Goal: Task Accomplishment & Management: Use online tool/utility

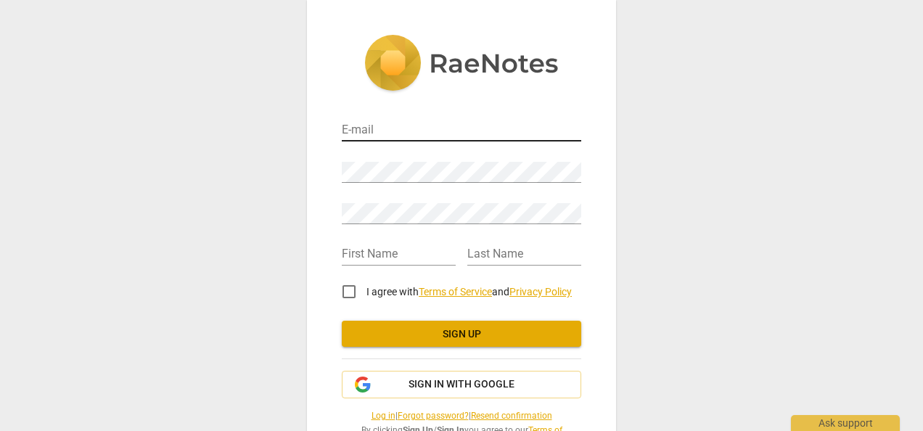
click at [357, 131] on input "email" at bounding box center [461, 130] width 239 height 21
type input "[EMAIL_ADDRESS][DOMAIN_NAME]"
type input "[PERSON_NAME]"
type input "Letsoalo"
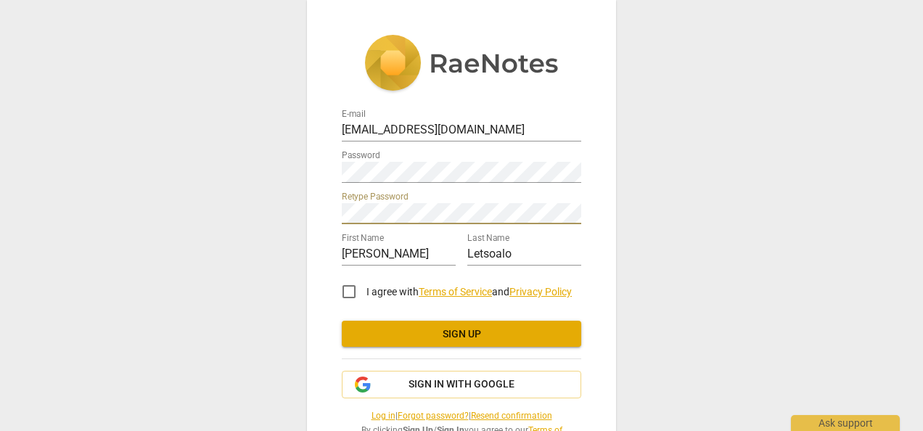
click at [343, 292] on input "I agree with Terms of Service and Privacy Policy" at bounding box center [349, 291] width 35 height 35
checkbox input "true"
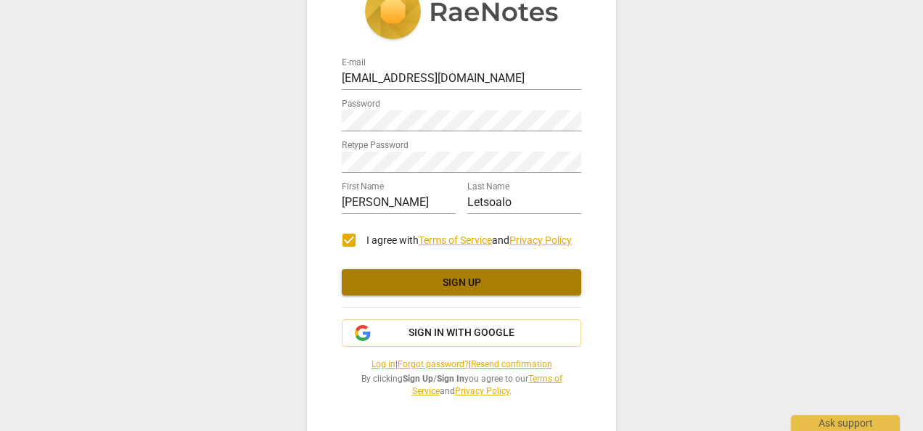
click at [422, 284] on span "Sign up" at bounding box center [461, 283] width 216 height 15
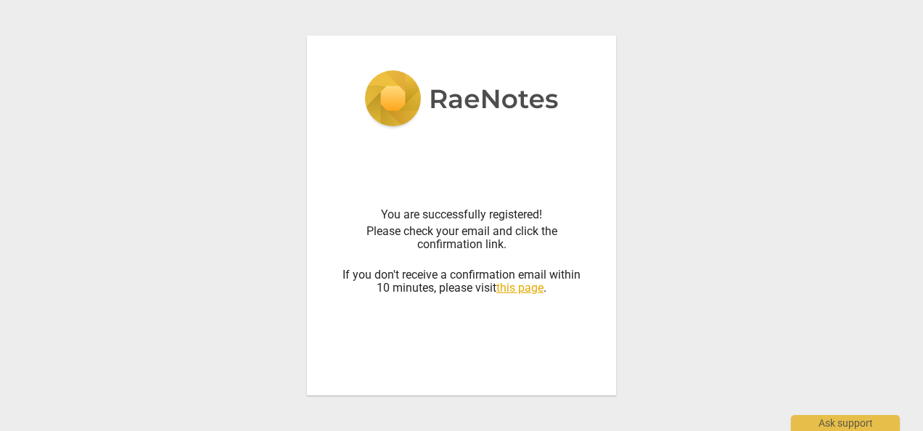
scroll to position [0, 0]
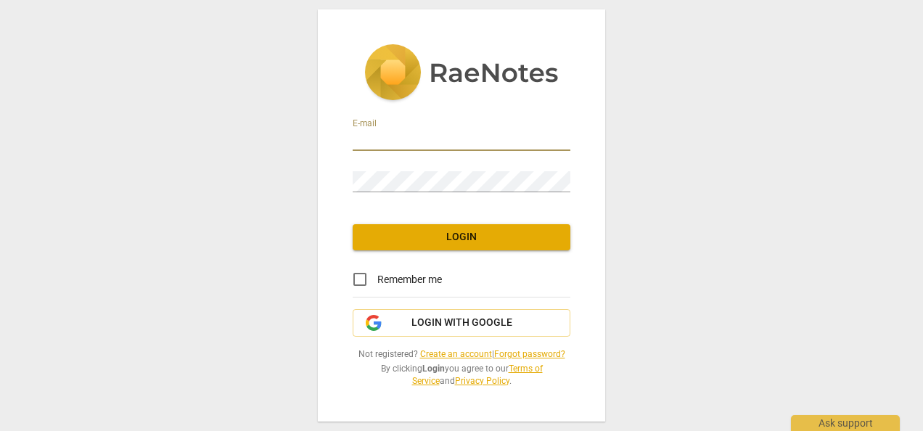
click at [423, 143] on input "email" at bounding box center [462, 140] width 218 height 21
type input "[EMAIL_ADDRESS][DOMAIN_NAME]"
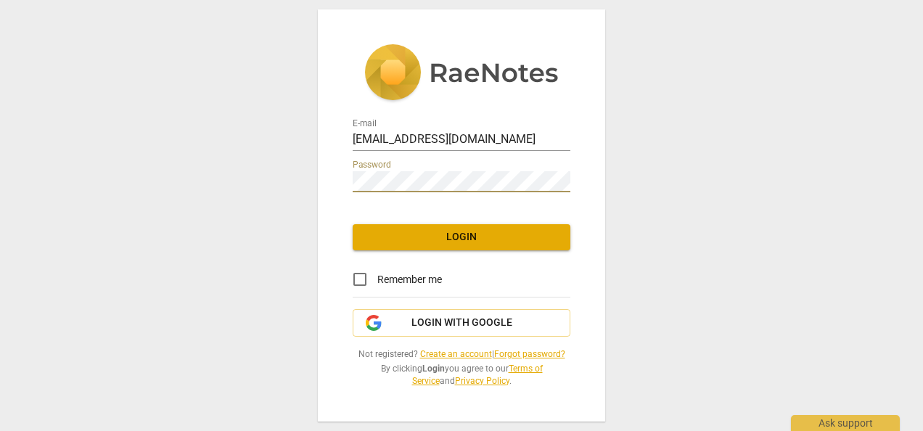
click at [478, 237] on span "Login" at bounding box center [461, 237] width 194 height 15
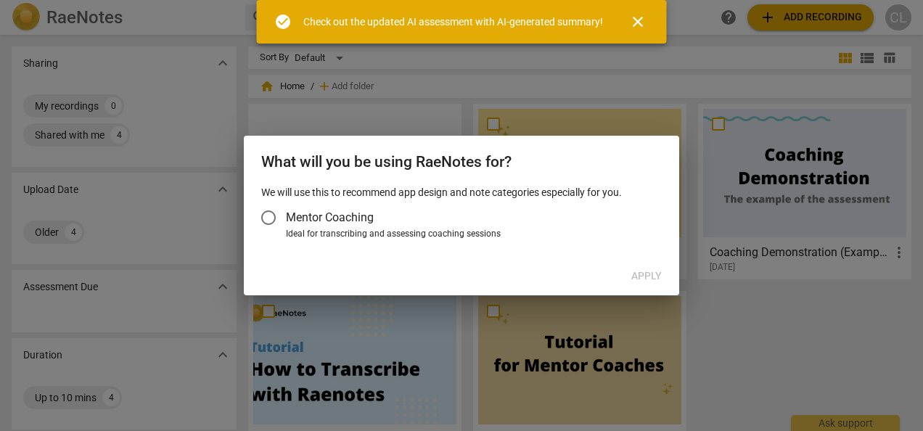
click at [261, 218] on input "Mentor Coaching" at bounding box center [268, 217] width 35 height 35
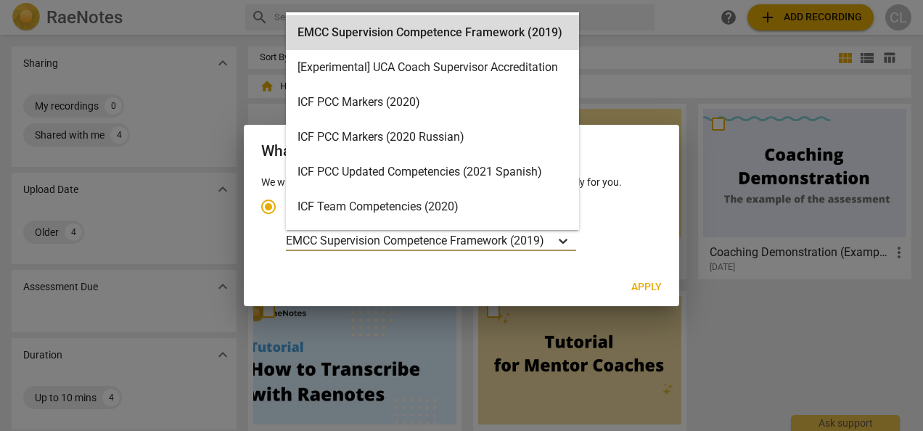
click at [563, 237] on icon "Account type" at bounding box center [563, 241] width 15 height 15
click at [0, 0] on input "Ideal for transcribing and assessing coaching sessions 15 results available. Us…" at bounding box center [0, 0] width 0 height 0
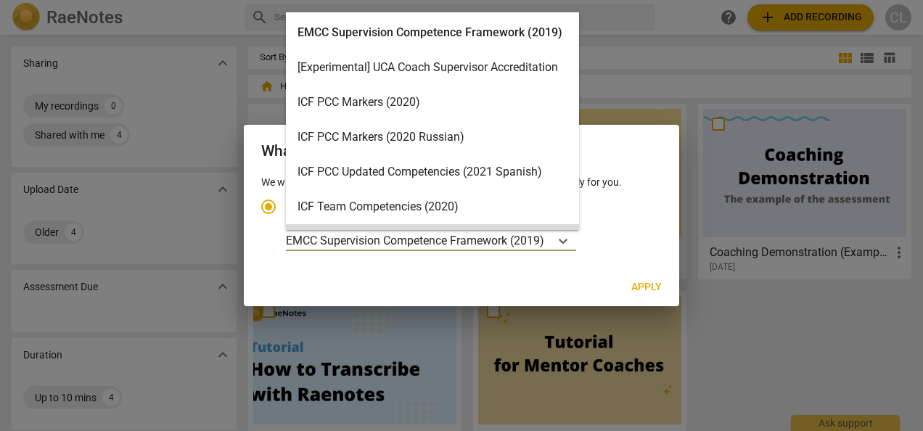
scroll to position [41, 0]
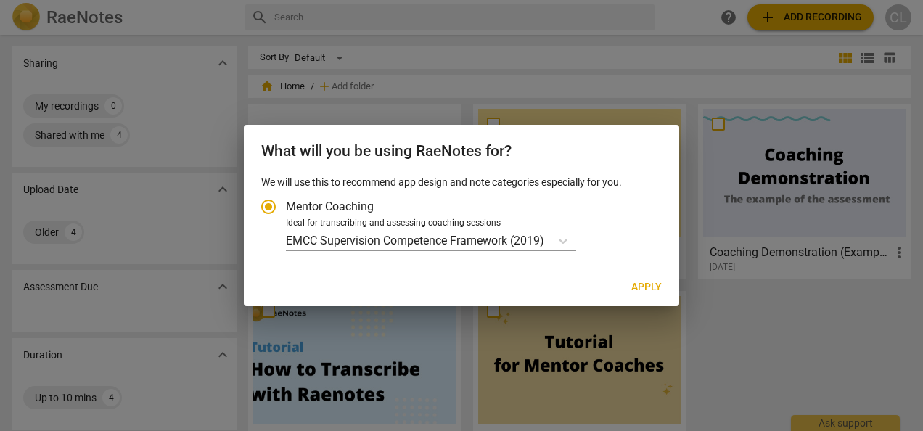
click at [627, 139] on div "What will you be using RaeNotes for?" at bounding box center [461, 150] width 435 height 50
click at [569, 234] on icon "Account type" at bounding box center [563, 241] width 15 height 15
click at [0, 0] on input "Ideal for transcribing and assessing coaching sessions EMCC Supervision Compete…" at bounding box center [0, 0] width 0 height 0
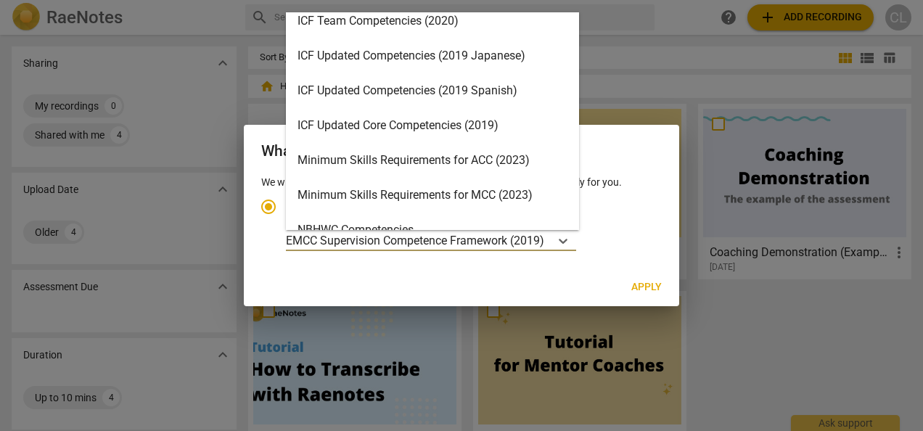
scroll to position [184, 0]
click at [438, 132] on div "ICF Updated Core Competencies (2019)" at bounding box center [432, 127] width 293 height 35
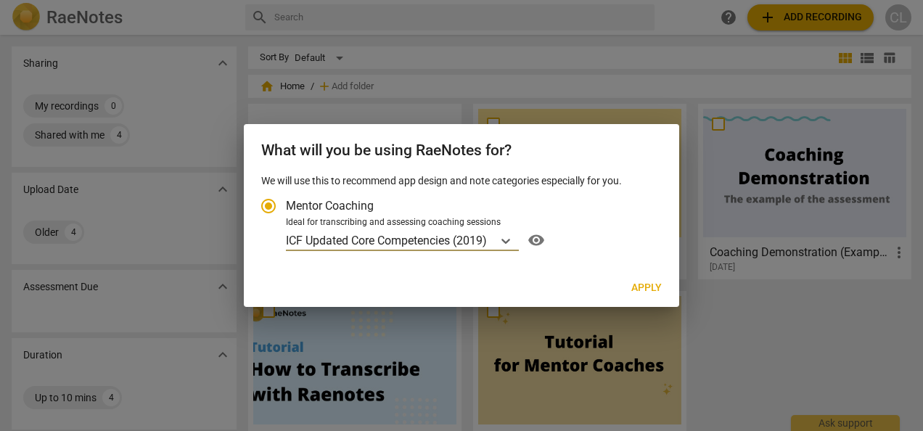
click at [647, 284] on span "Apply" at bounding box center [646, 288] width 30 height 15
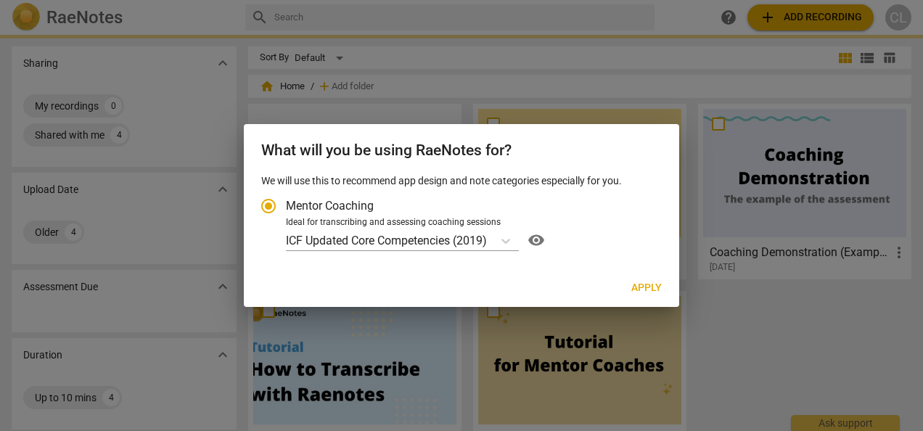
radio input "false"
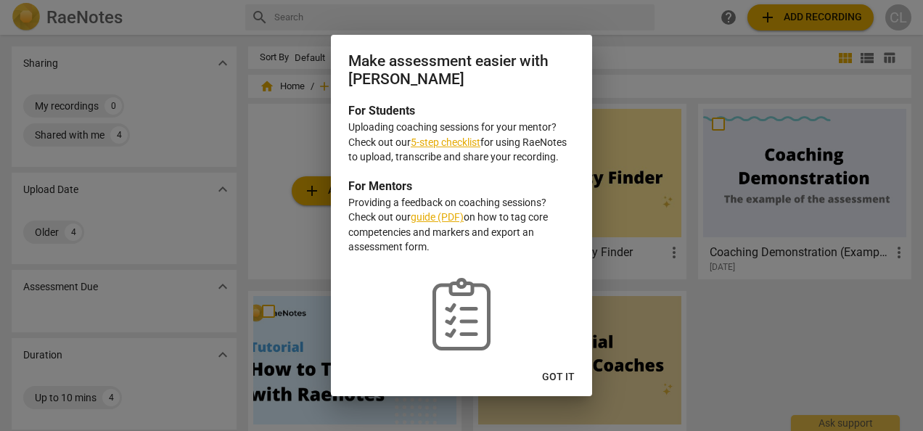
click at [558, 374] on span "Got it" at bounding box center [558, 377] width 33 height 15
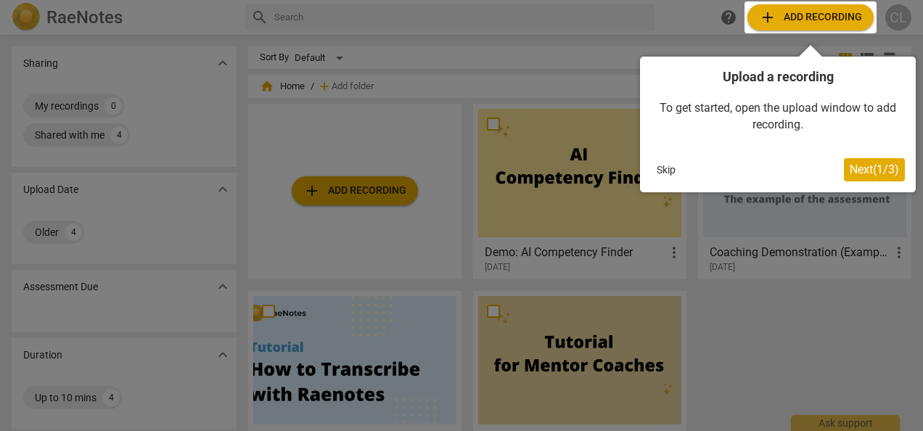
click at [858, 164] on span "Next ( 1 / 3 )" at bounding box center [874, 170] width 49 height 14
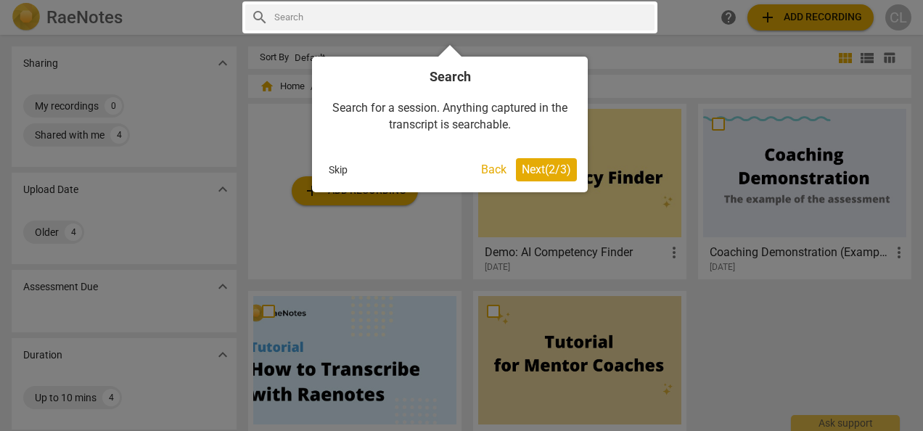
click at [308, 13] on div at bounding box center [449, 17] width 415 height 32
click at [261, 12] on div at bounding box center [449, 17] width 415 height 32
click at [491, 170] on button "Back" at bounding box center [493, 169] width 37 height 23
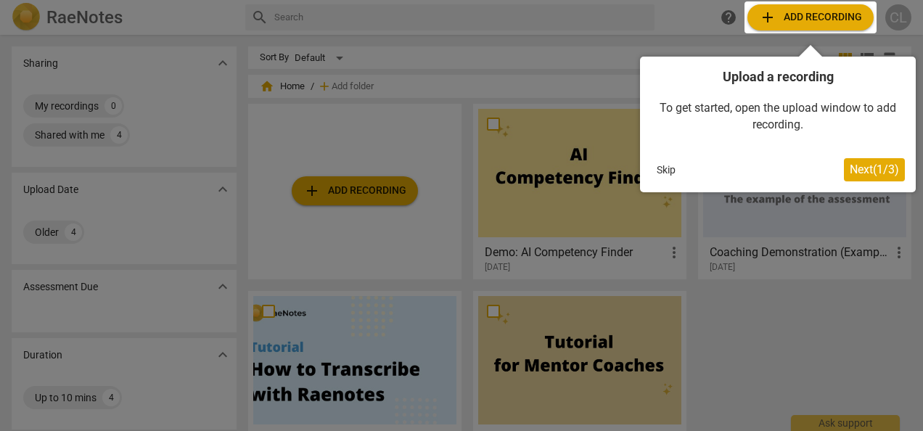
click at [808, 16] on div at bounding box center [811, 17] width 132 height 32
click at [769, 15] on div at bounding box center [811, 17] width 132 height 32
click at [828, 20] on div at bounding box center [811, 17] width 132 height 32
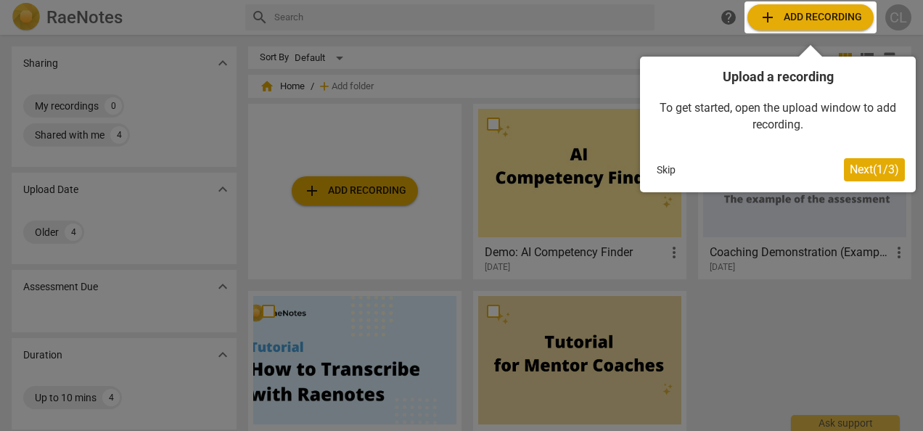
click at [763, 10] on div at bounding box center [811, 17] width 132 height 32
click at [763, 12] on div at bounding box center [811, 17] width 132 height 32
click at [601, 22] on div at bounding box center [461, 215] width 923 height 431
click at [777, 12] on div at bounding box center [811, 17] width 132 height 32
click at [766, 16] on div at bounding box center [811, 17] width 132 height 32
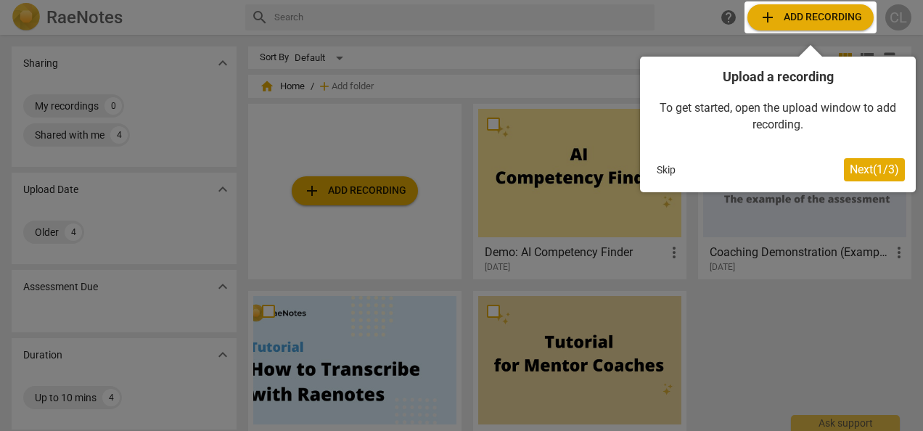
click at [766, 16] on div at bounding box center [811, 17] width 132 height 32
click at [658, 17] on div at bounding box center [461, 215] width 923 height 431
click at [868, 165] on span "Next ( 1 / 3 )" at bounding box center [874, 170] width 49 height 14
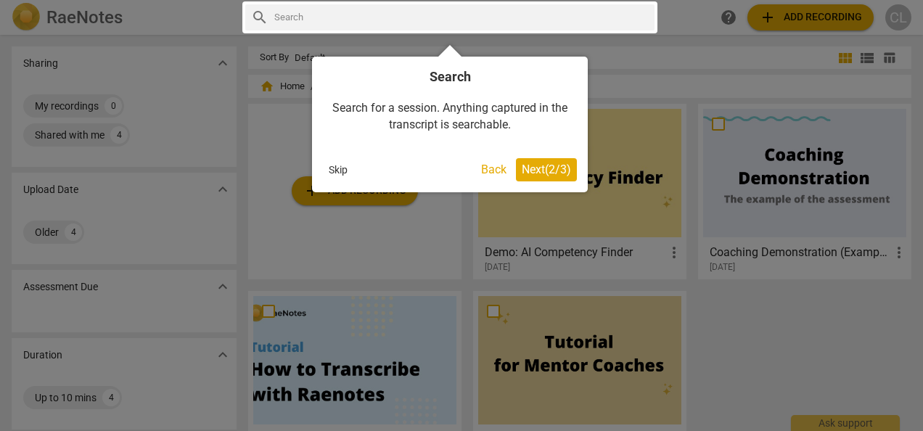
click at [524, 168] on span "Next ( 2 / 3 )" at bounding box center [546, 170] width 49 height 14
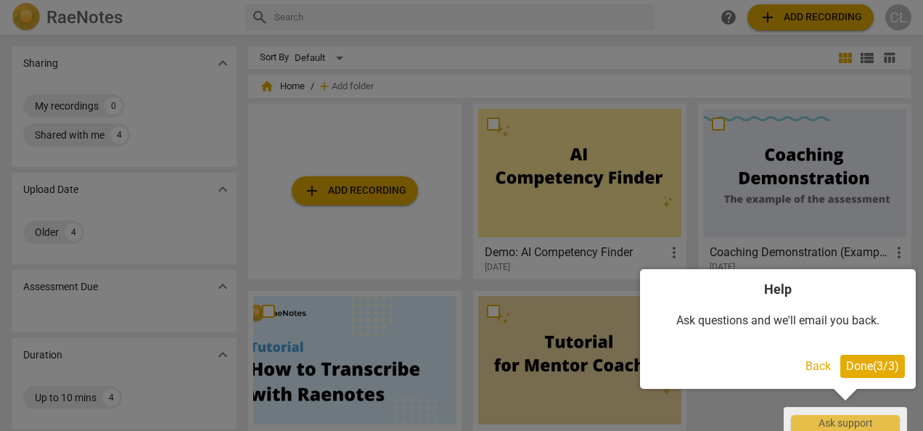
click at [856, 366] on span "Done ( 3 / 3 )" at bounding box center [872, 366] width 53 height 14
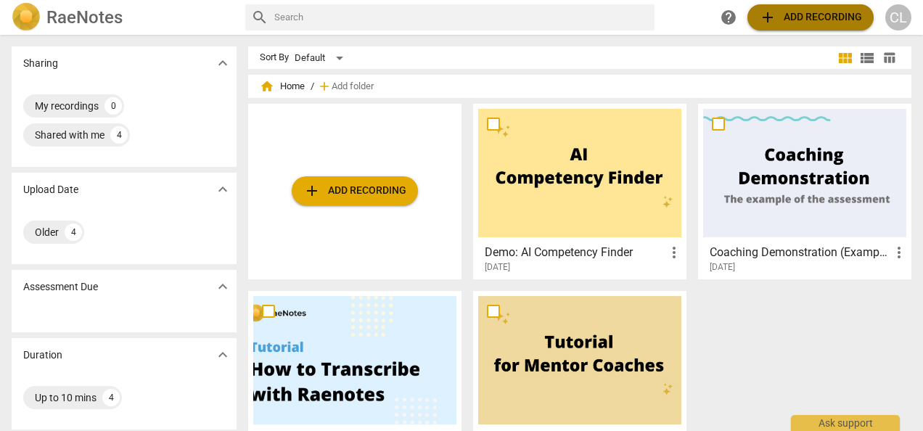
click at [766, 14] on span "add" at bounding box center [767, 17] width 17 height 17
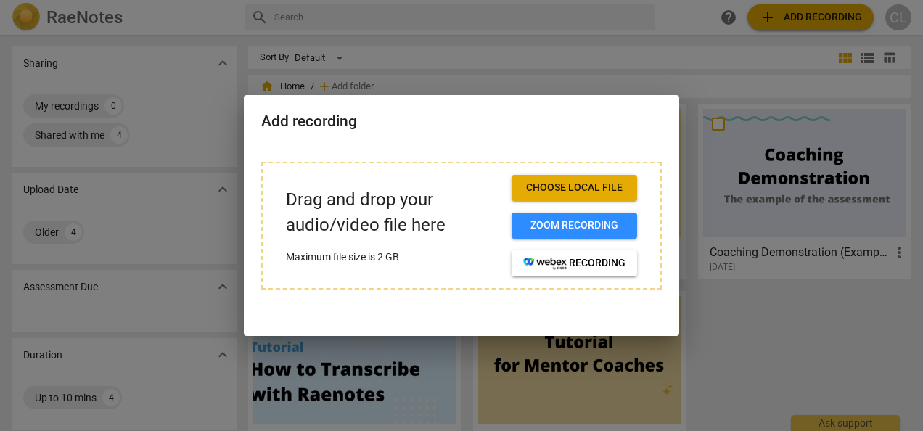
click at [556, 183] on span "Choose local file" at bounding box center [574, 188] width 102 height 15
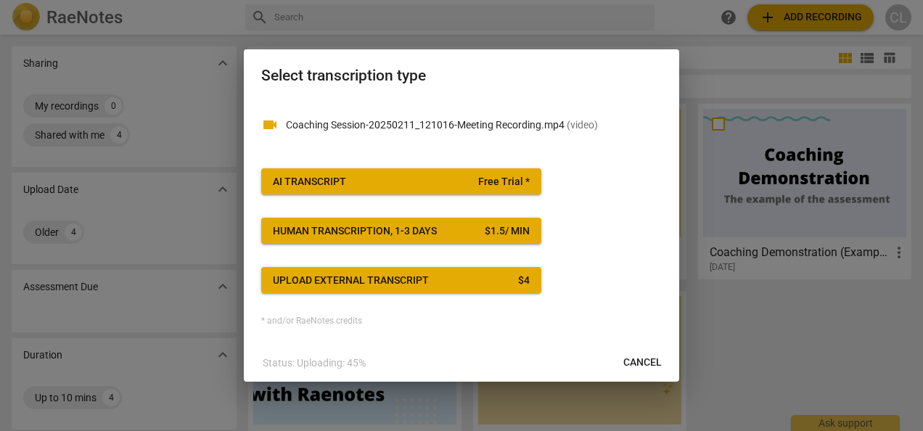
click at [504, 181] on span "Free Trial *" at bounding box center [504, 182] width 52 height 15
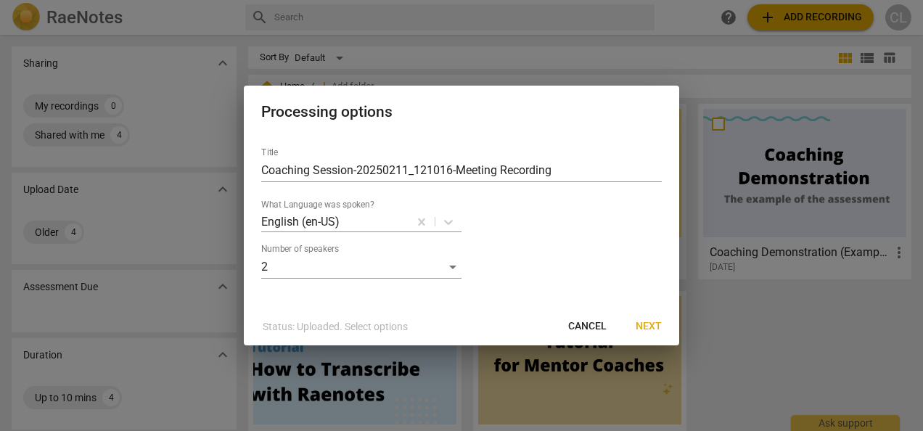
click at [644, 323] on span "Next" at bounding box center [649, 326] width 26 height 15
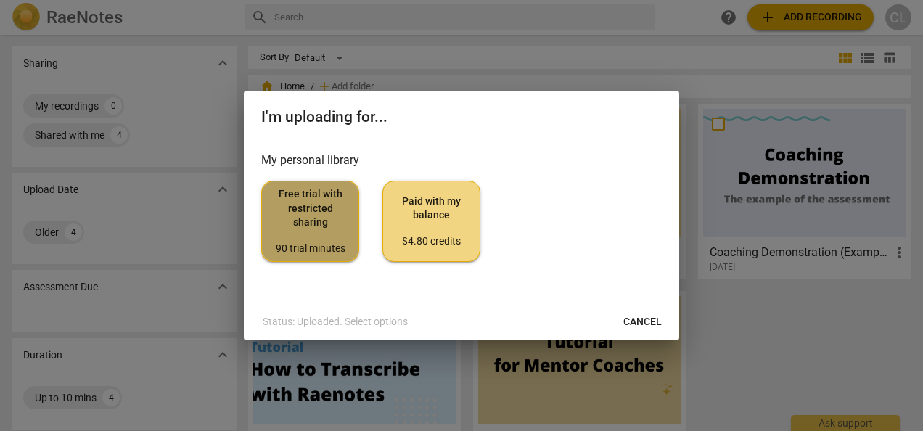
click at [299, 206] on span "Free trial with restricted sharing 90 trial minutes" at bounding box center [310, 221] width 73 height 68
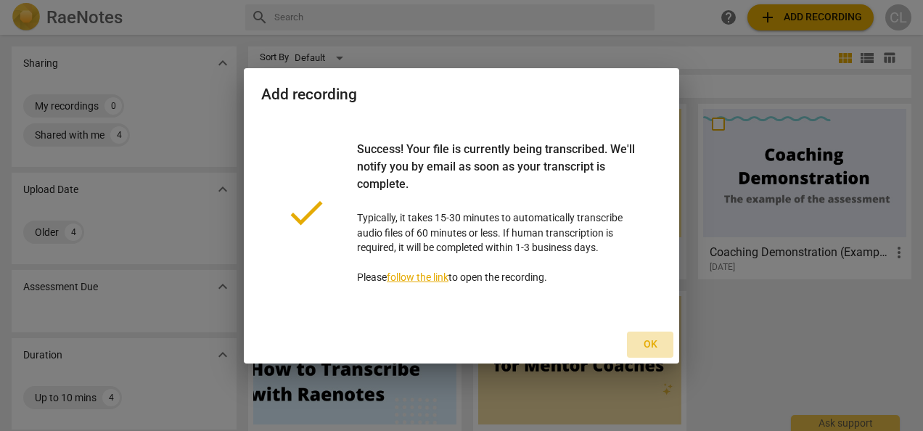
click at [653, 341] on span "Ok" at bounding box center [650, 344] width 23 height 15
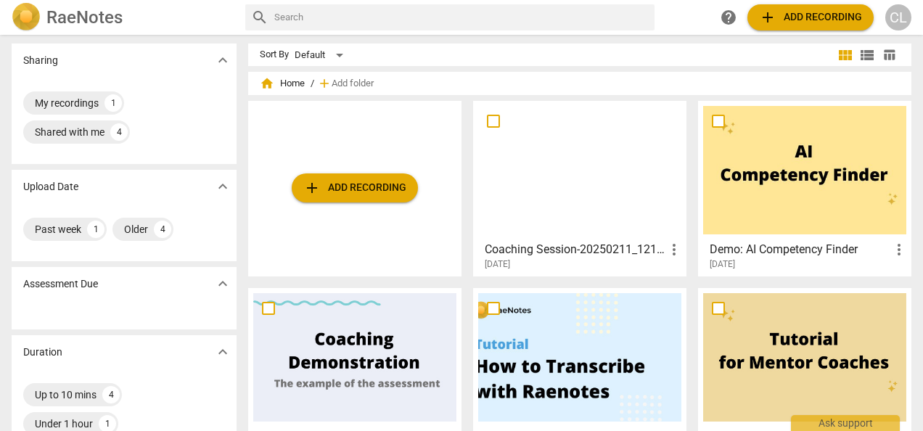
scroll to position [0, 0]
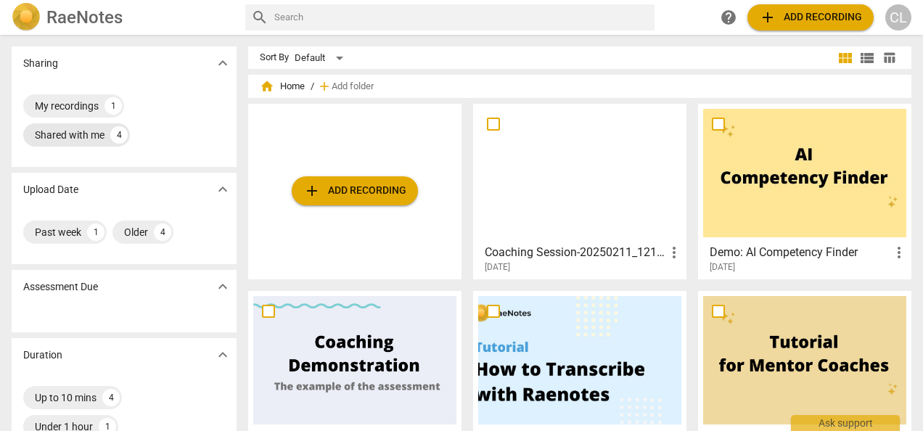
click at [82, 136] on div "Shared with me" at bounding box center [70, 135] width 70 height 15
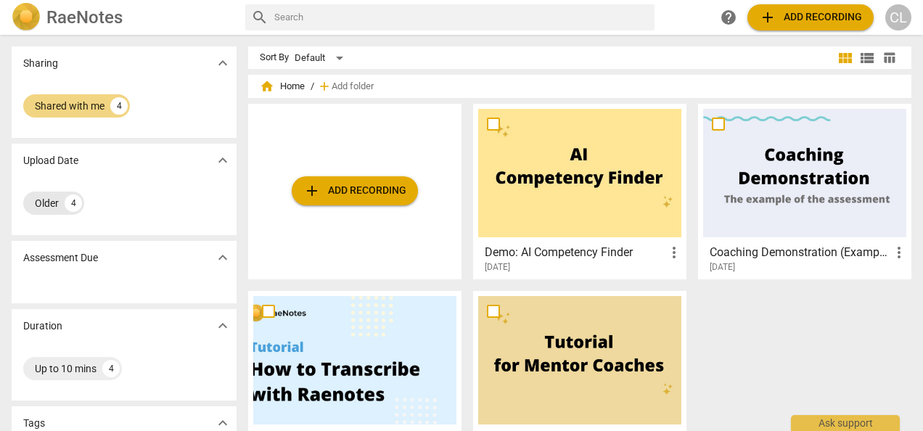
click at [45, 202] on div "Older" at bounding box center [47, 203] width 24 height 15
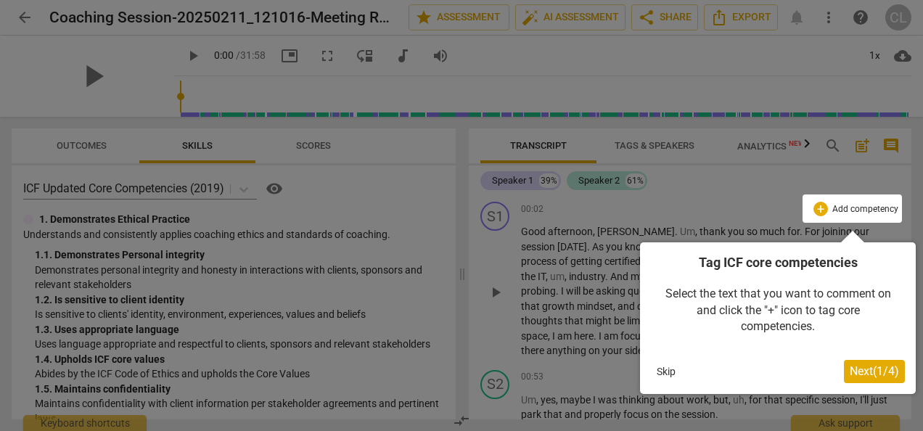
click at [798, 168] on div at bounding box center [461, 215] width 923 height 431
click at [803, 176] on div at bounding box center [461, 215] width 923 height 431
click at [843, 205] on div at bounding box center [852, 208] width 99 height 28
click at [818, 209] on div at bounding box center [852, 208] width 99 height 28
click at [877, 364] on span "Next ( 1 / 4 )" at bounding box center [874, 371] width 49 height 14
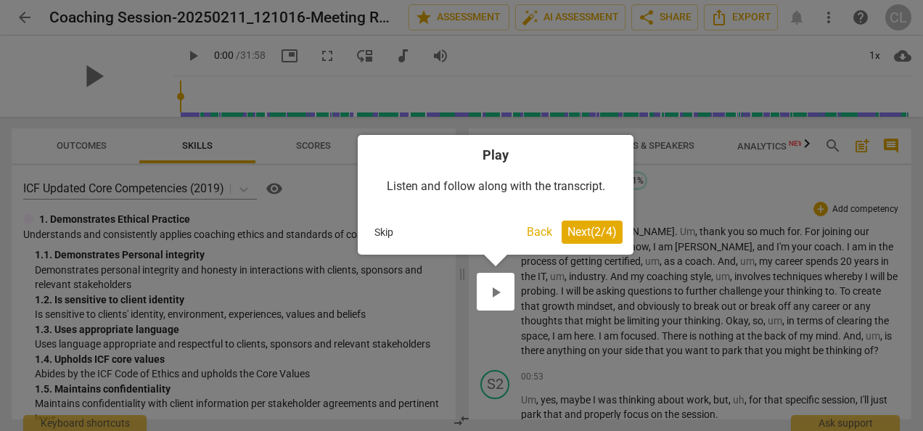
click at [576, 231] on span "Next ( 2 / 4 )" at bounding box center [592, 232] width 49 height 14
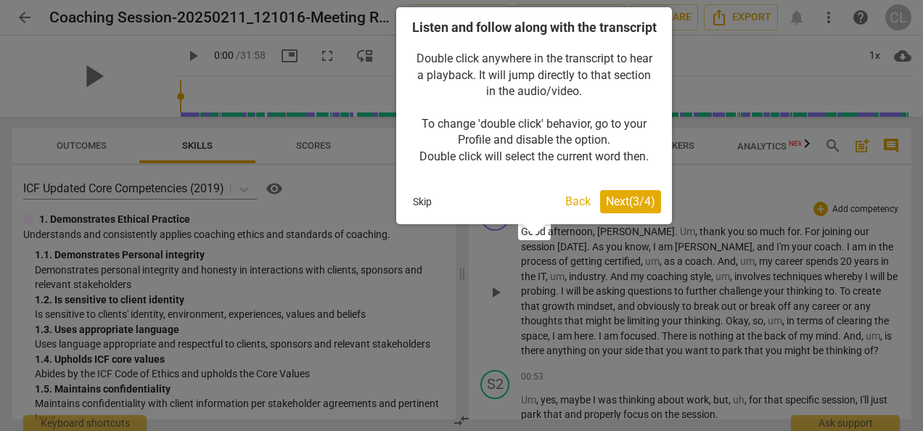
click at [610, 208] on span "Next ( 3 / 4 )" at bounding box center [630, 201] width 49 height 14
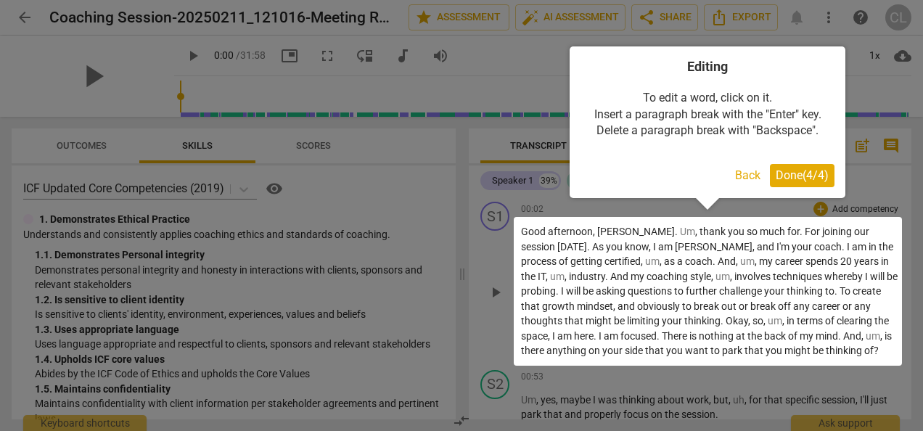
click at [795, 171] on span "Done ( 4 / 4 )" at bounding box center [802, 175] width 53 height 14
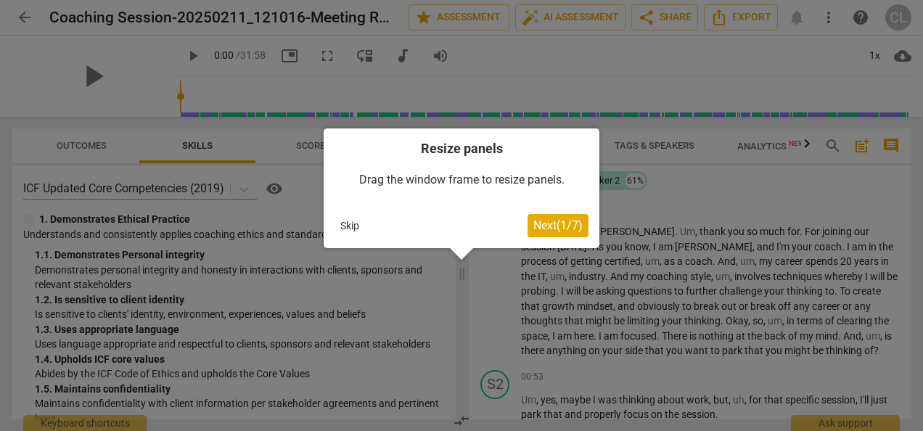
click at [341, 225] on button "Skip" at bounding box center [350, 226] width 30 height 22
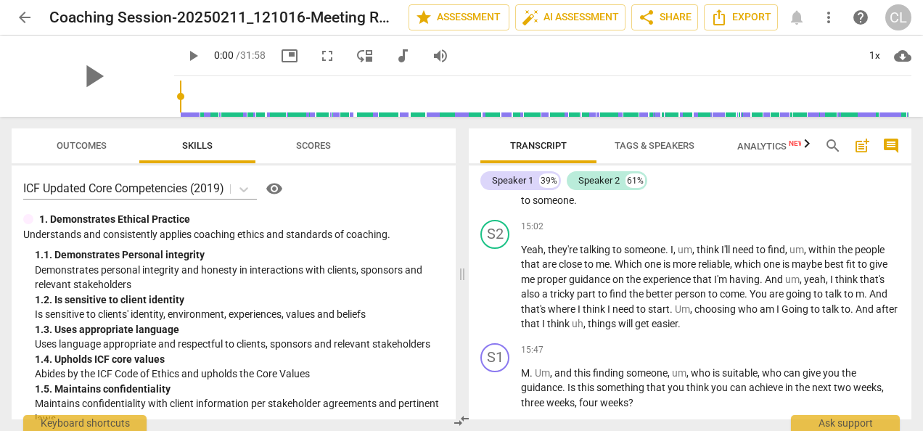
scroll to position [3556, 0]
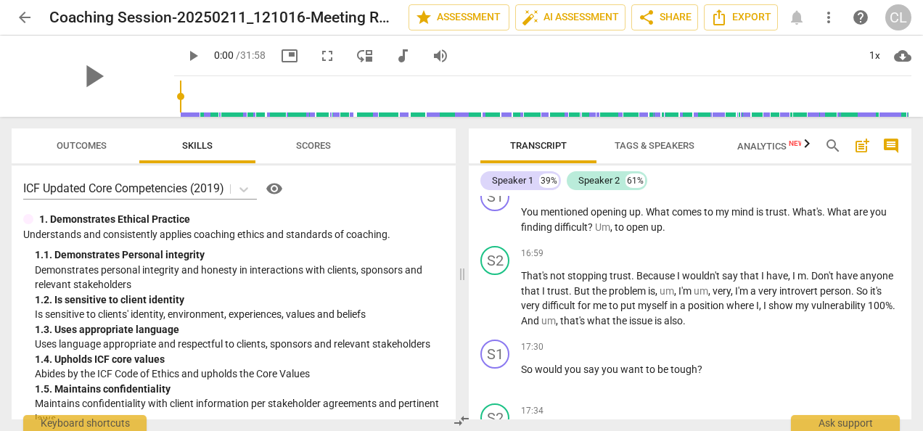
click at [904, 57] on span "cloud_download" at bounding box center [902, 55] width 17 height 17
click at [287, 295] on div at bounding box center [461, 215] width 923 height 431
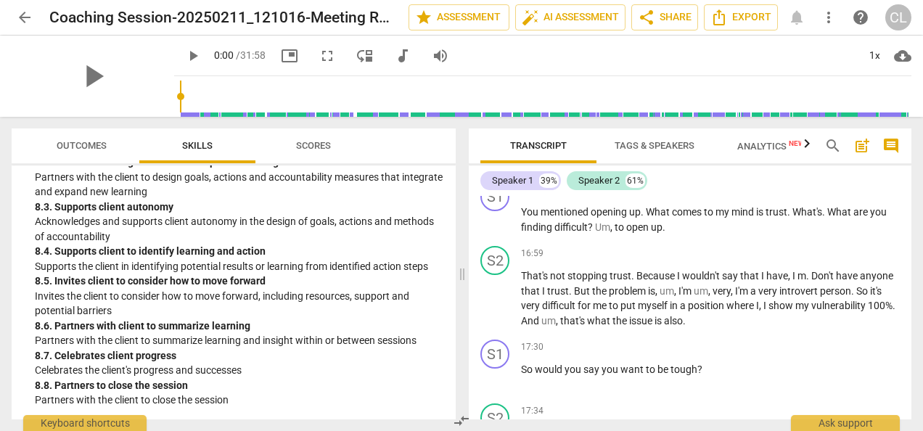
scroll to position [2624, 0]
click at [84, 144] on span "Outcomes" at bounding box center [82, 145] width 50 height 11
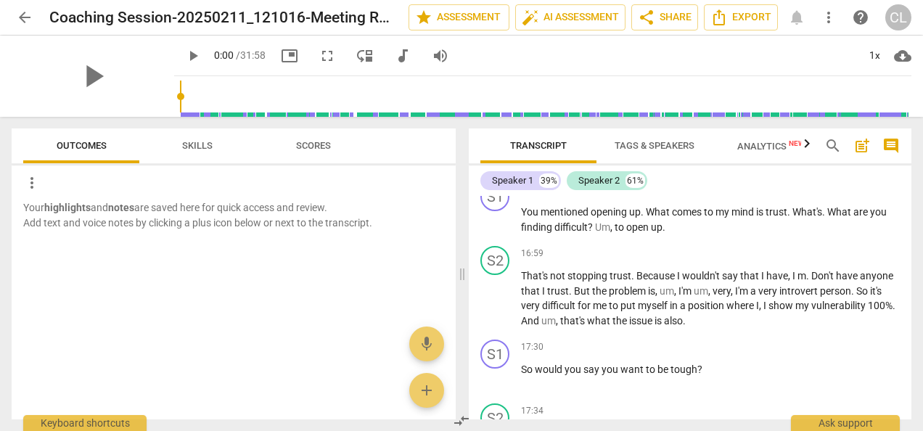
click at [315, 145] on span "Scores" at bounding box center [313, 145] width 35 height 11
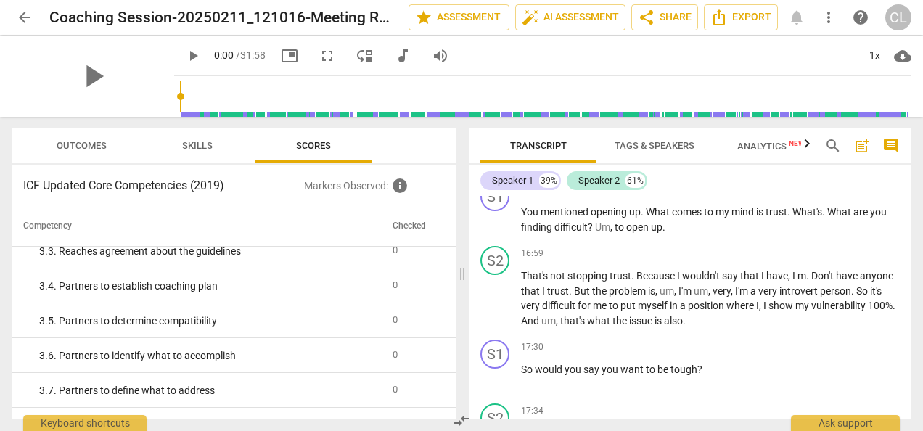
scroll to position [486, 0]
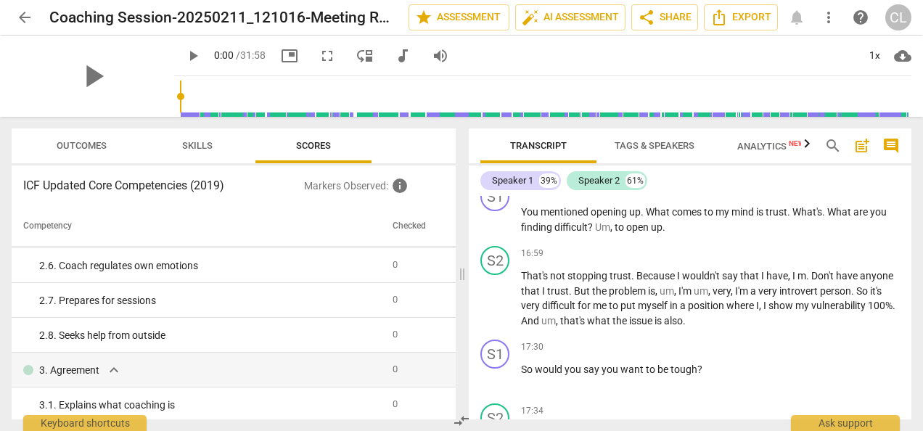
click at [89, 136] on span "Outcomes" at bounding box center [81, 146] width 85 height 20
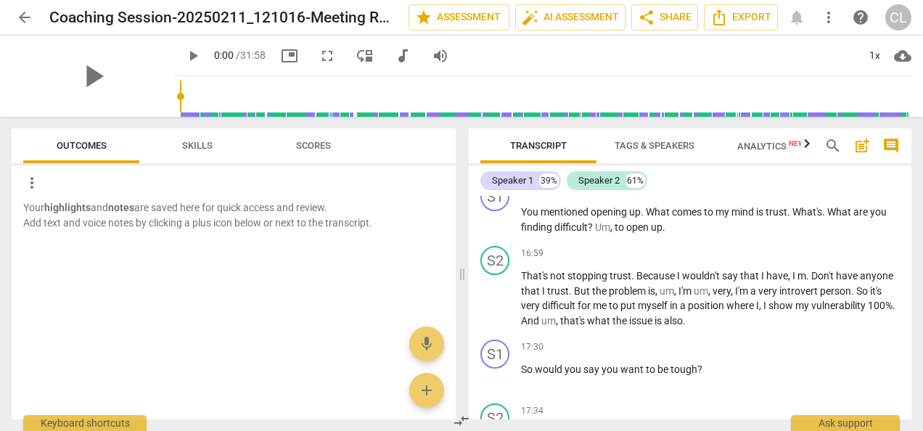
click at [27, 181] on span "more_vert" at bounding box center [31, 182] width 17 height 17
click at [186, 147] on div at bounding box center [461, 215] width 923 height 431
click at [194, 146] on span "Skills" at bounding box center [197, 145] width 30 height 11
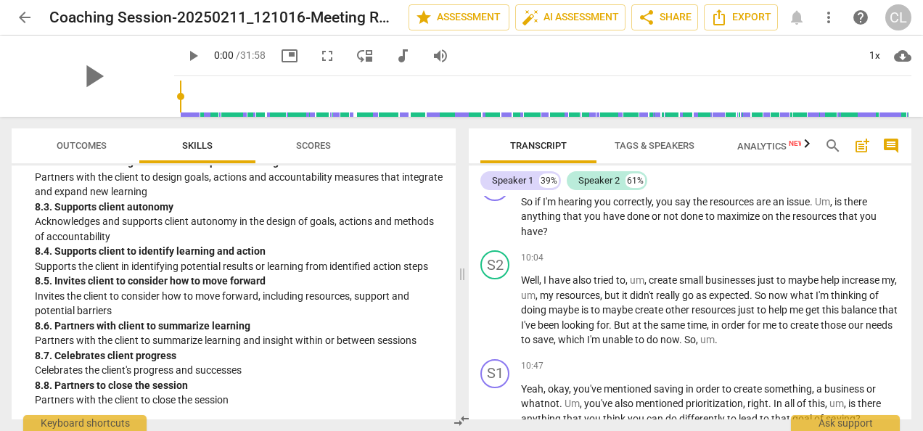
scroll to position [2105, 0]
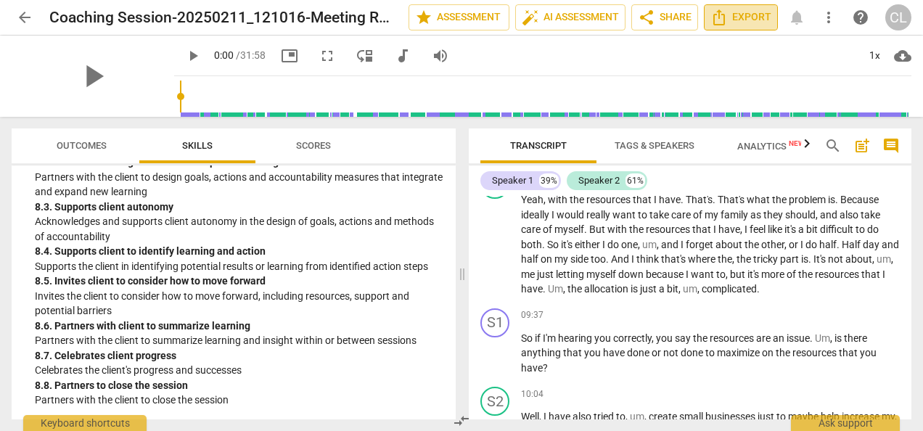
click at [744, 15] on span "Export" at bounding box center [740, 17] width 61 height 17
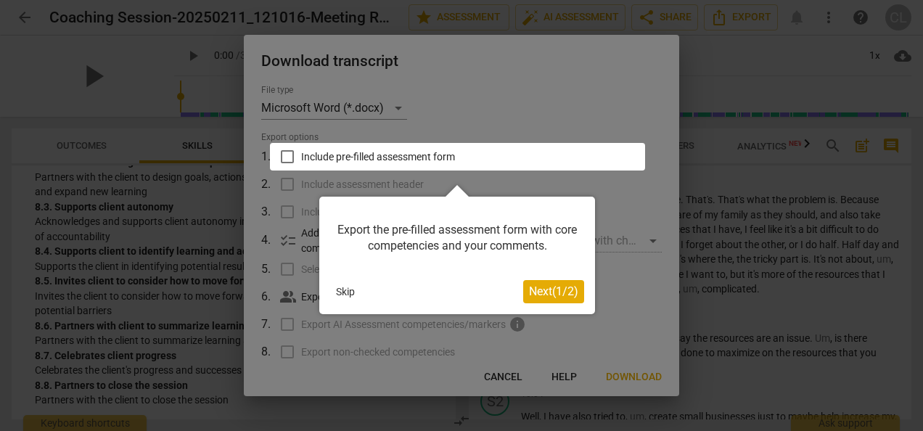
click at [286, 155] on div at bounding box center [457, 157] width 375 height 28
click at [291, 159] on div at bounding box center [457, 157] width 375 height 28
click at [341, 290] on button "Skip" at bounding box center [345, 292] width 30 height 22
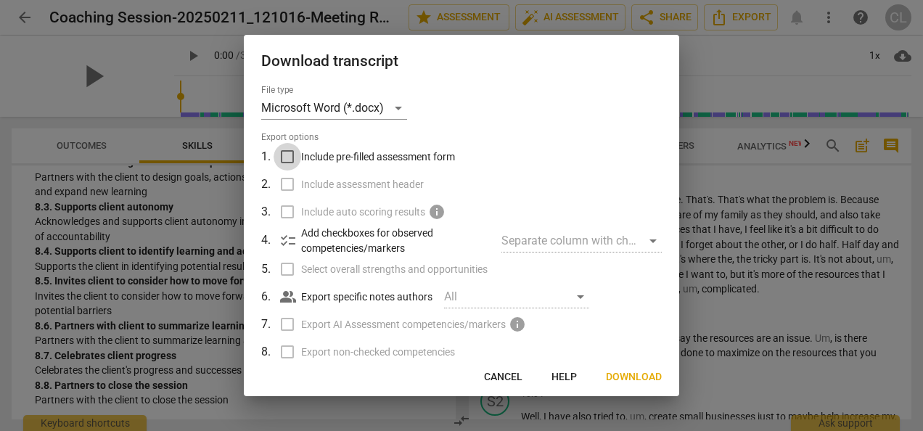
click at [291, 157] on input "Include pre-filled assessment form" at bounding box center [288, 157] width 28 height 28
checkbox input "true"
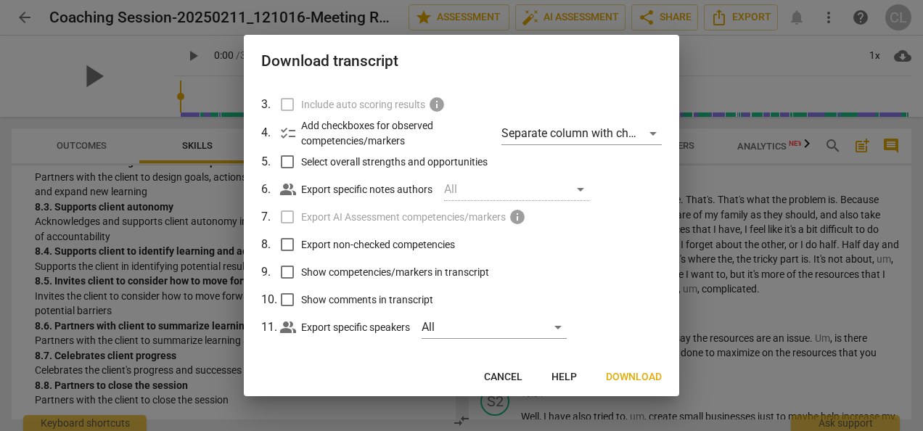
scroll to position [119, 0]
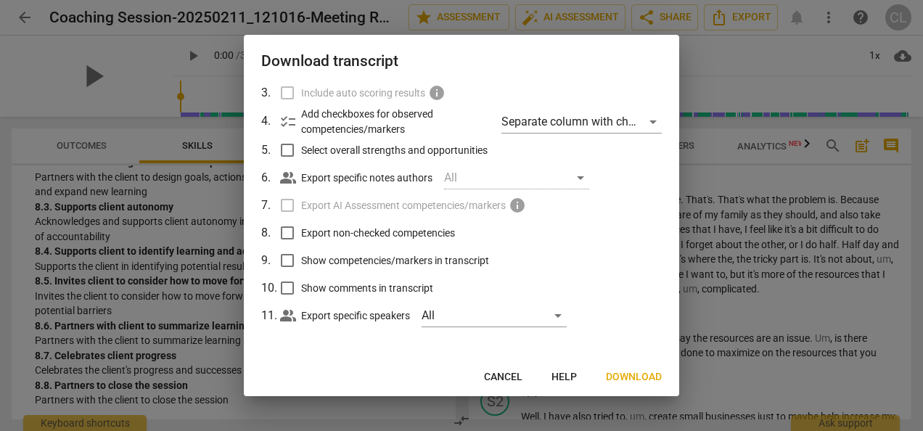
click at [286, 148] on input "Select overall strengths and opportunities" at bounding box center [288, 150] width 28 height 28
checkbox input "true"
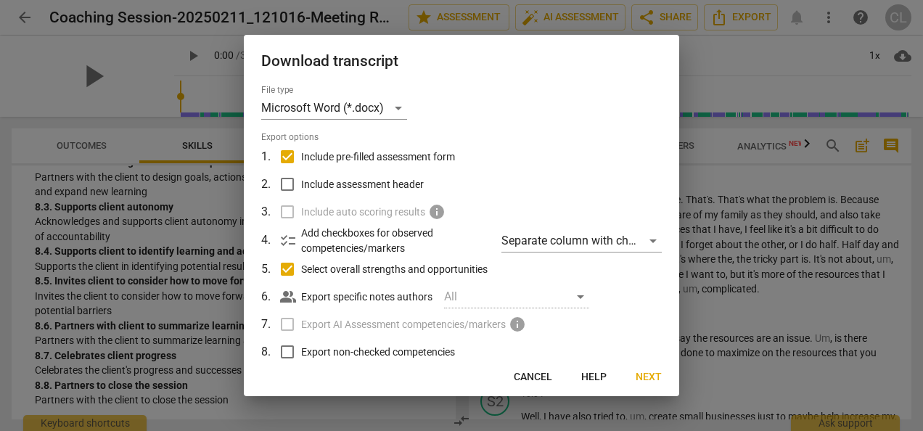
scroll to position [0, 0]
click at [287, 184] on input "Include assessment header" at bounding box center [288, 185] width 28 height 28
checkbox input "true"
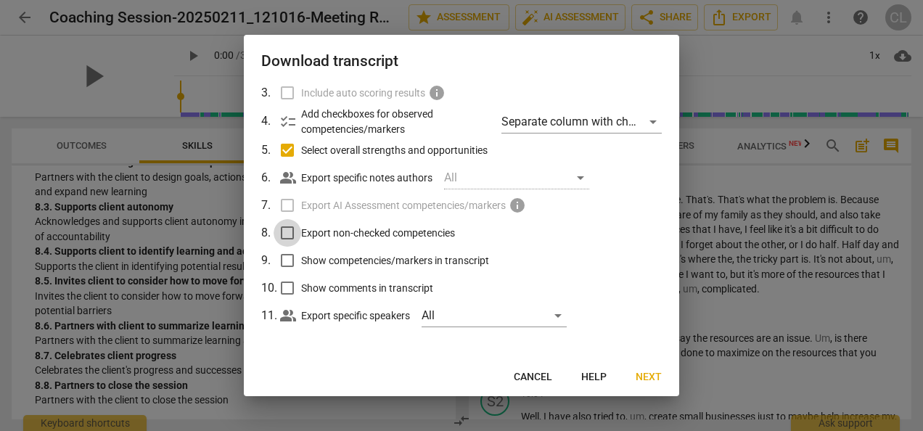
click at [290, 234] on input "Export non-checked competencies" at bounding box center [288, 233] width 28 height 28
checkbox input "true"
click at [292, 261] on input "Show competencies/markers in transcript" at bounding box center [288, 261] width 28 height 28
checkbox input "true"
click at [292, 285] on input "Show comments in transcript" at bounding box center [288, 288] width 28 height 28
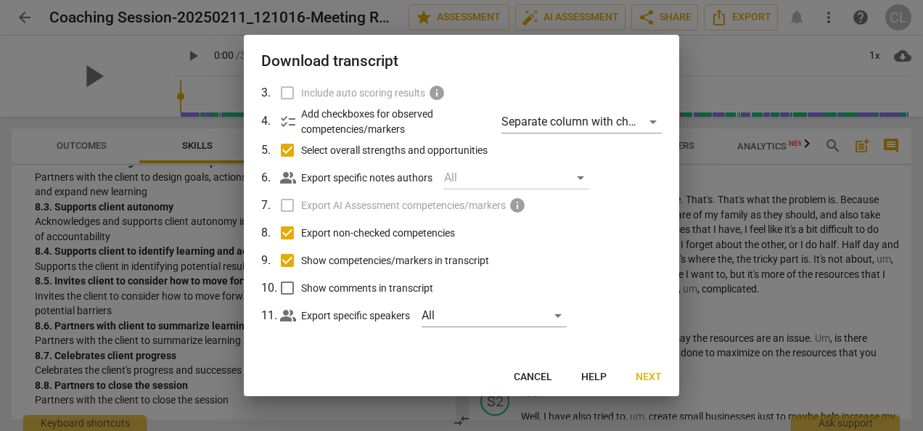
checkbox input "true"
click at [652, 375] on span "Next" at bounding box center [649, 377] width 26 height 15
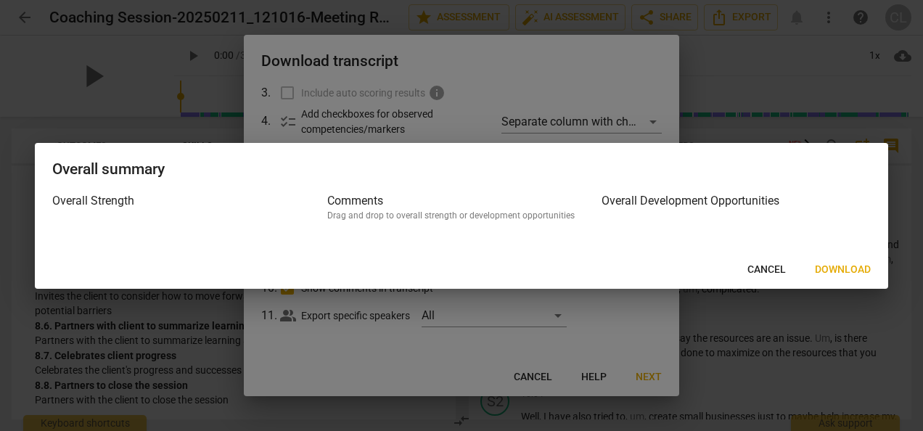
click at [835, 267] on span "Download" at bounding box center [843, 270] width 56 height 15
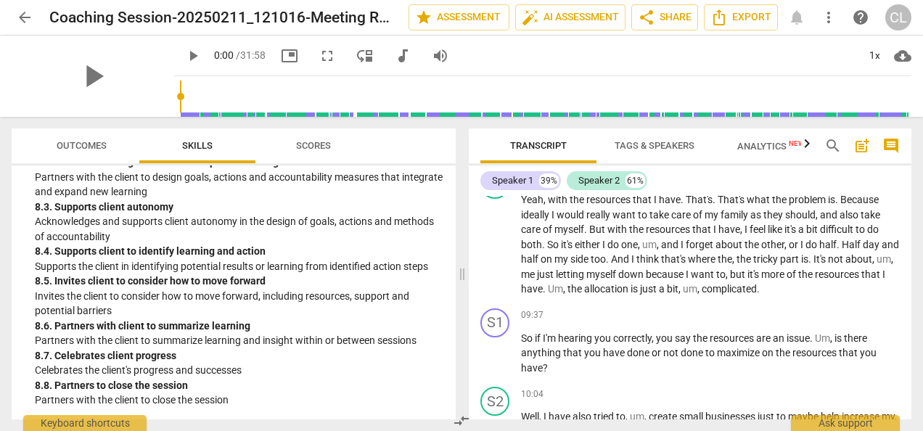
click at [922, 0] on html "arrow_back Coaching Session-20250211_121016-Meeting Recording edit star Assessm…" at bounding box center [461, 0] width 923 height 0
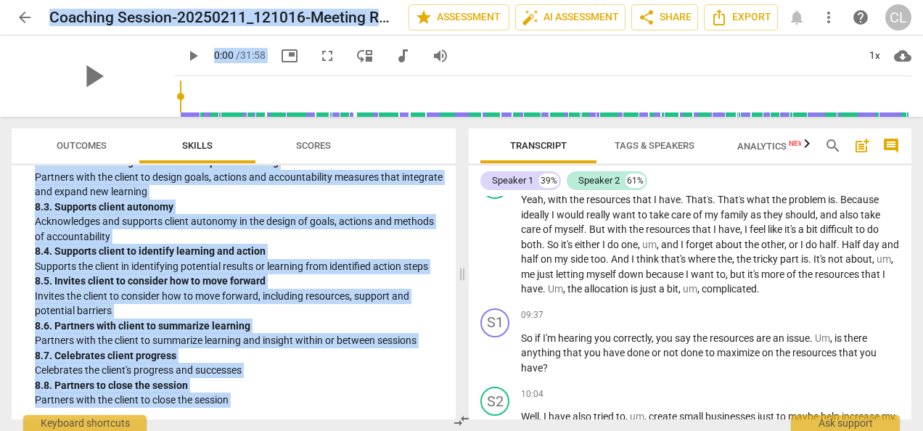
click at [321, 377] on p "Celebrates the client's progress and successes" at bounding box center [239, 370] width 409 height 15
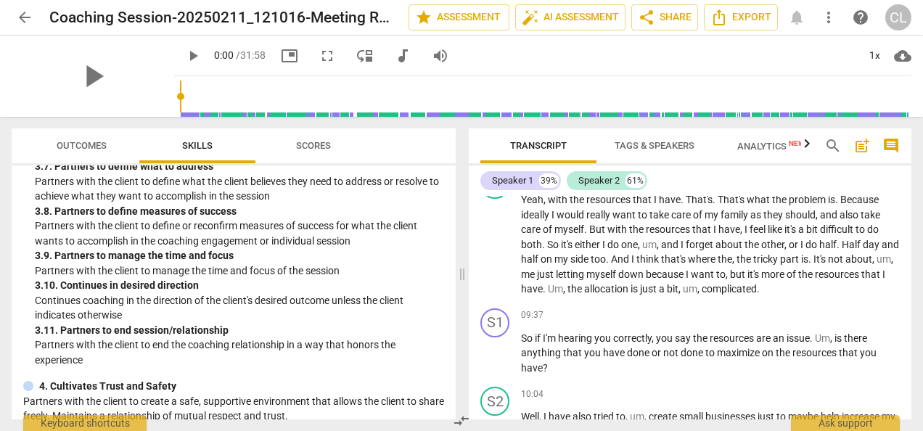
scroll to position [955, 0]
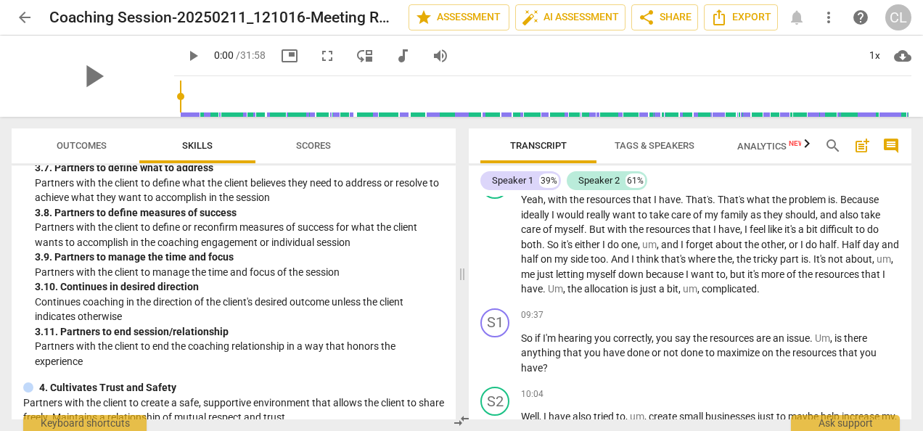
click at [314, 142] on span "Scores" at bounding box center [313, 145] width 35 height 11
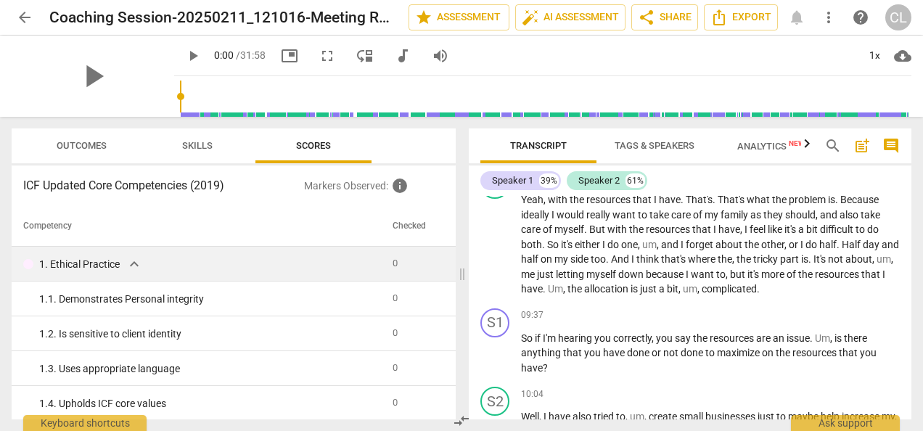
click at [393, 268] on span "0" at bounding box center [395, 263] width 5 height 11
click at [79, 258] on p "1. Ethical Practice" at bounding box center [79, 264] width 81 height 15
click at [398, 186] on span "info" at bounding box center [399, 185] width 17 height 17
click at [205, 148] on span "Skills" at bounding box center [197, 145] width 30 height 11
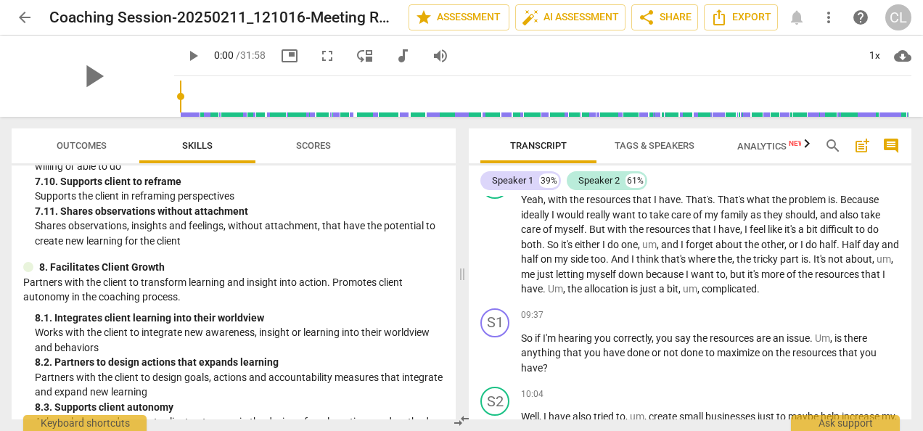
scroll to position [2624, 0]
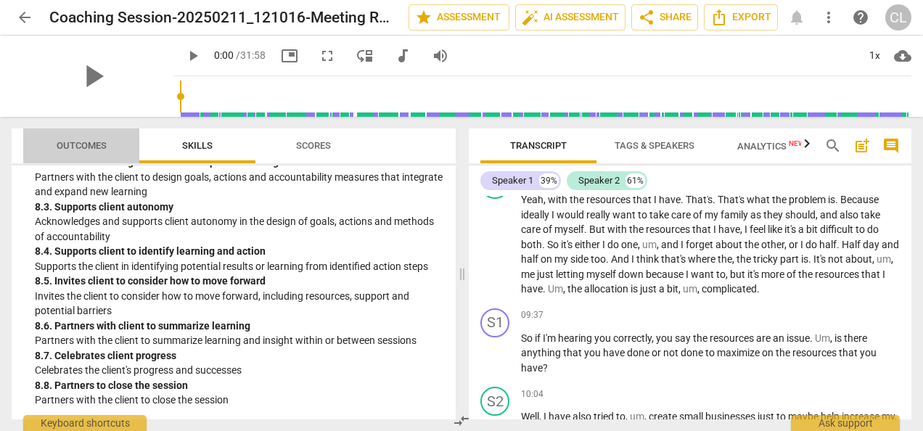
click at [81, 143] on span "Outcomes" at bounding box center [82, 145] width 50 height 11
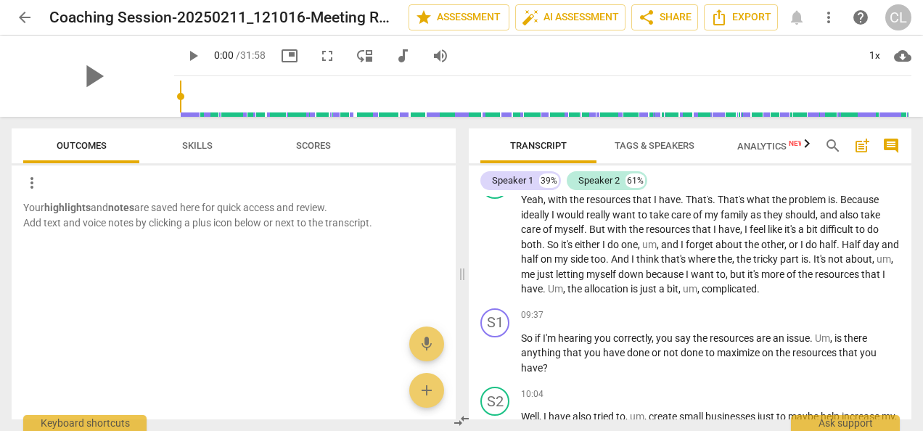
click at [205, 147] on span "Skills" at bounding box center [197, 145] width 30 height 11
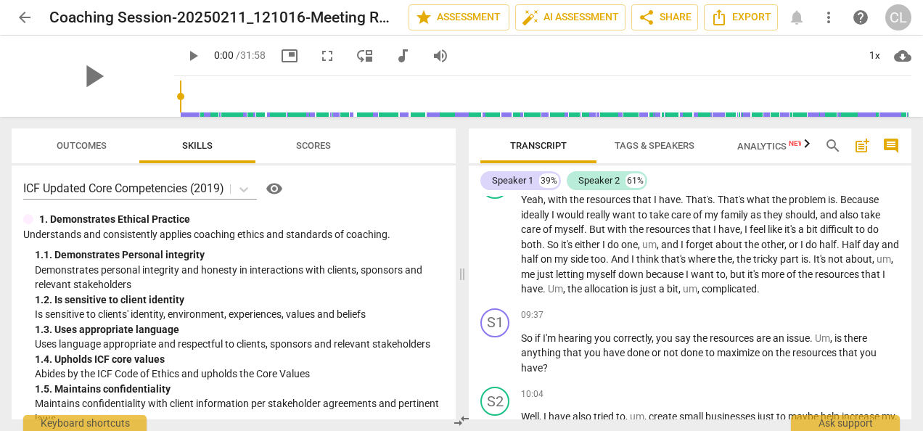
click at [763, 144] on span "Analytics New" at bounding box center [770, 146] width 67 height 11
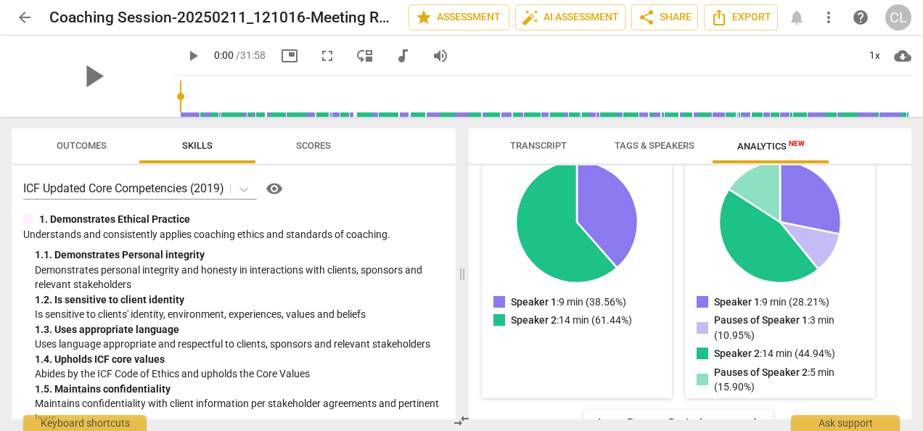
scroll to position [0, 0]
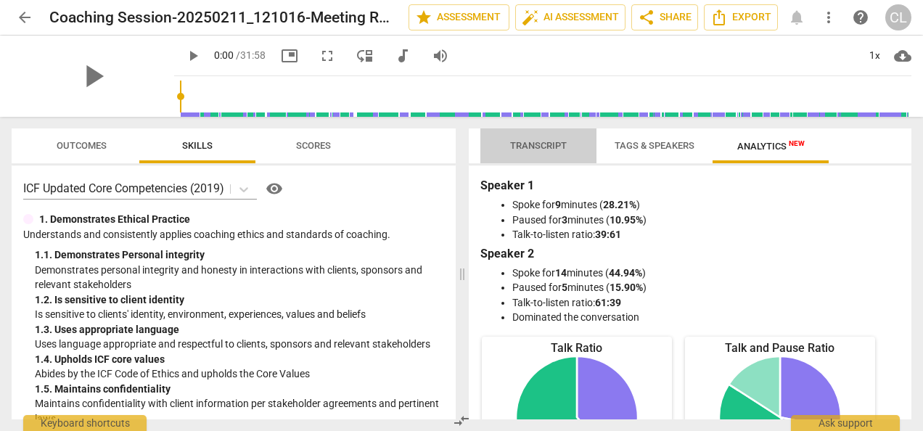
click at [538, 141] on span "Transcript" at bounding box center [538, 145] width 57 height 11
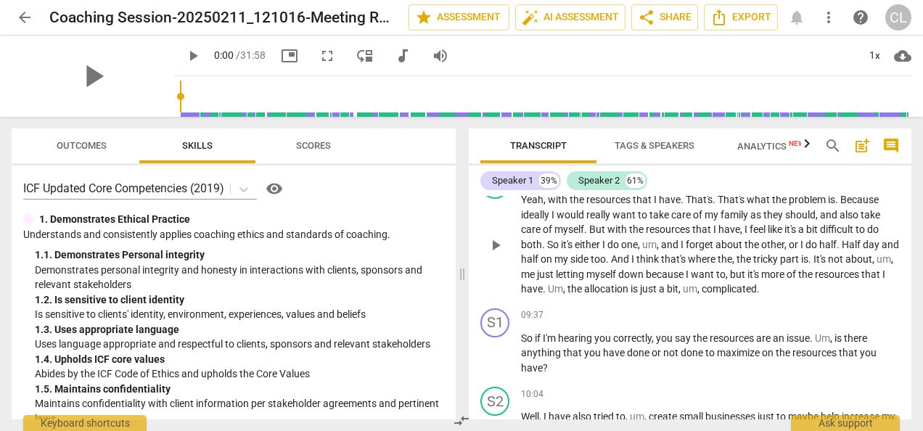
drag, startPoint x: 480, startPoint y: 171, endPoint x: 727, endPoint y: 208, distance: 250.2
click at [661, 209] on div "Speaker 1 39% Speaker 2 61% S1 play_arrow pause 00:02 + Add competency keyboard…" at bounding box center [690, 292] width 443 height 254
click at [734, 235] on span "have" at bounding box center [729, 230] width 22 height 12
click at [819, 184] on div "+" at bounding box center [821, 177] width 15 height 15
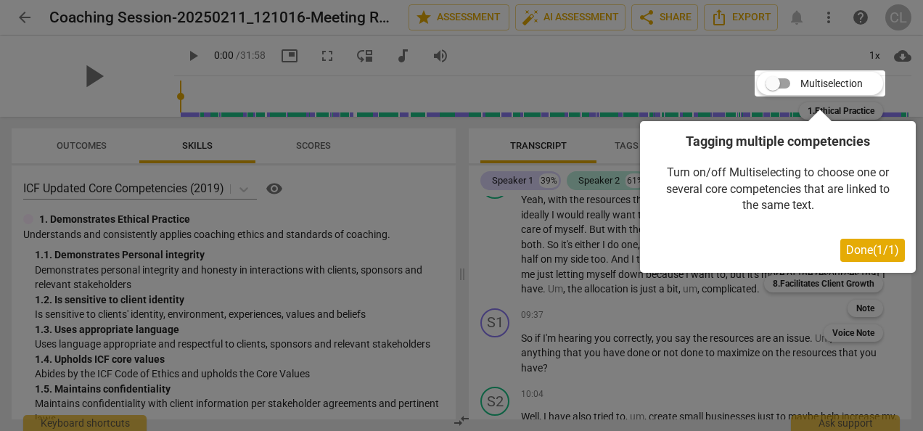
click at [855, 248] on span "Done ( 1 / 1 )" at bounding box center [872, 250] width 53 height 14
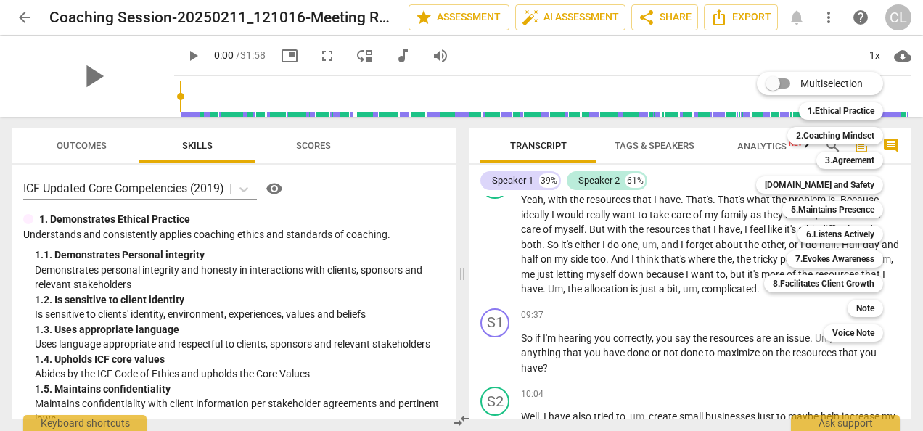
click at [713, 197] on div at bounding box center [461, 215] width 923 height 431
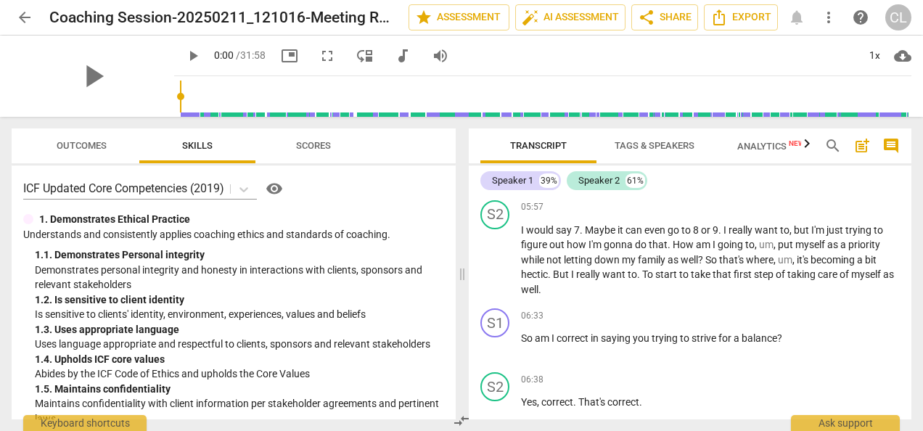
scroll to position [1379, 0]
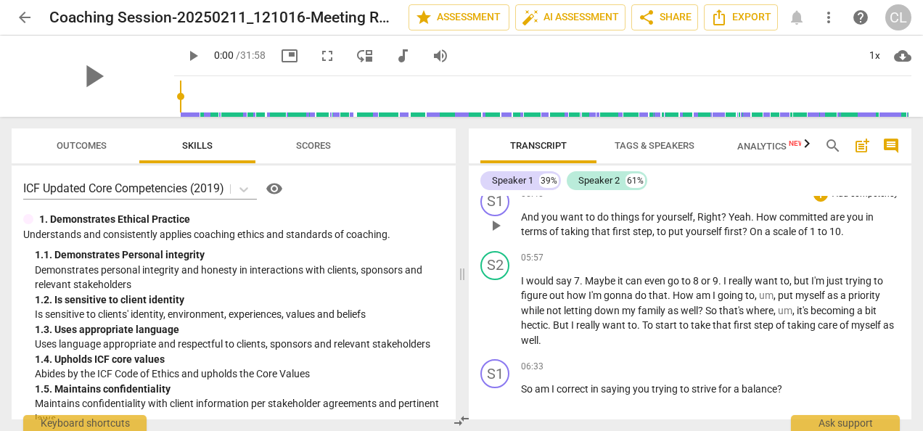
click at [650, 223] on span "for" at bounding box center [649, 217] width 15 height 12
click at [692, 187] on div "Speaker 1 39% Speaker 2 61%" at bounding box center [689, 180] width 419 height 25
click at [675, 186] on div "Speaker 1 39% Speaker 2 61%" at bounding box center [689, 180] width 419 height 25
click at [761, 146] on span "Analytics New" at bounding box center [770, 146] width 67 height 11
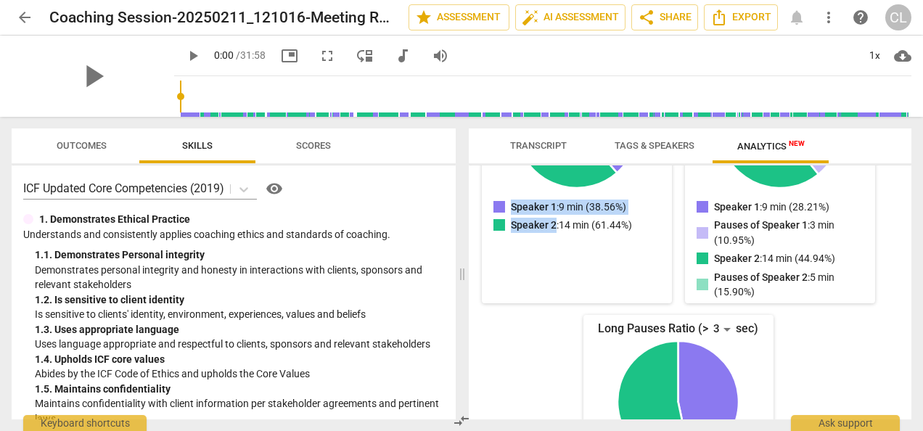
scroll to position [413, 0]
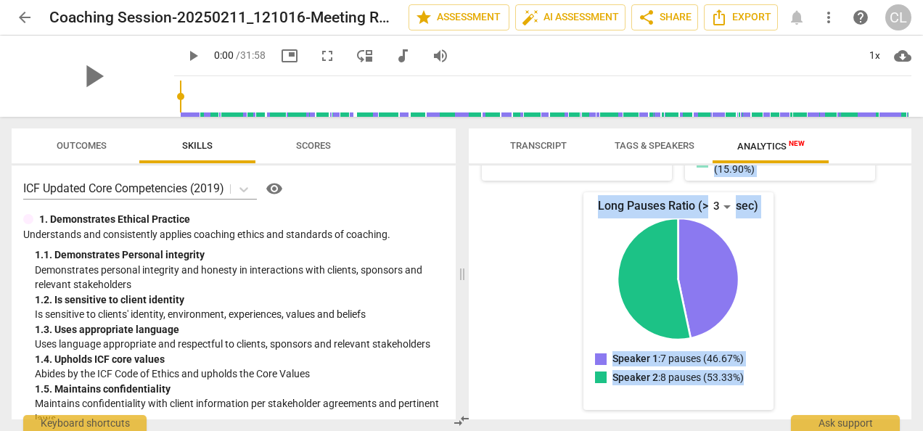
drag, startPoint x: 483, startPoint y: 183, endPoint x: 790, endPoint y: 414, distance: 384.0
click at [790, 414] on div "Speaker 1 Spoke for 9 minutes ( 28.21% ) Paused for 3 minutes ( 10.95% ) Talk-t…" at bounding box center [690, 292] width 443 height 254
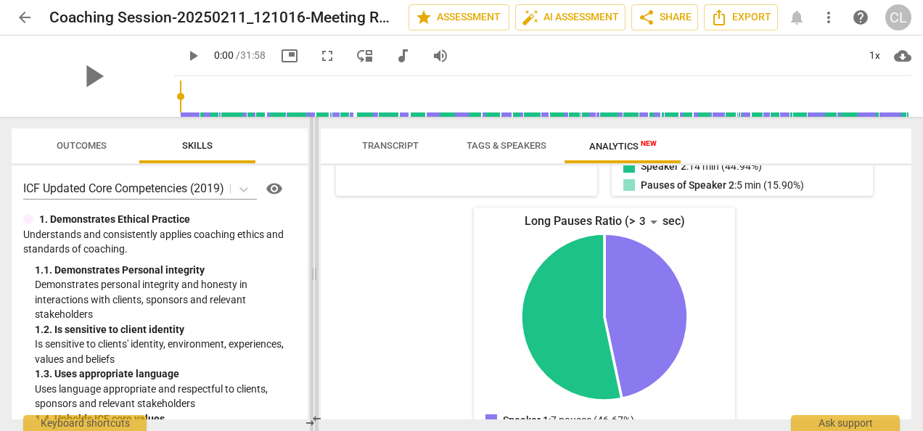
drag, startPoint x: 463, startPoint y: 276, endPoint x: 315, endPoint y: 282, distance: 148.2
click at [315, 282] on span at bounding box center [314, 274] width 9 height 314
click at [844, 322] on div "Talk Ratio Speaker 1: 9 min (38.56%) Speaker 2: 14 min (61.44%) Speaker 1 : 9 m…" at bounding box center [604, 187] width 544 height 526
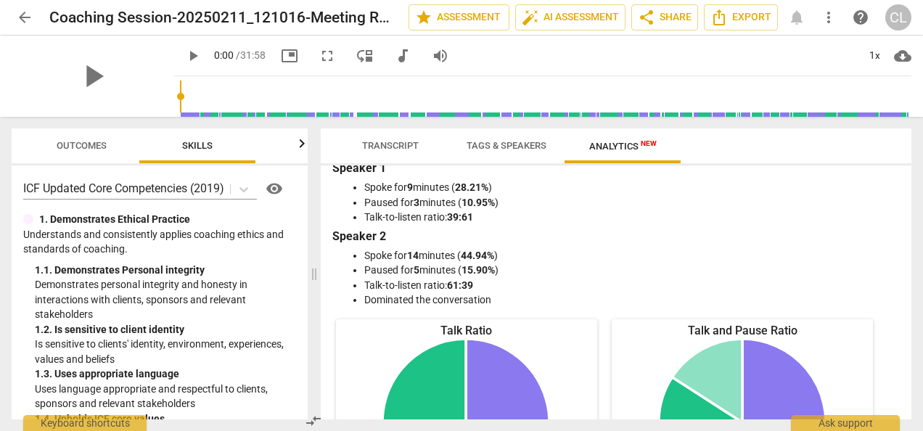
scroll to position [0, 0]
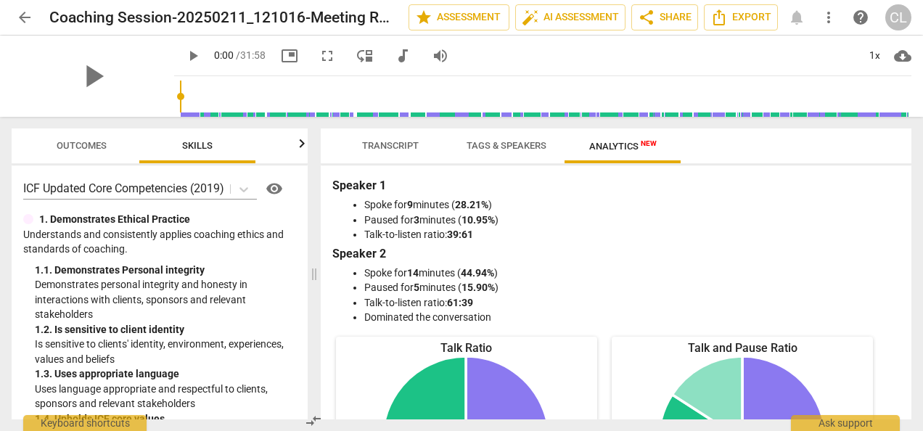
click at [389, 137] on span "Transcript" at bounding box center [390, 146] width 91 height 20
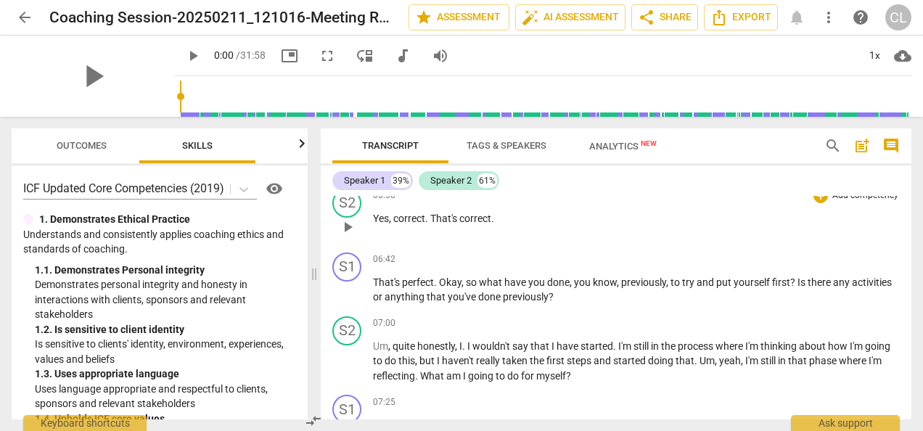
scroll to position [1379, 0]
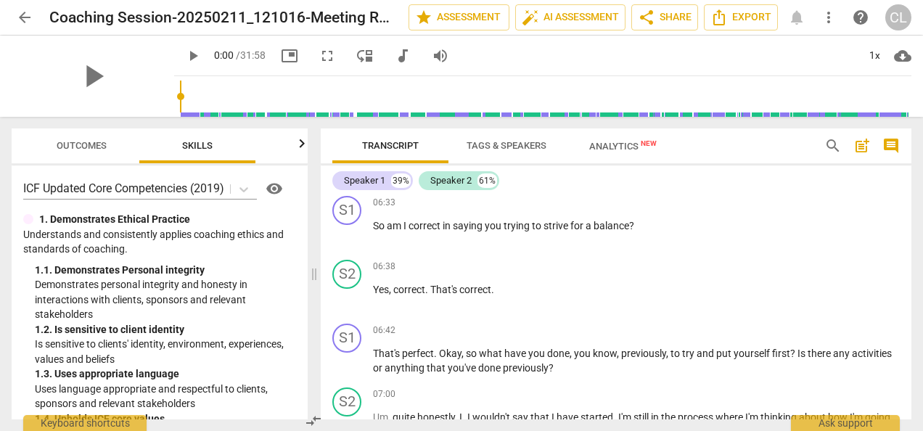
click at [609, 148] on span "Analytics New" at bounding box center [622, 146] width 67 height 11
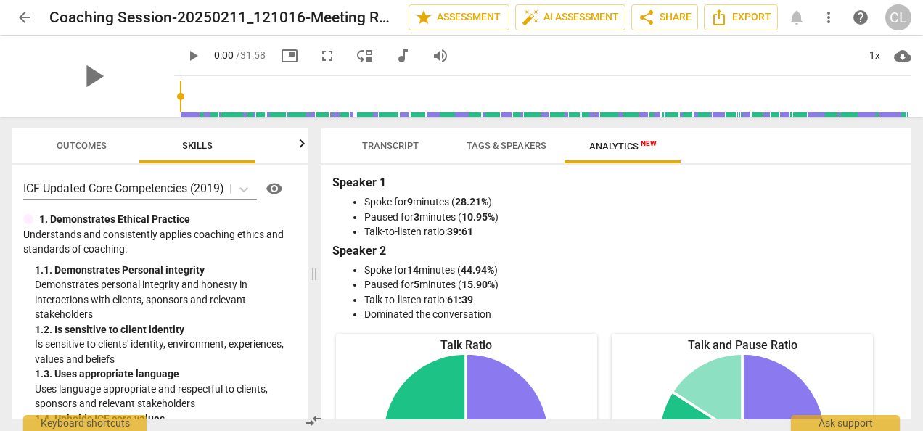
scroll to position [0, 0]
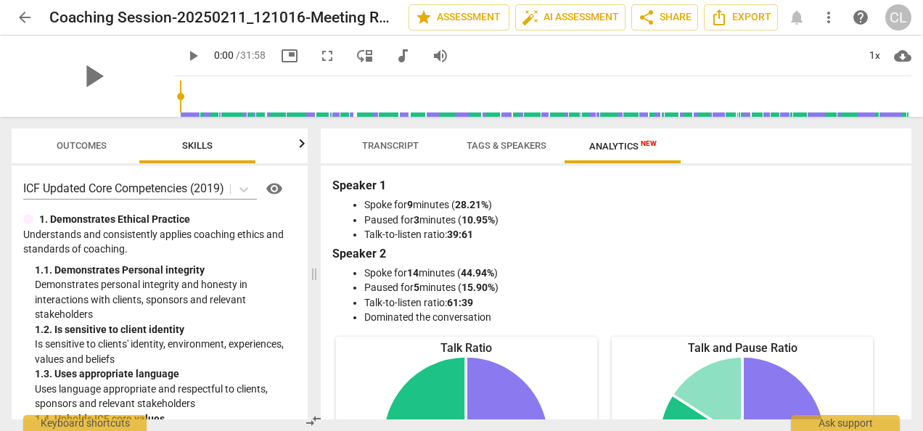
click at [508, 147] on span "Tags & Speakers" at bounding box center [507, 145] width 80 height 11
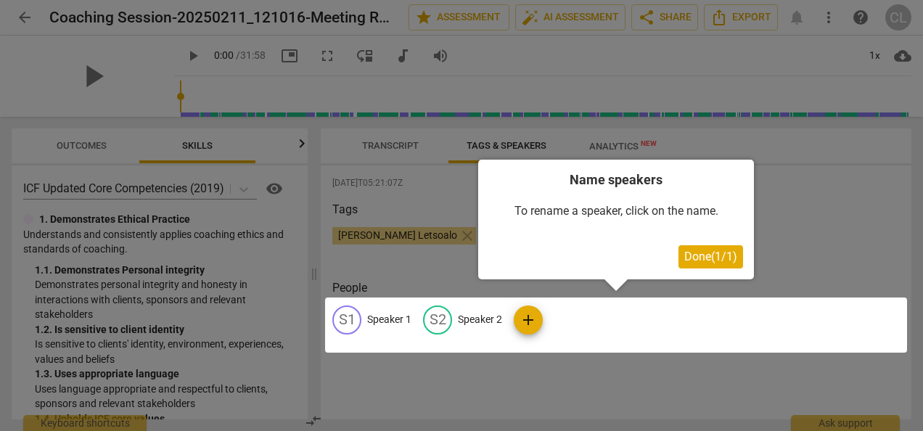
click at [573, 203] on div "To rename a speaker, click on the name." at bounding box center [616, 211] width 254 height 45
click at [709, 255] on span "Done ( 1 / 1 )" at bounding box center [710, 257] width 53 height 14
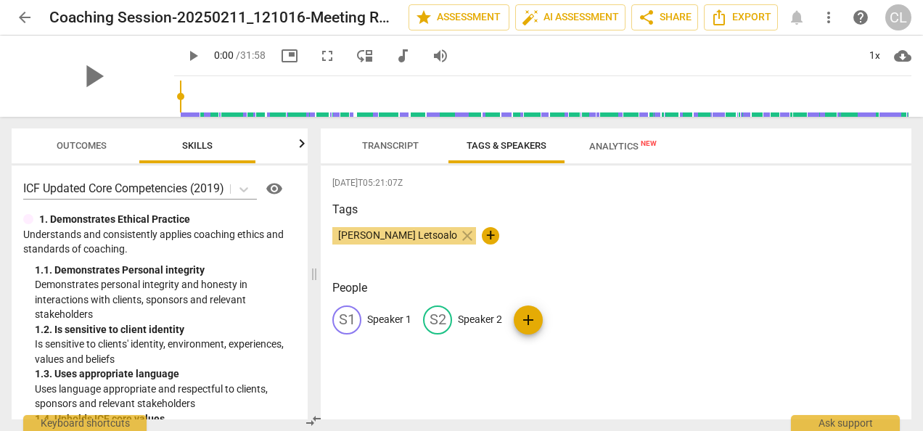
click at [387, 316] on p "Speaker 1" at bounding box center [389, 319] width 44 height 15
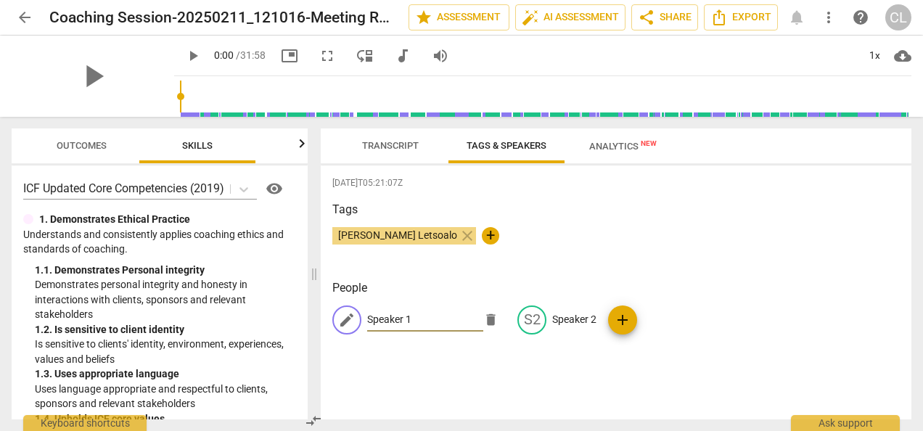
type input "c"
type input "Coach - [PERSON_NAME]"
click at [581, 317] on p "Speaker 2" at bounding box center [574, 319] width 44 height 15
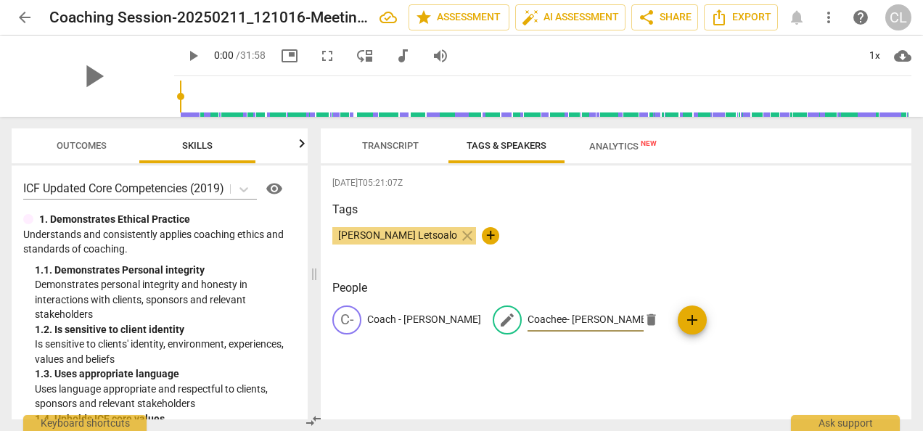
type input "Coachee- [PERSON_NAME]"
click at [668, 257] on div "Tags [PERSON_NAME] Letsoalo close +" at bounding box center [616, 234] width 568 height 67
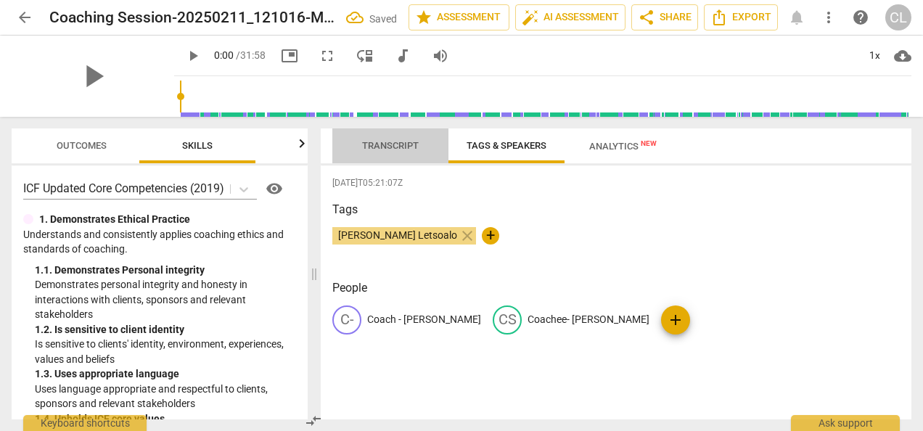
click at [387, 143] on span "Transcript" at bounding box center [390, 145] width 57 height 11
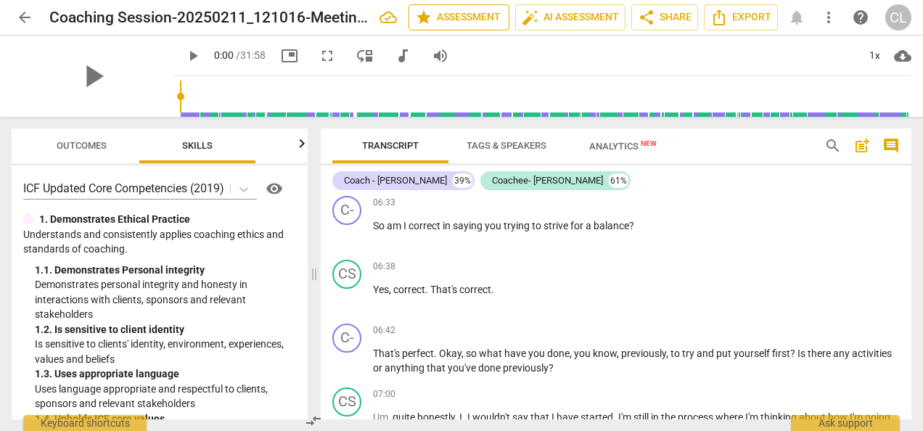
click at [460, 21] on span "star Assessment" at bounding box center [459, 17] width 88 height 17
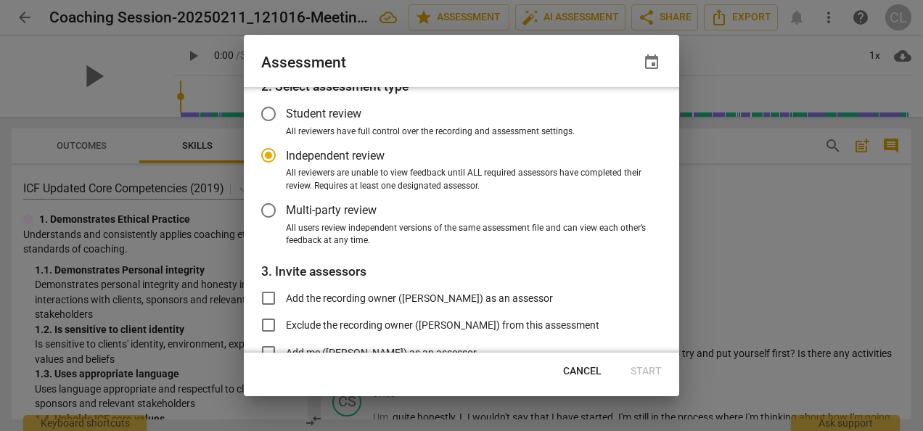
scroll to position [186, 0]
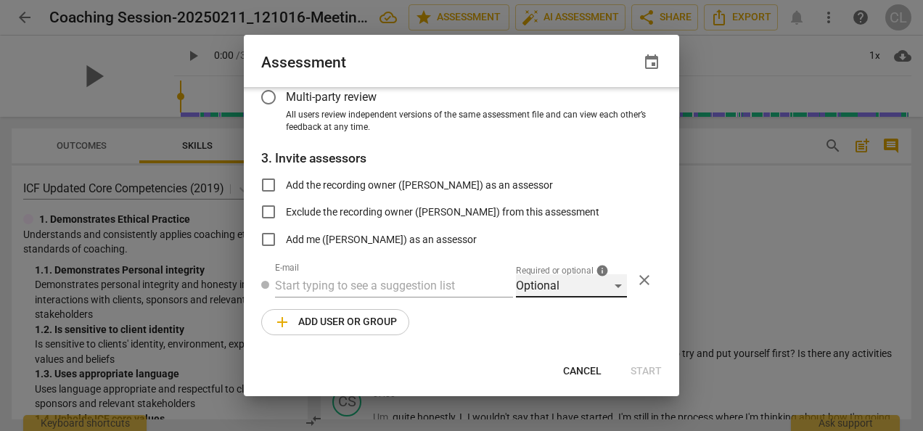
click at [611, 284] on div "Optional" at bounding box center [571, 285] width 111 height 23
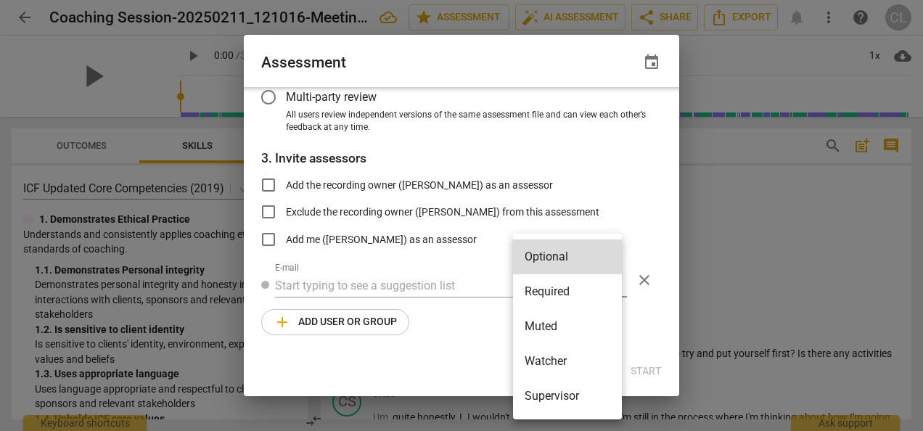
click at [610, 284] on li "Required" at bounding box center [567, 291] width 109 height 35
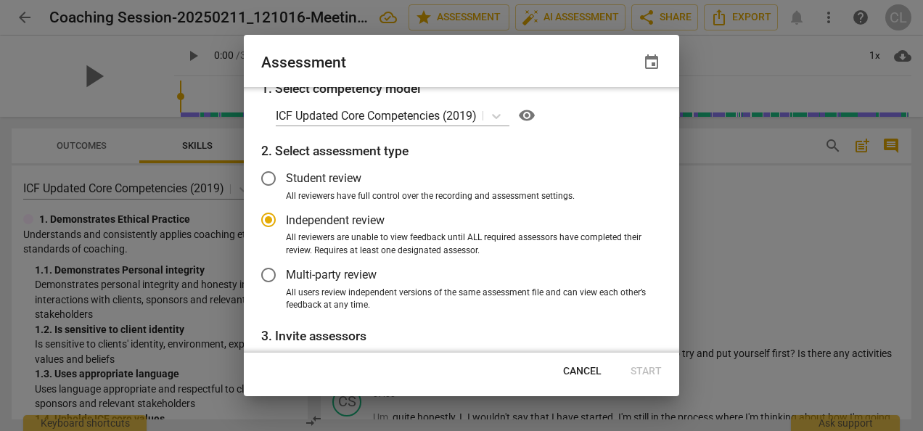
scroll to position [0, 0]
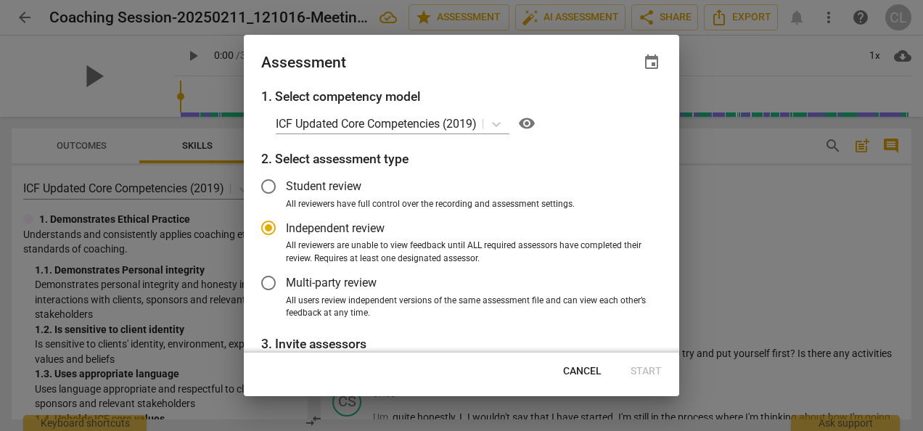
click at [721, 145] on div at bounding box center [461, 215] width 923 height 431
radio input "false"
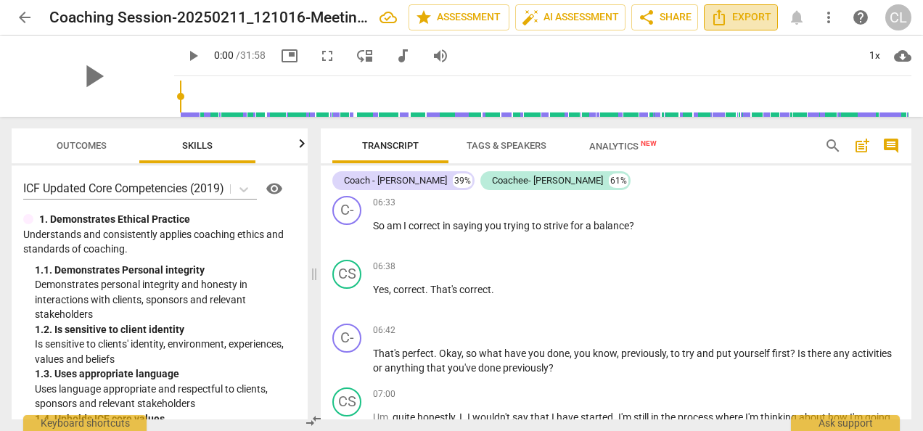
click at [759, 13] on span "Export" at bounding box center [740, 17] width 61 height 17
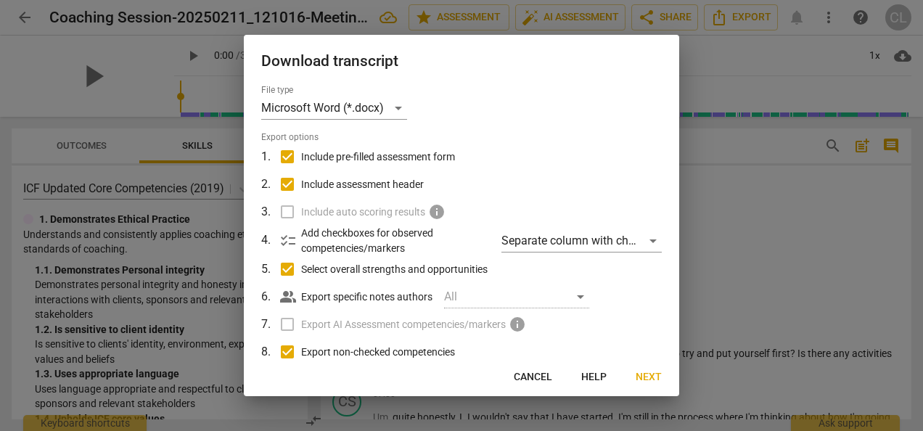
click at [289, 208] on label "Include auto scoring results info" at bounding box center [460, 212] width 380 height 28
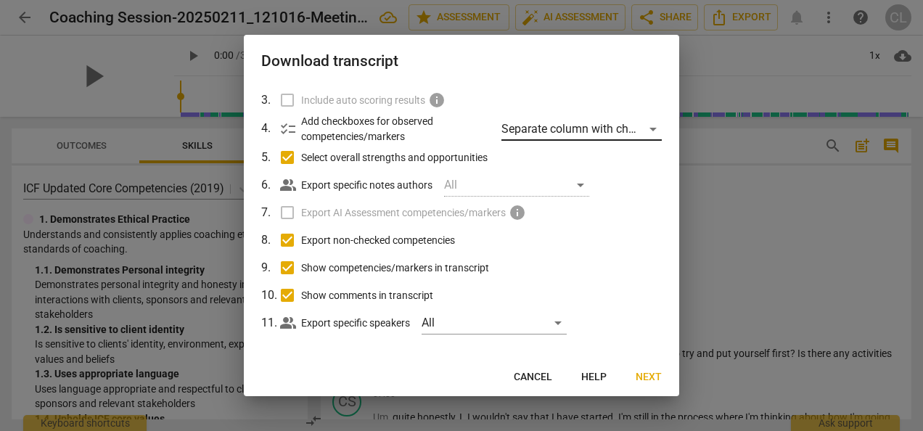
scroll to position [119, 0]
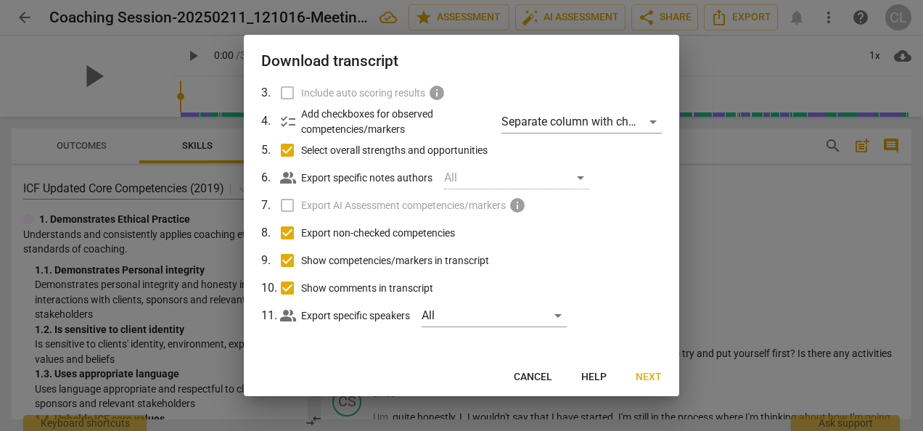
click at [168, 261] on div at bounding box center [461, 215] width 923 height 431
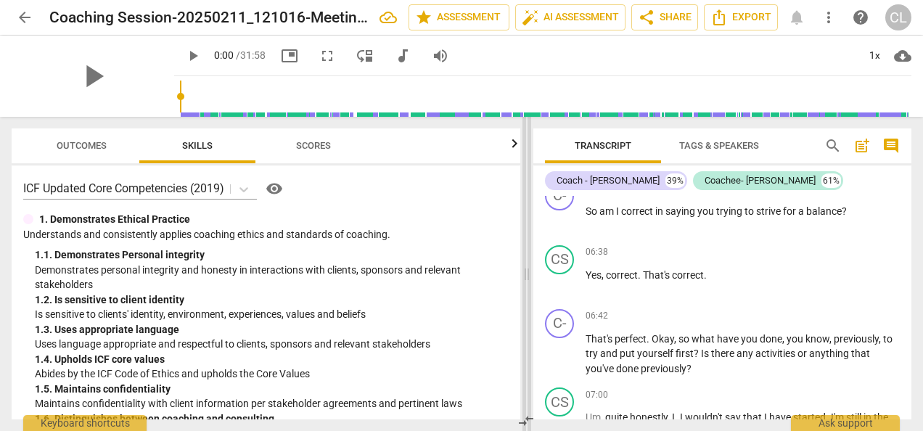
drag, startPoint x: 318, startPoint y: 266, endPoint x: 523, endPoint y: 276, distance: 204.9
click at [528, 276] on span at bounding box center [527, 274] width 9 height 314
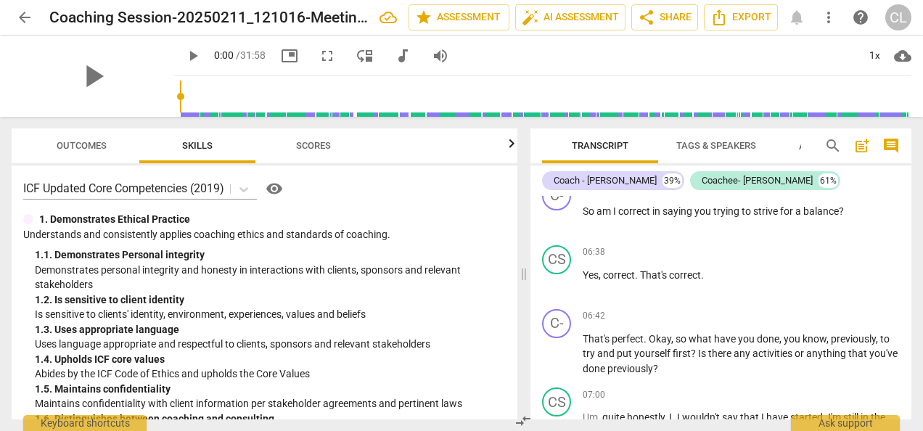
scroll to position [1706, 0]
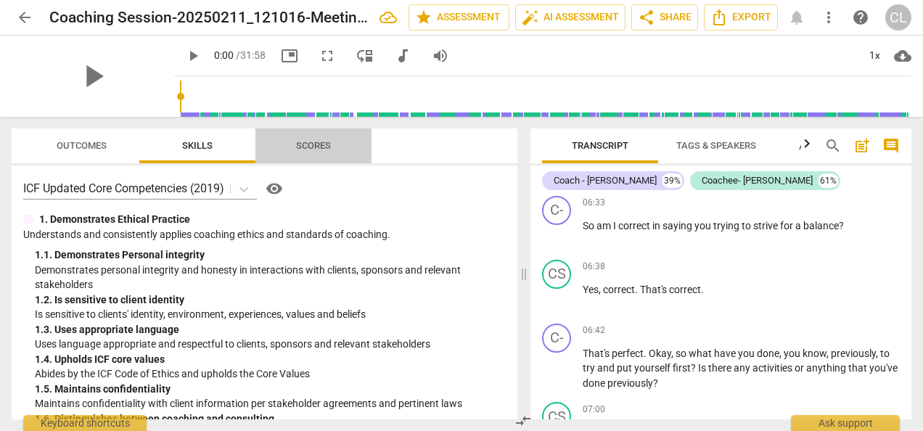
click at [321, 145] on span "Scores" at bounding box center [313, 145] width 35 height 11
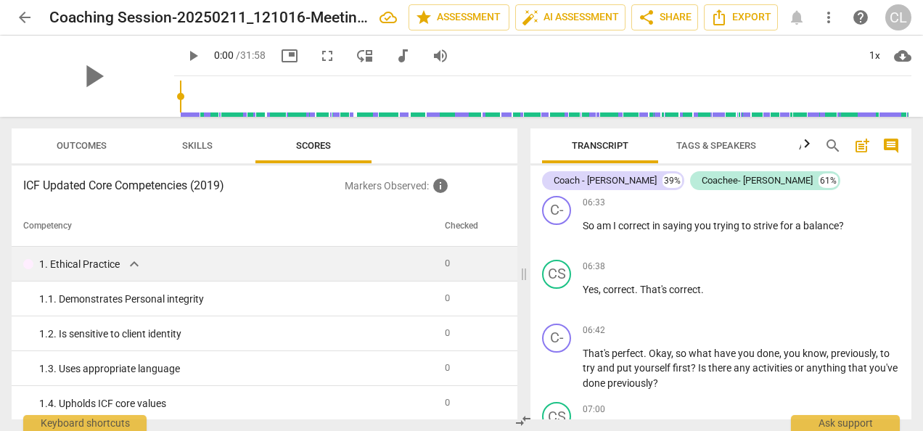
click at [134, 260] on span "expand_more" at bounding box center [134, 263] width 17 height 17
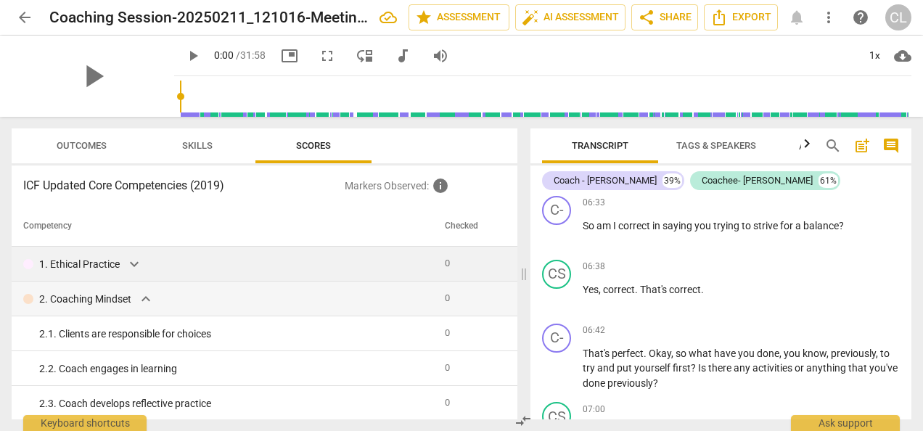
click at [134, 260] on span "expand_more" at bounding box center [134, 263] width 17 height 17
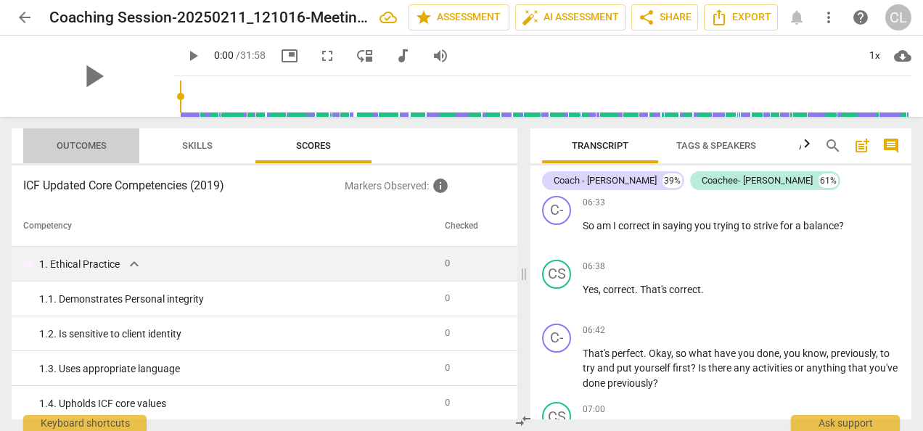
click at [87, 144] on span "Outcomes" at bounding box center [82, 145] width 50 height 11
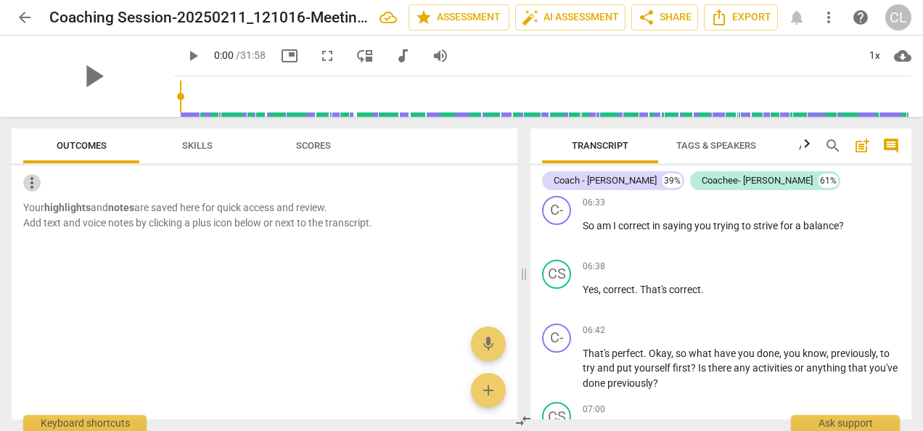
click at [33, 180] on span "more_vert" at bounding box center [31, 182] width 17 height 17
click at [224, 179] on div at bounding box center [461, 215] width 923 height 431
click at [201, 145] on span "Skills" at bounding box center [197, 145] width 30 height 11
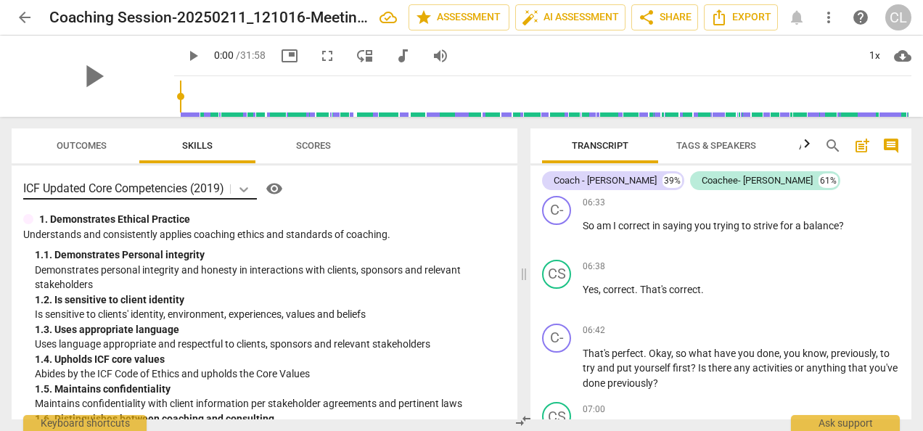
click at [244, 183] on icon at bounding box center [244, 189] width 15 height 15
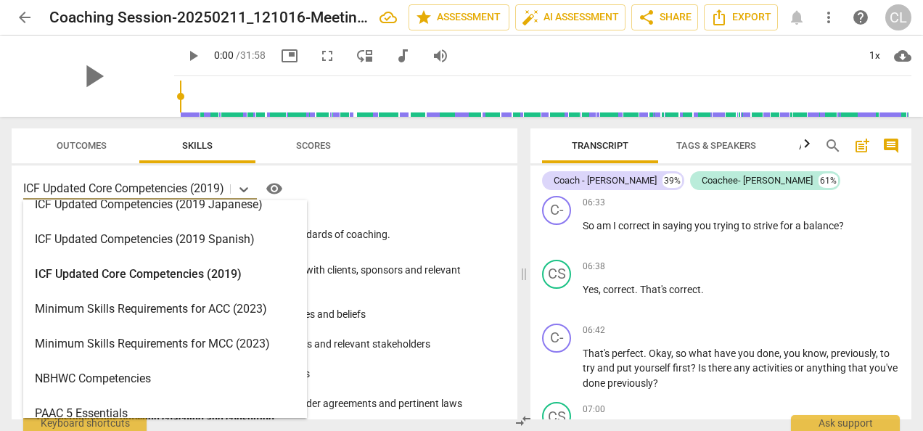
scroll to position [226, 0]
click at [200, 307] on div "Minimum Skills Requirements for ACC (2023)" at bounding box center [165, 307] width 284 height 35
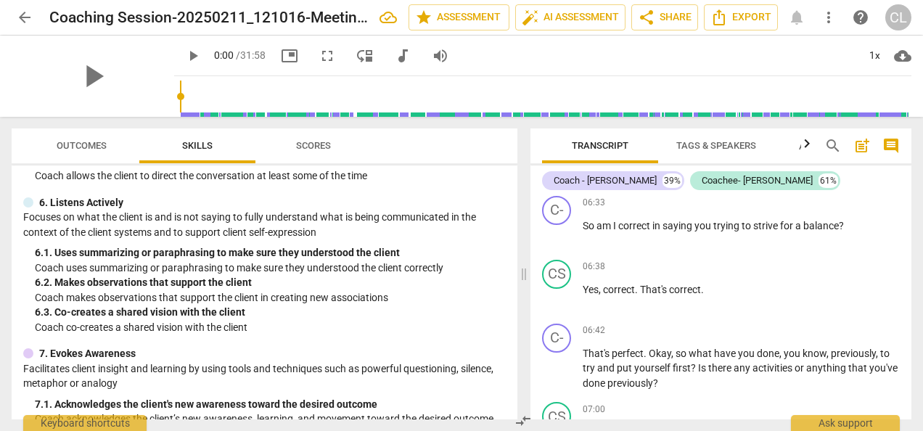
scroll to position [363, 0]
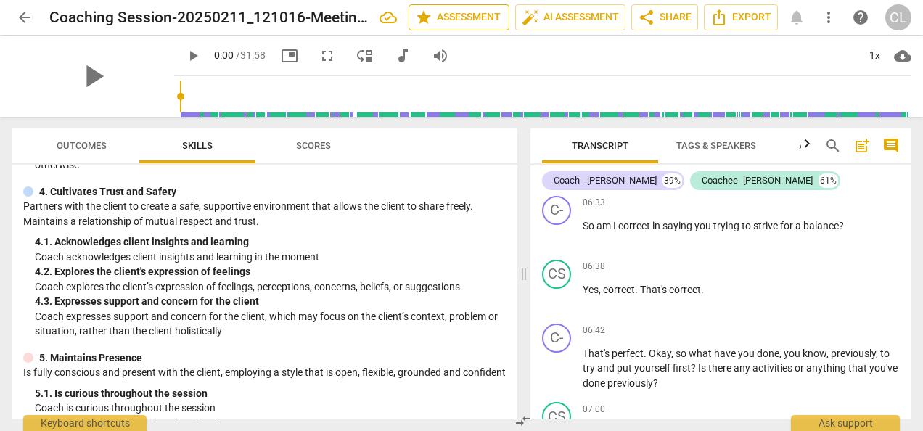
click at [475, 17] on span "star Assessment" at bounding box center [459, 17] width 88 height 17
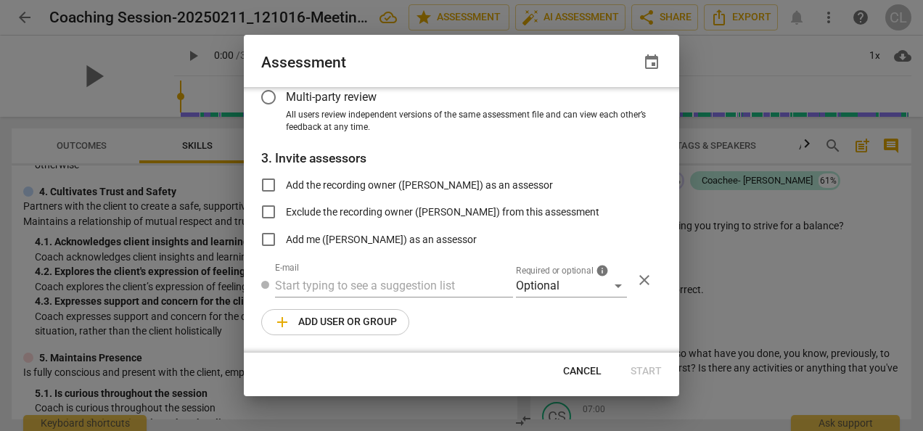
scroll to position [0, 0]
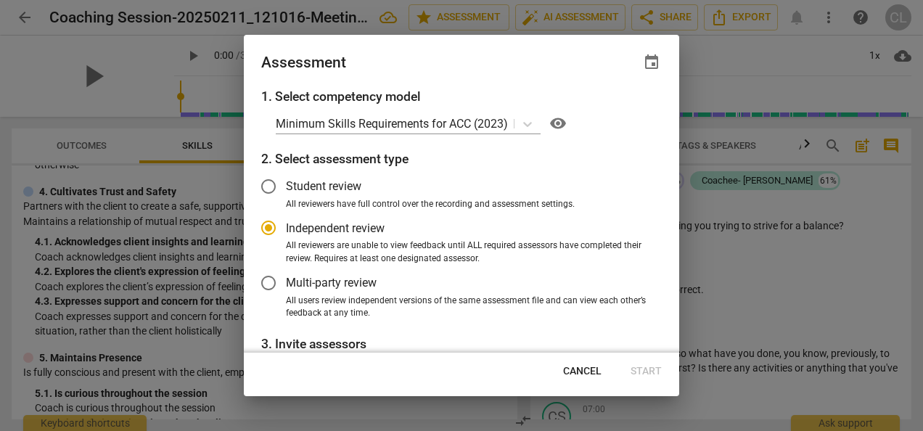
radio input "false"
click at [274, 184] on input "Student review" at bounding box center [268, 186] width 35 height 35
radio input "false"
click at [275, 221] on input "Independent review" at bounding box center [268, 227] width 35 height 35
click at [586, 367] on span "Cancel" at bounding box center [582, 371] width 38 height 15
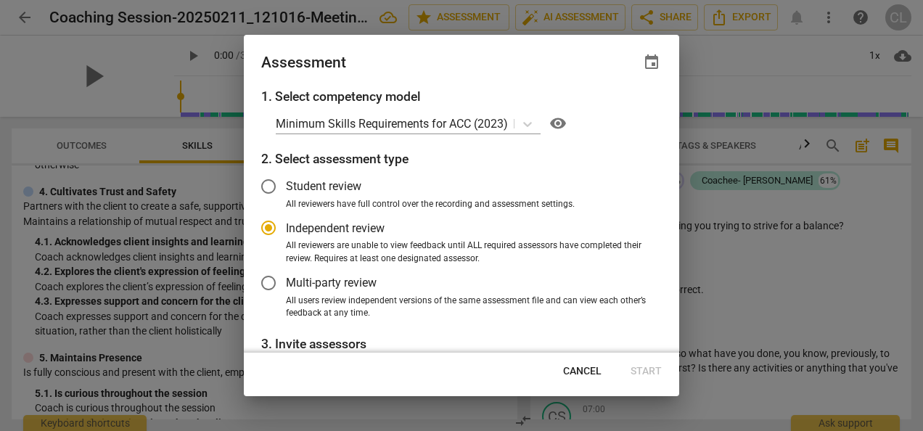
radio input "false"
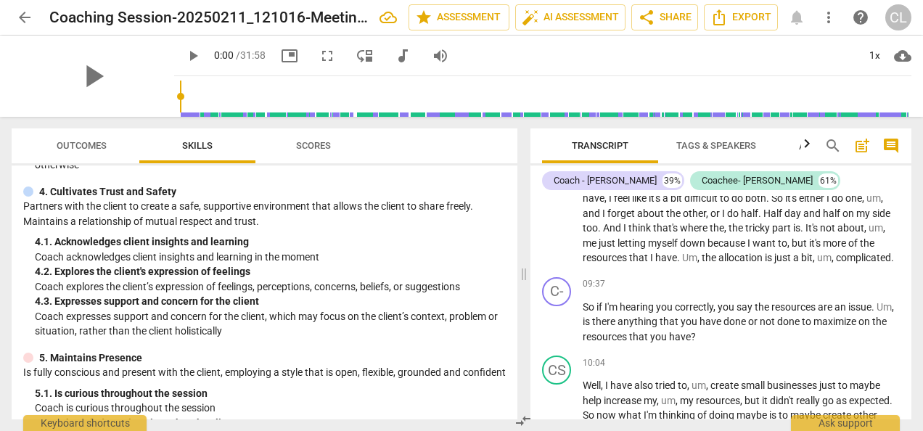
scroll to position [2359, 0]
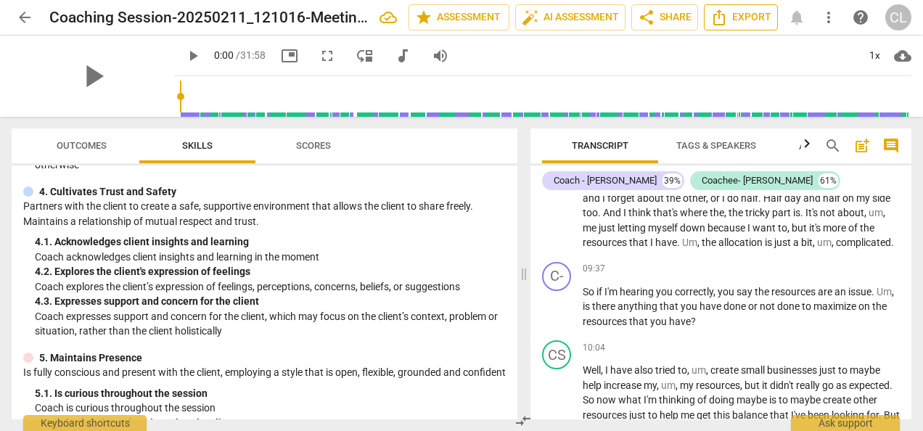
click at [742, 17] on span "Export" at bounding box center [740, 17] width 61 height 17
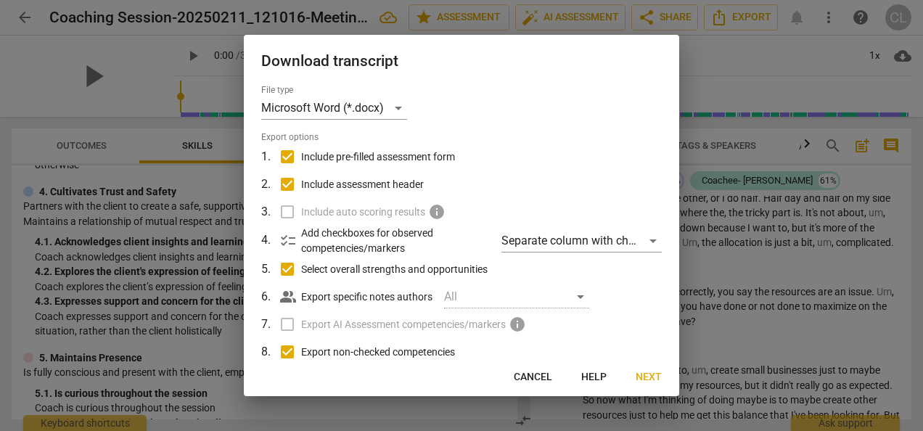
click at [288, 212] on label "Include auto scoring results info" at bounding box center [460, 212] width 380 height 28
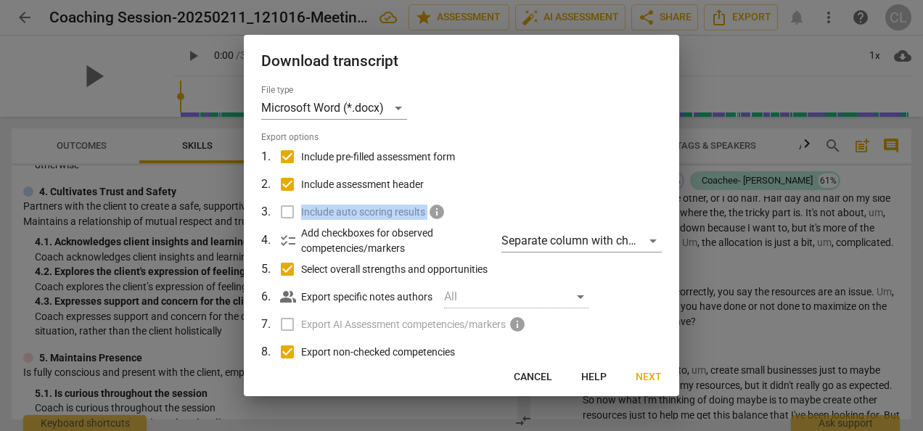
click at [288, 212] on label "Include auto scoring results info" at bounding box center [460, 212] width 380 height 28
drag, startPoint x: 288, startPoint y: 212, endPoint x: 436, endPoint y: 212, distance: 148.0
click at [436, 212] on span "info" at bounding box center [436, 211] width 17 height 17
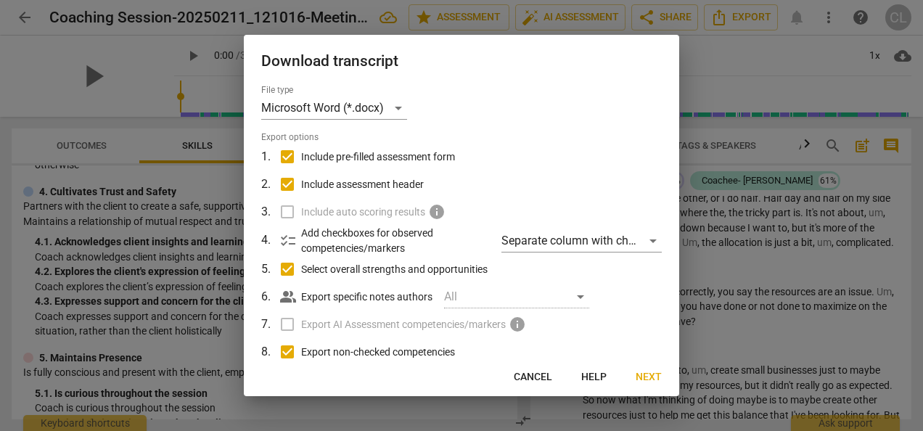
click at [580, 181] on label "Include assessment header" at bounding box center [460, 185] width 380 height 28
click at [301, 181] on input "Include assessment header" at bounding box center [288, 185] width 28 height 28
checkbox input "false"
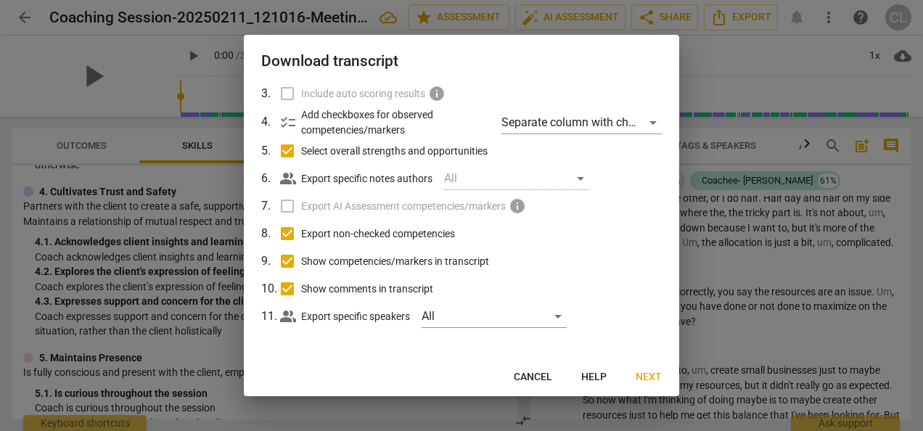
scroll to position [119, 0]
click at [654, 382] on span "Next" at bounding box center [649, 377] width 26 height 15
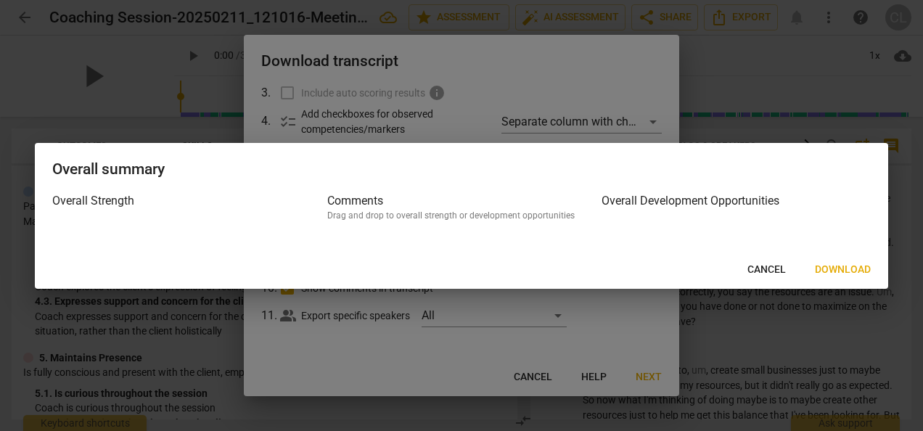
click at [838, 268] on span "Download" at bounding box center [843, 270] width 56 height 15
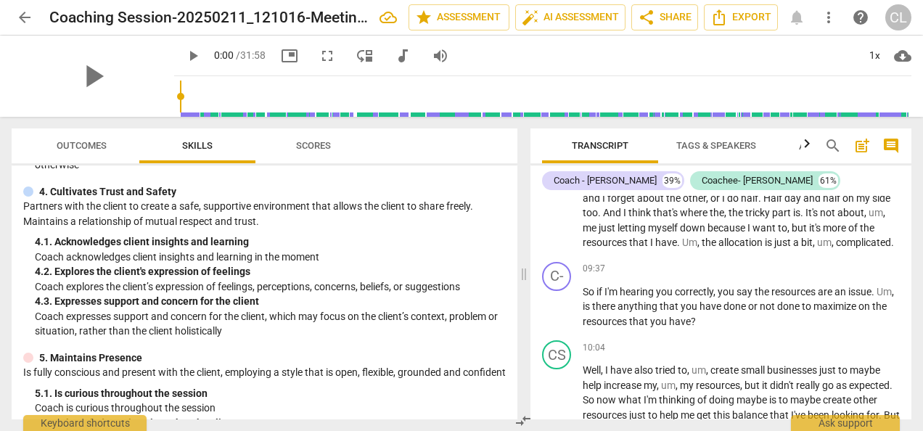
scroll to position [0, 0]
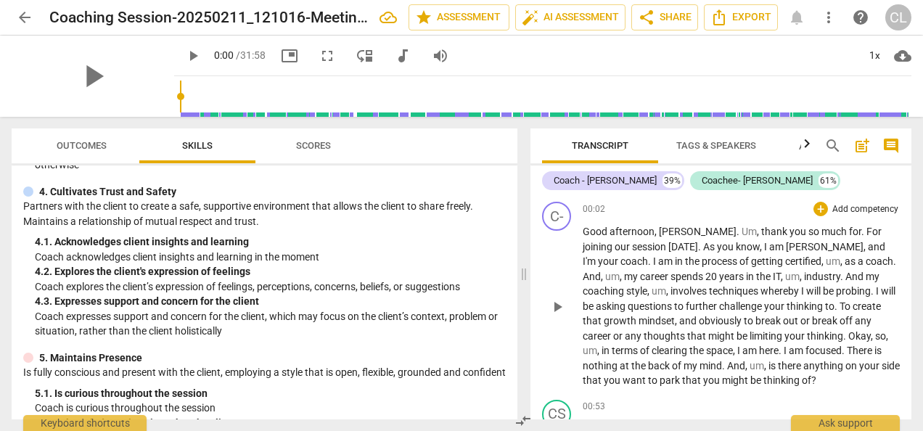
click at [721, 196] on div "C- play_arrow pause 00:02 + Add competency keyboard_arrow_right Good afternoon …" at bounding box center [720, 295] width 381 height 198
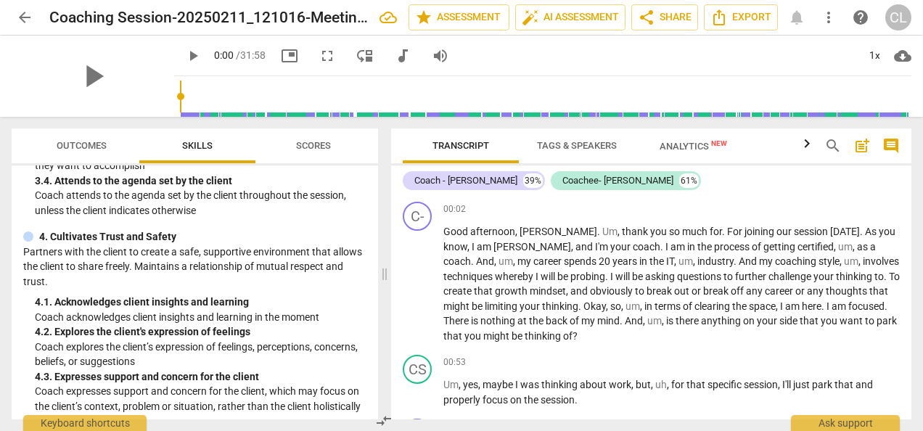
scroll to position [437, 0]
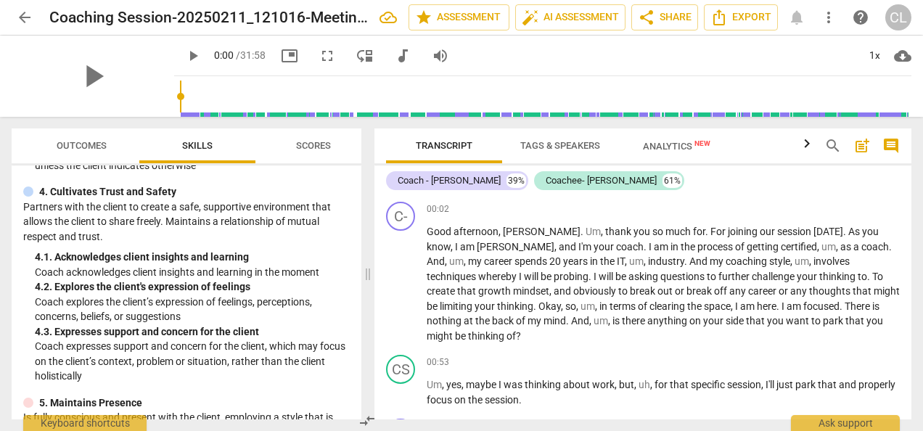
drag, startPoint x: 520, startPoint y: 271, endPoint x: 364, endPoint y: 278, distance: 156.2
click at [364, 278] on span at bounding box center [368, 274] width 9 height 314
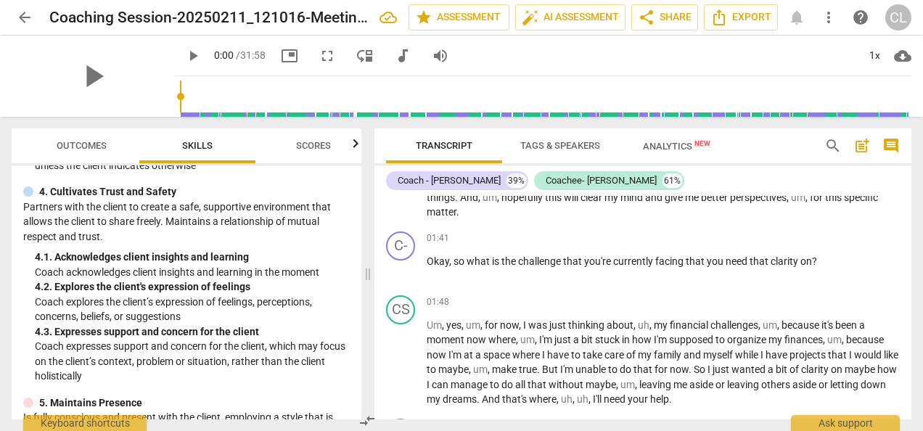
scroll to position [363, 0]
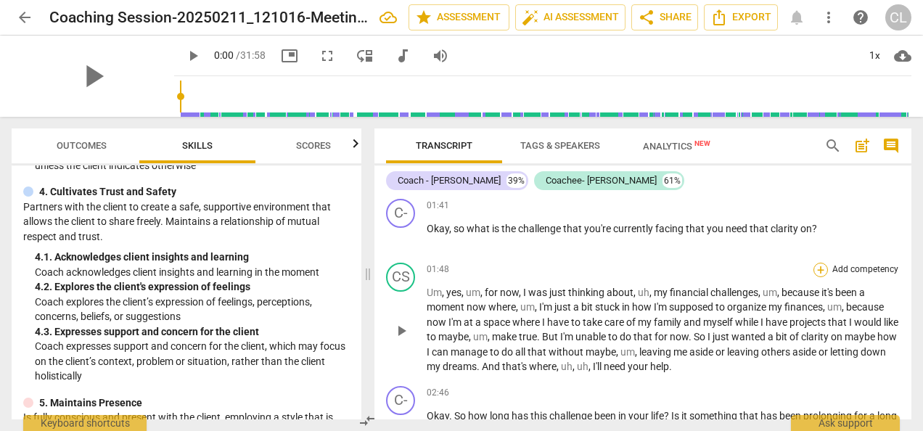
click at [819, 268] on div "+" at bounding box center [821, 270] width 15 height 15
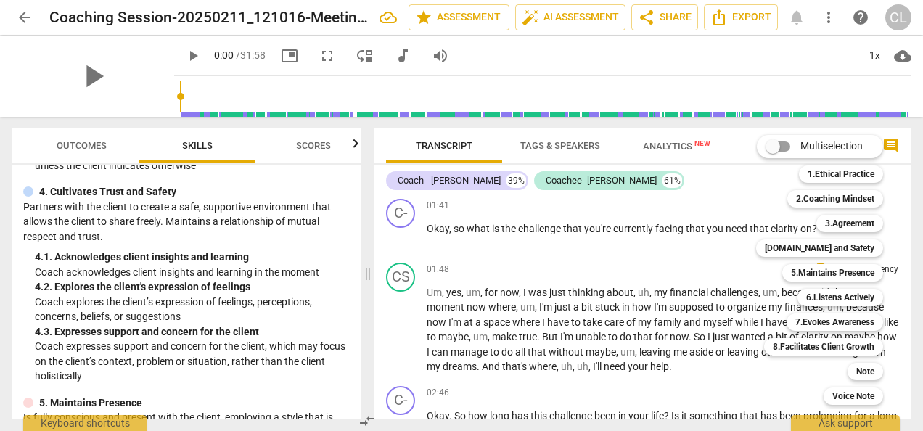
drag, startPoint x: 909, startPoint y: 210, endPoint x: 909, endPoint y: 193, distance: 16.7
click at [909, 193] on div "Multiselection m 1.Ethical Practice 1 2.Coaching Mindset 2 3.Agreement 3 [DOMAI…" at bounding box center [830, 269] width 160 height 277
drag, startPoint x: 906, startPoint y: 209, endPoint x: 906, endPoint y: 218, distance: 8.7
click at [906, 218] on div "Multiselection m 1.Ethical Practice 1 2.Coaching Mindset 2 3.Agreement 3 [DOMAI…" at bounding box center [830, 269] width 160 height 277
click at [731, 261] on div at bounding box center [461, 215] width 923 height 431
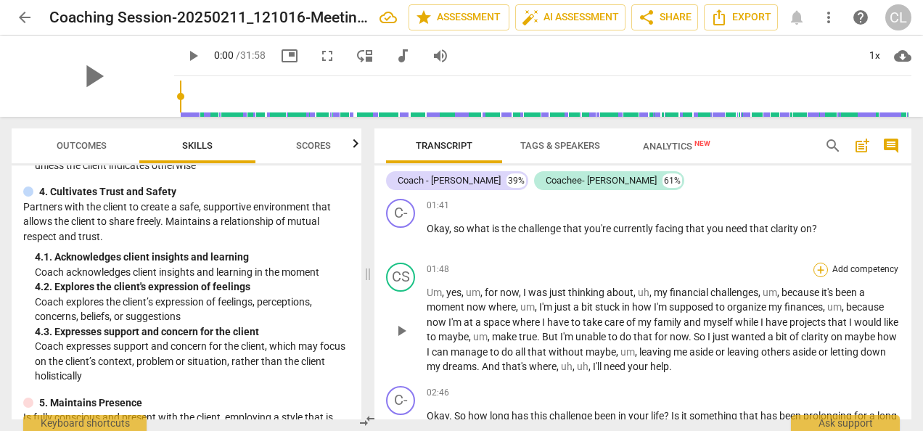
click at [817, 269] on div "+" at bounding box center [821, 270] width 15 height 15
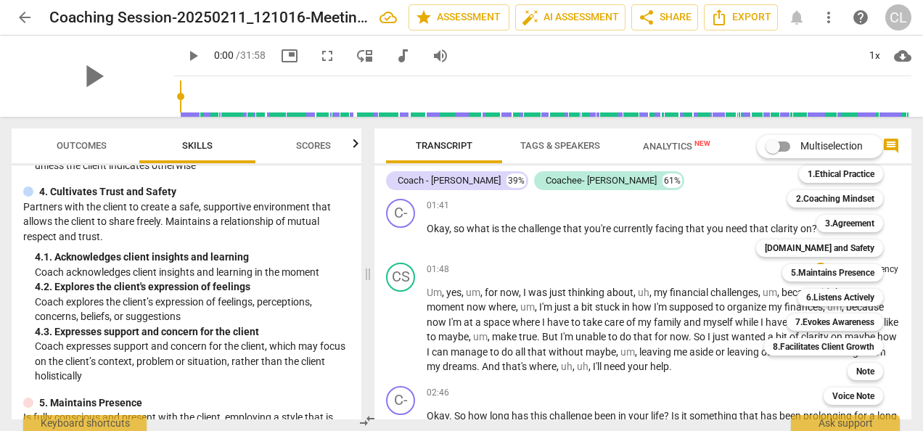
click at [628, 262] on div at bounding box center [461, 215] width 923 height 431
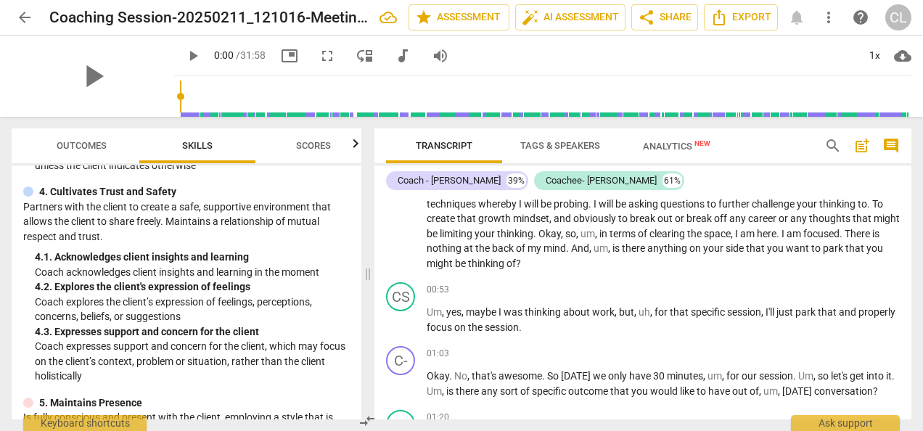
scroll to position [73, 0]
click at [660, 146] on span "Analytics New" at bounding box center [676, 146] width 67 height 11
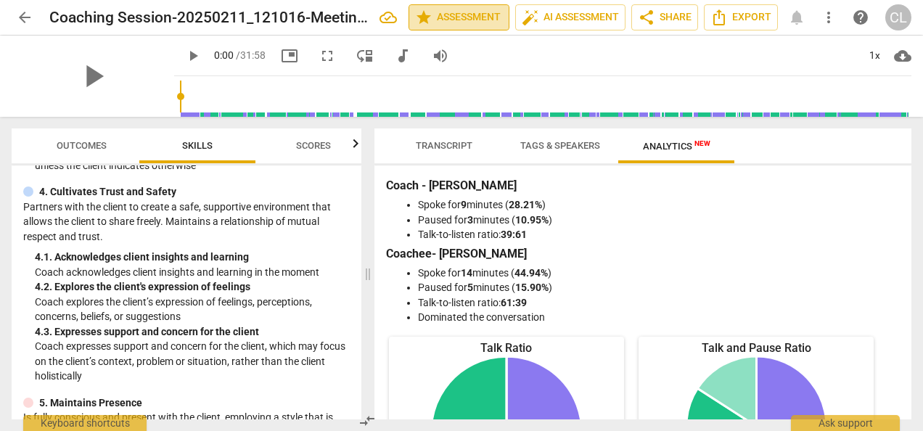
click at [483, 15] on span "star Assessment" at bounding box center [459, 17] width 88 height 17
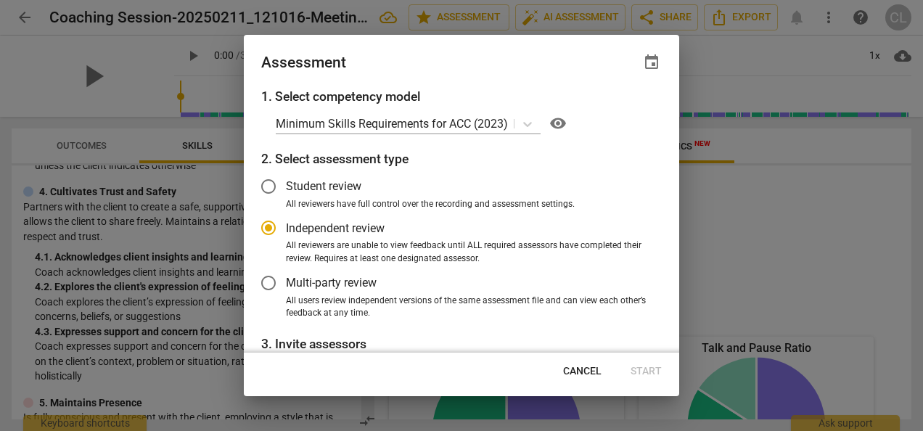
click at [580, 369] on span "Cancel" at bounding box center [582, 371] width 38 height 15
radio input "false"
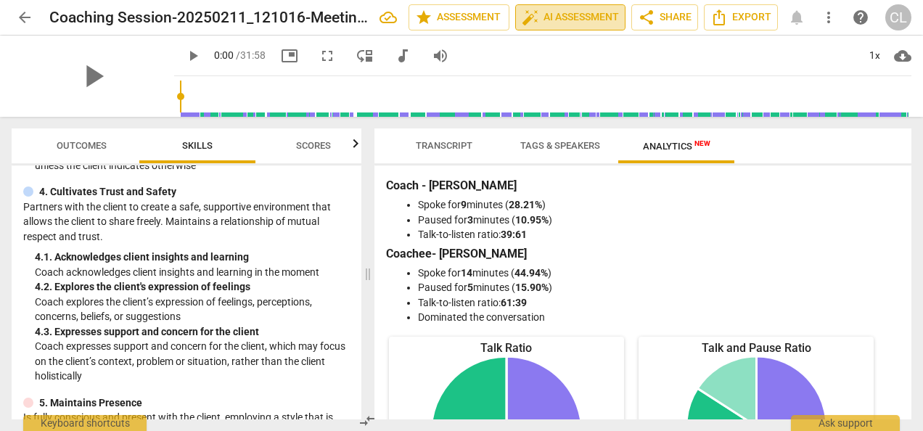
click at [552, 16] on span "auto_fix_high AI Assessment" at bounding box center [570, 17] width 97 height 17
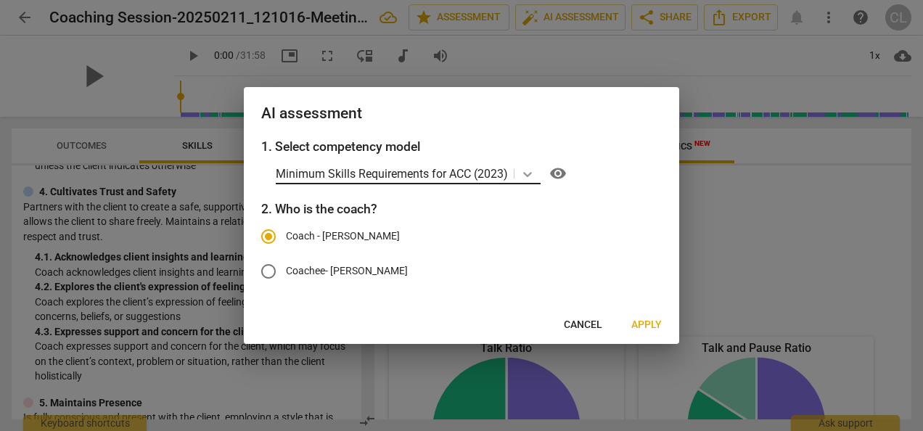
click at [527, 170] on icon at bounding box center [527, 174] width 15 height 15
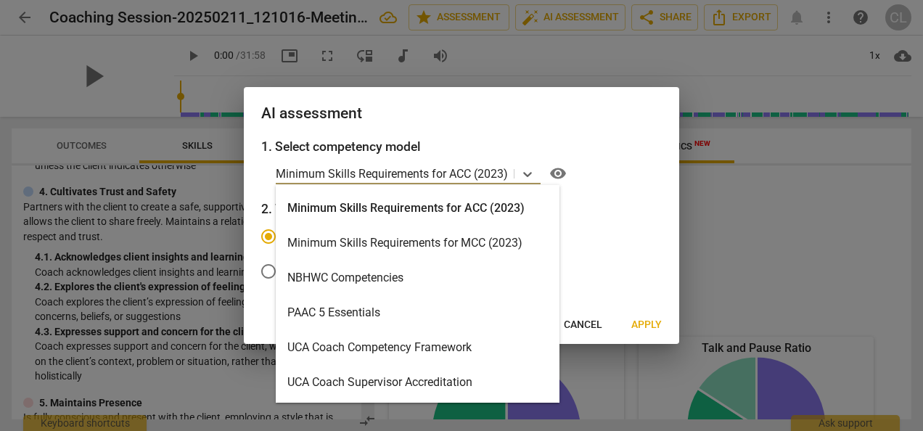
scroll to position [0, 0]
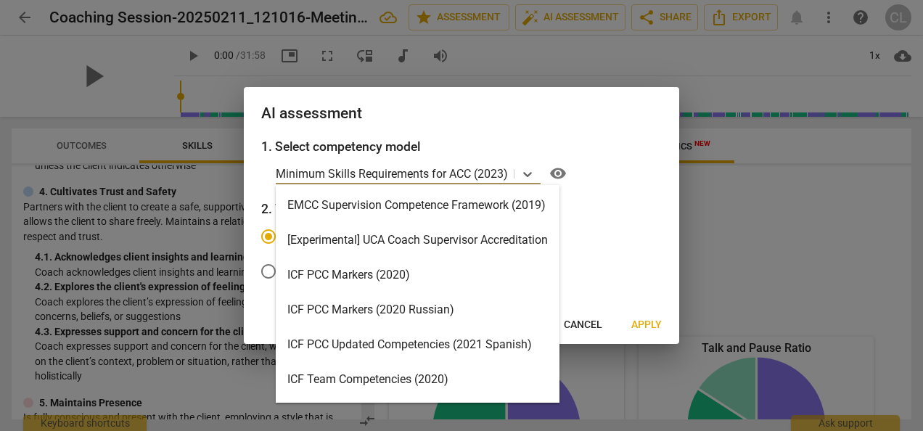
click at [448, 202] on div "EMCC Supervision Competence Framework (2019)" at bounding box center [418, 205] width 284 height 35
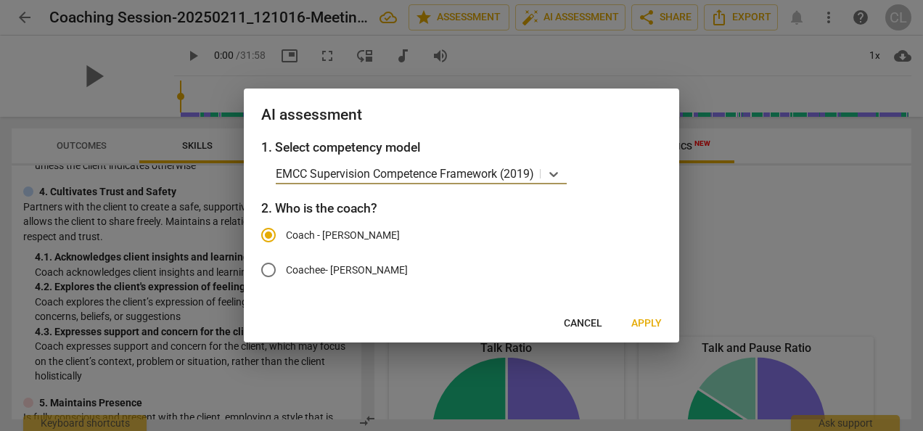
click at [651, 322] on span "Apply" at bounding box center [646, 323] width 30 height 15
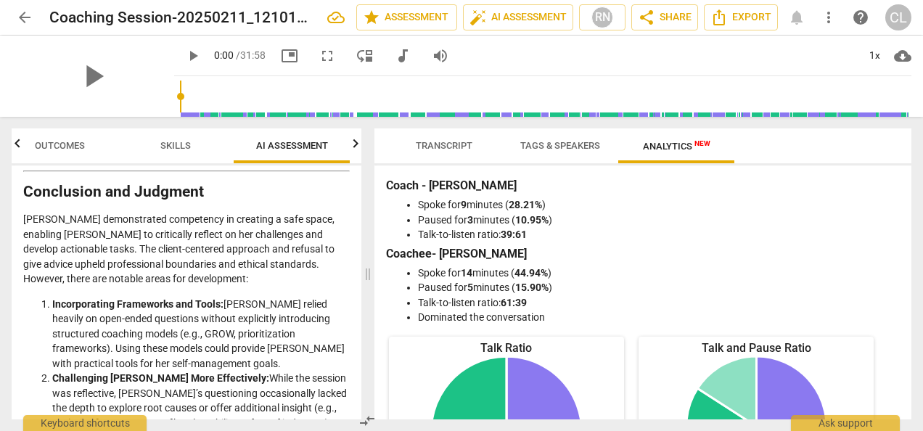
scroll to position [3032, 0]
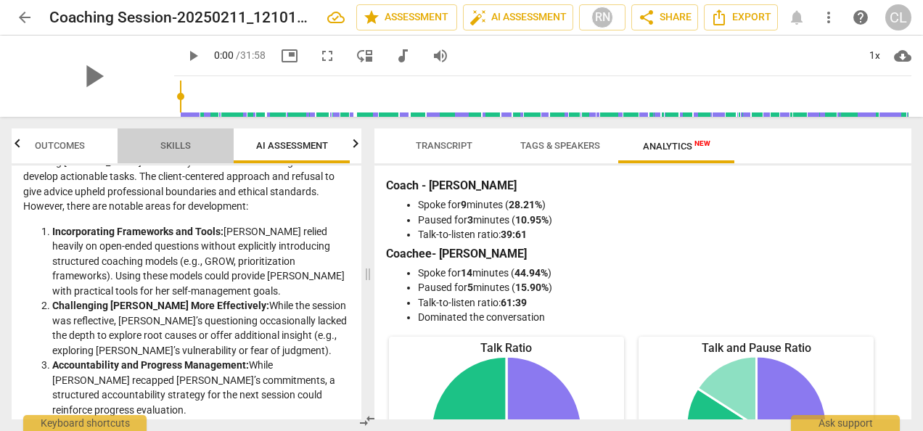
click at [173, 148] on span "Skills" at bounding box center [175, 145] width 30 height 11
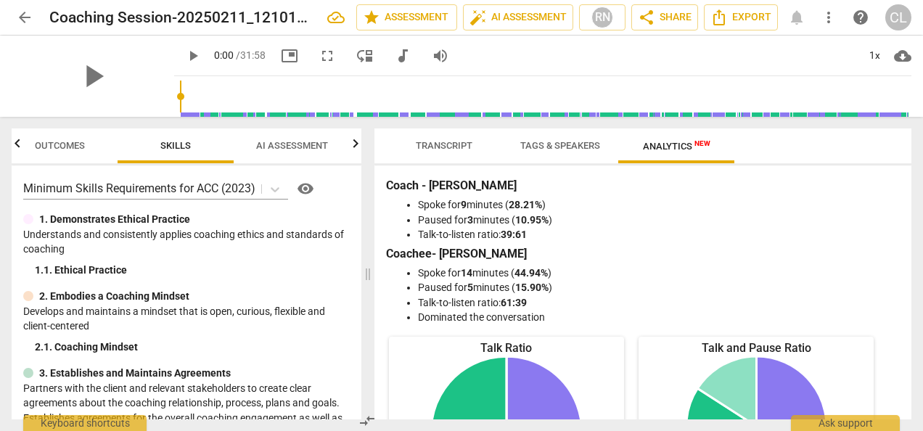
click at [300, 147] on span "AI Assessment" at bounding box center [292, 145] width 72 height 11
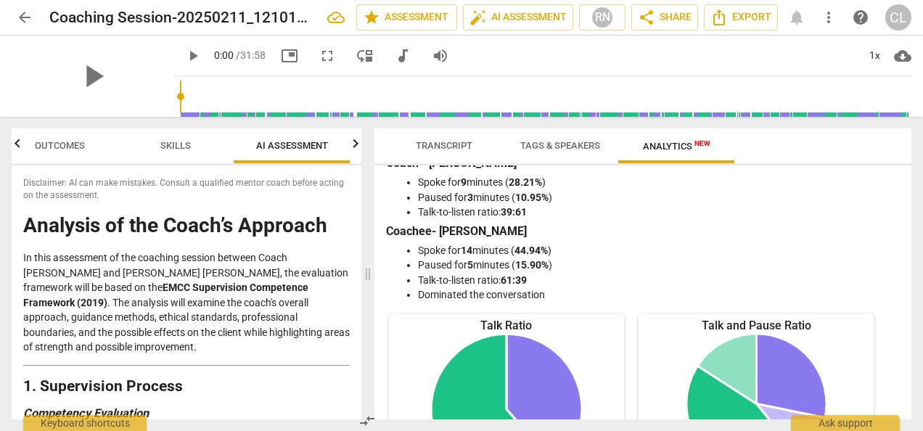
scroll to position [0, 0]
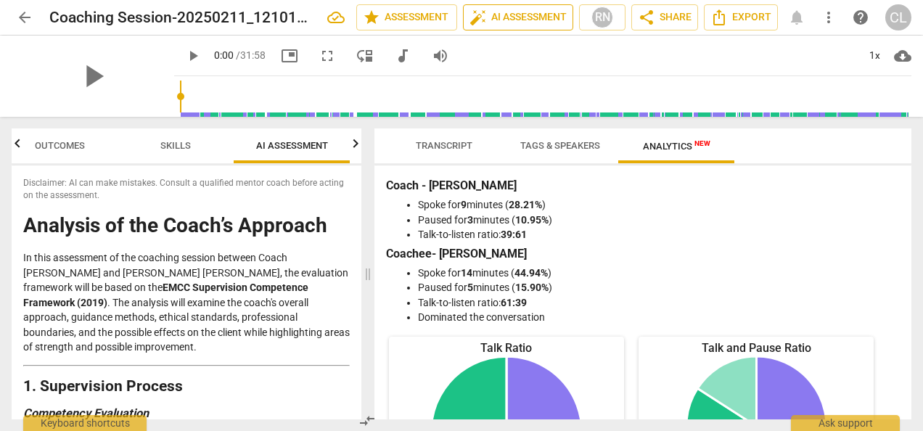
click at [527, 9] on span "auto_fix_high AI Assessment" at bounding box center [518, 17] width 97 height 17
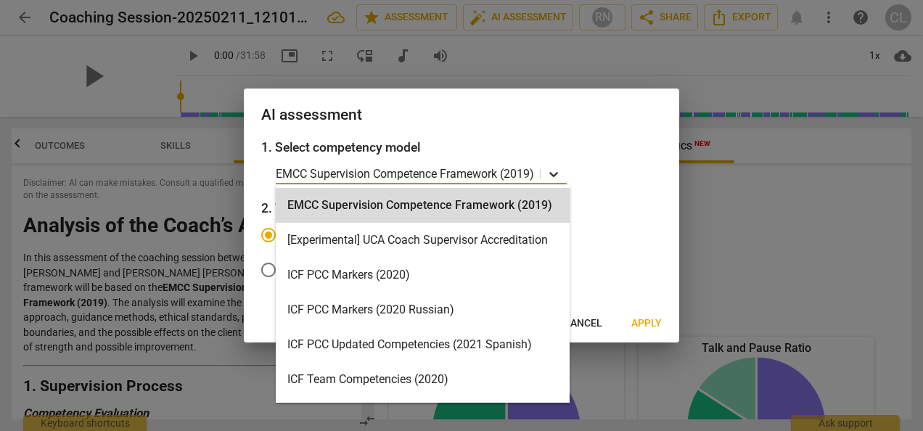
click at [556, 171] on icon at bounding box center [553, 174] width 15 height 15
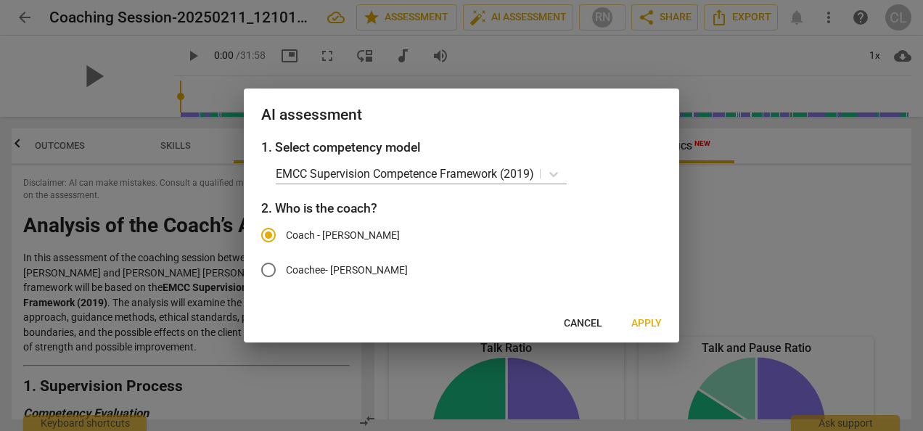
click at [568, 238] on label "Coach - [PERSON_NAME]" at bounding box center [450, 235] width 399 height 35
click at [286, 238] on input "Coach - [PERSON_NAME]" at bounding box center [268, 235] width 35 height 35
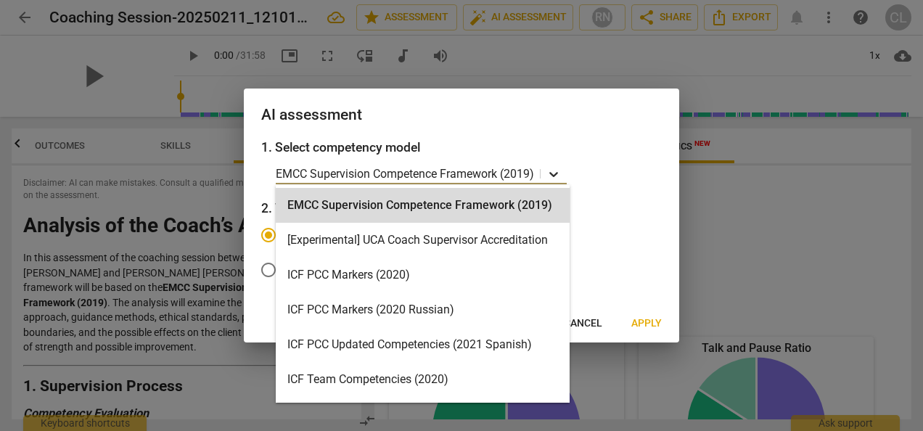
click at [554, 169] on icon at bounding box center [553, 174] width 15 height 15
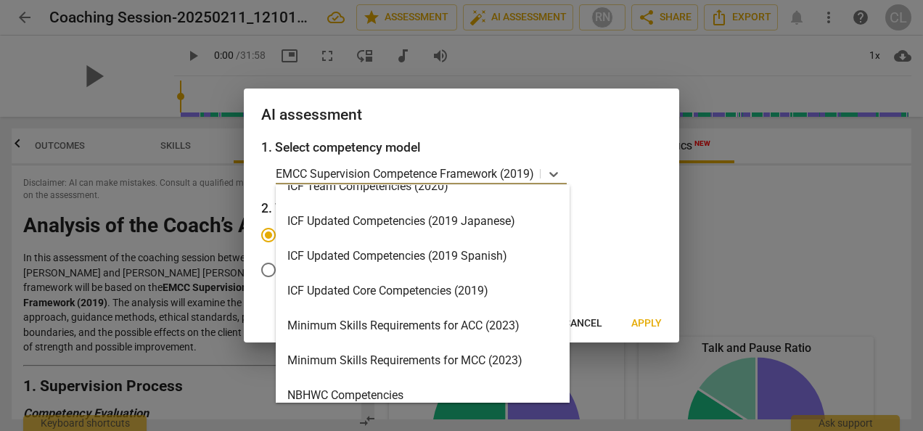
scroll to position [197, 0]
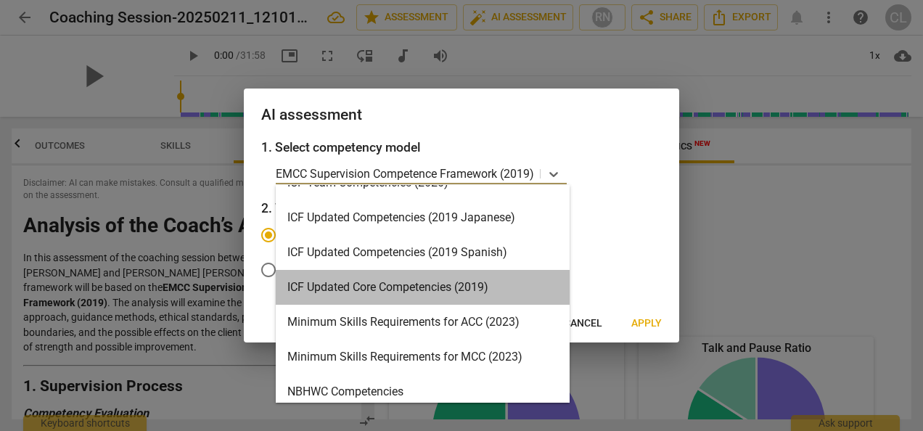
click at [441, 286] on div "ICF Updated Core Competencies (2019)" at bounding box center [423, 287] width 294 height 35
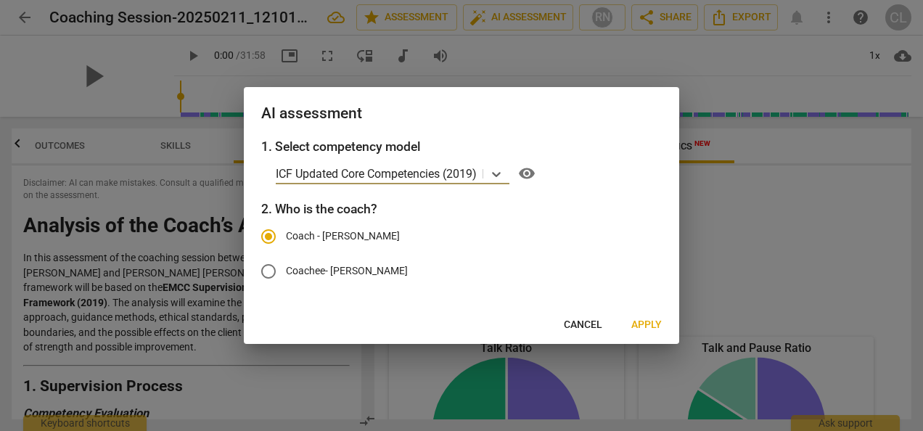
click at [642, 325] on span "Apply" at bounding box center [646, 325] width 30 height 15
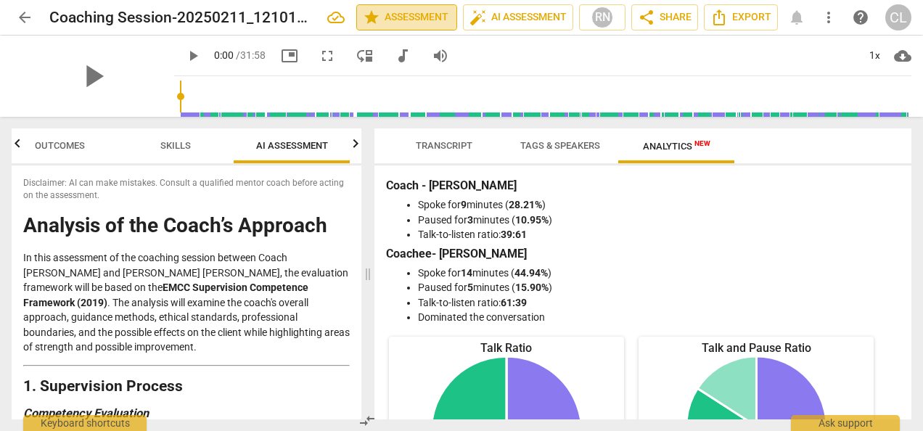
click at [414, 10] on span "star Assessment" at bounding box center [407, 17] width 88 height 17
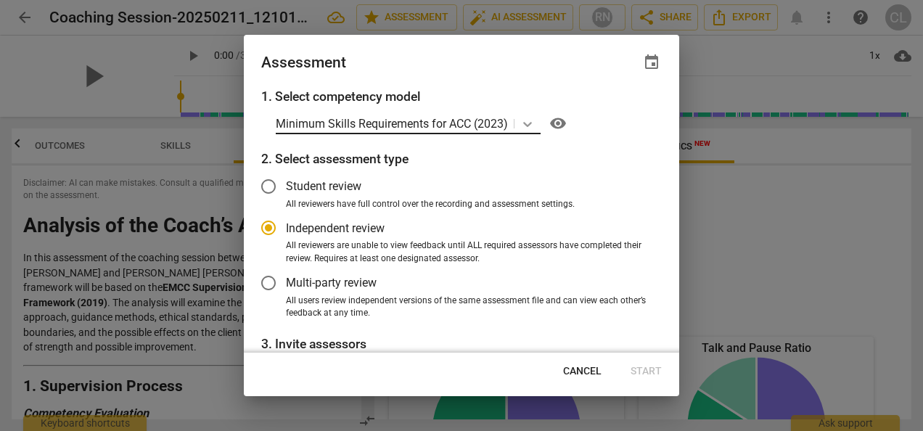
click at [530, 123] on icon at bounding box center [527, 124] width 9 height 5
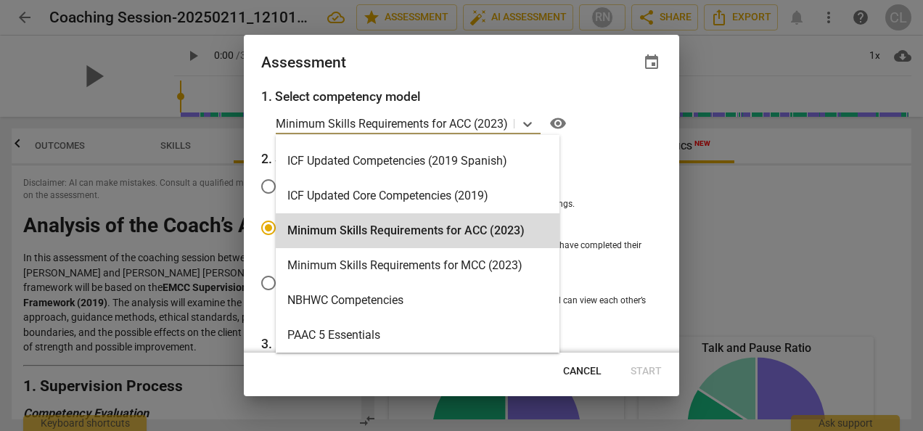
scroll to position [165, 0]
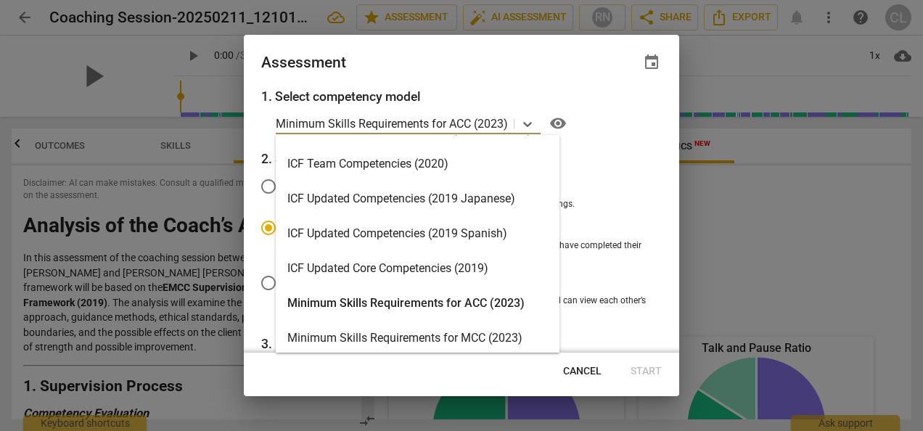
click at [417, 268] on div "ICF Updated Core Competencies (2019)" at bounding box center [418, 268] width 284 height 35
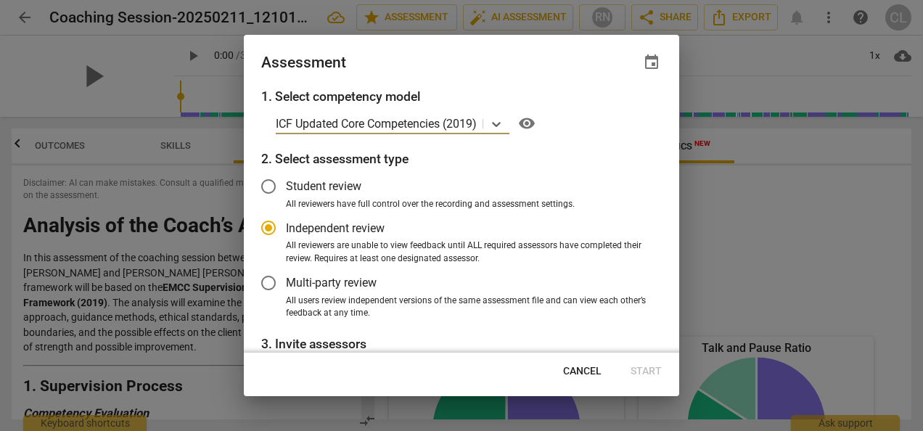
click at [589, 373] on span "Cancel" at bounding box center [582, 371] width 38 height 15
radio input "false"
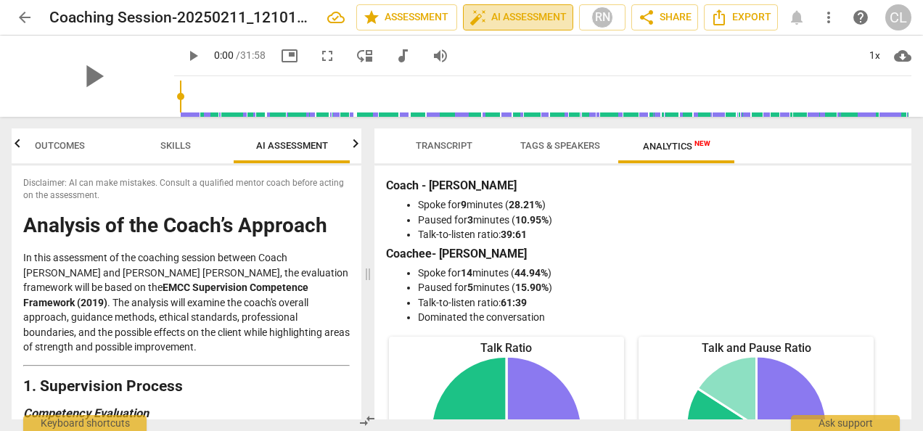
click at [541, 9] on span "auto_fix_high AI Assessment" at bounding box center [518, 17] width 97 height 17
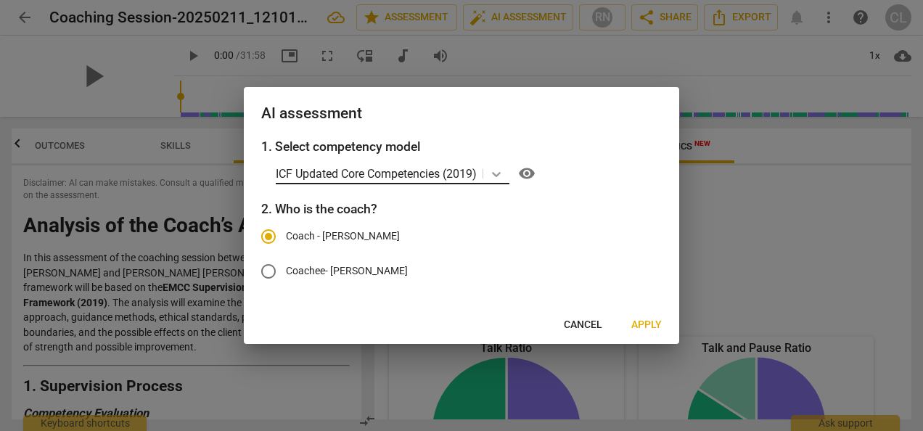
click at [499, 170] on icon at bounding box center [496, 174] width 15 height 15
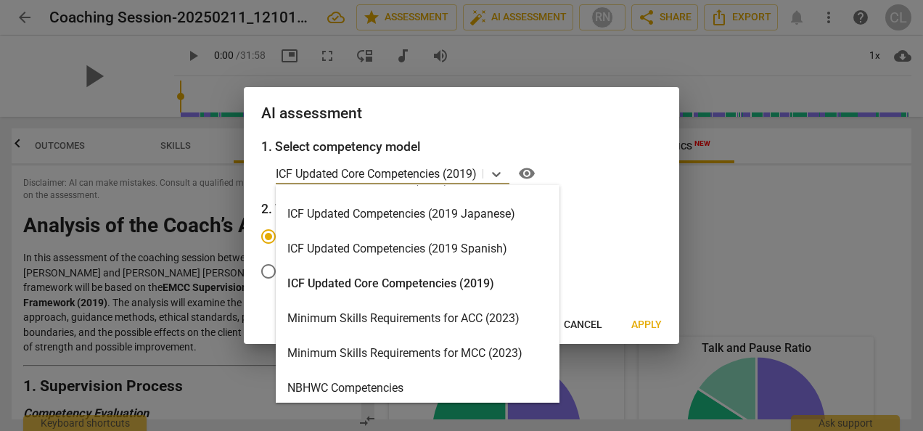
scroll to position [194, 0]
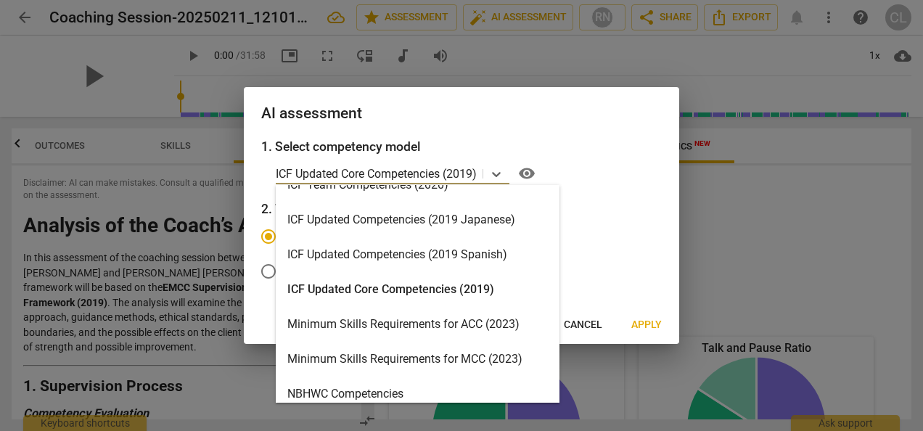
click at [438, 287] on div "ICF Updated Core Competencies (2019)" at bounding box center [418, 289] width 284 height 35
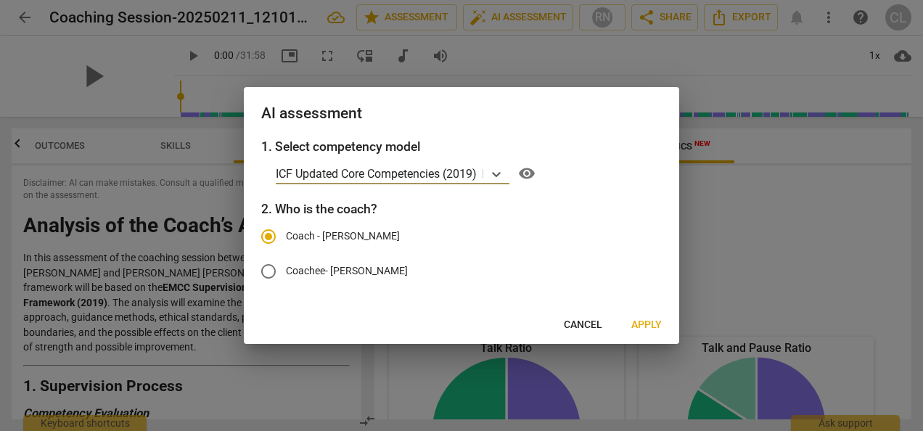
click at [639, 324] on span "Apply" at bounding box center [646, 325] width 30 height 15
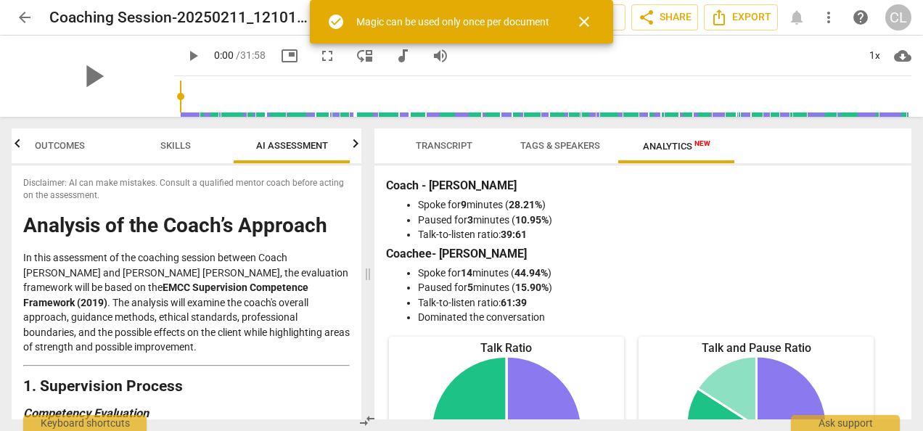
click at [589, 16] on span "close" at bounding box center [583, 21] width 17 height 17
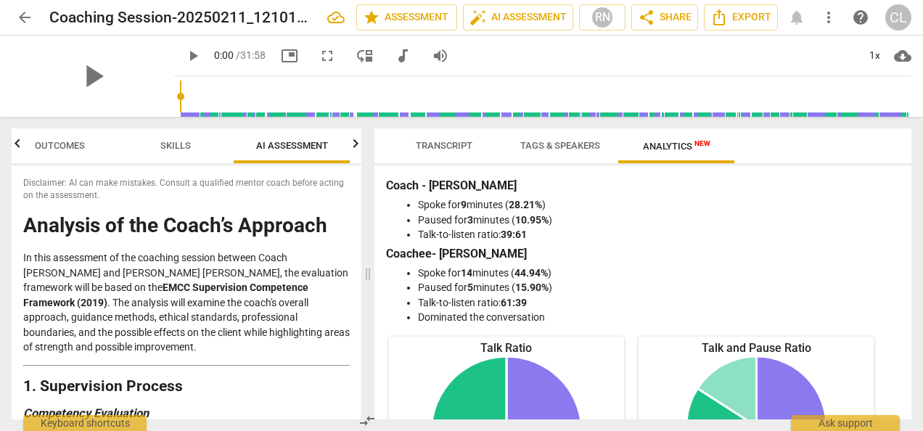
click at [744, 213] on li "Paused for 3 minutes ( 10.95% )" at bounding box center [657, 220] width 479 height 15
click at [26, 12] on span "arrow_back" at bounding box center [24, 17] width 17 height 17
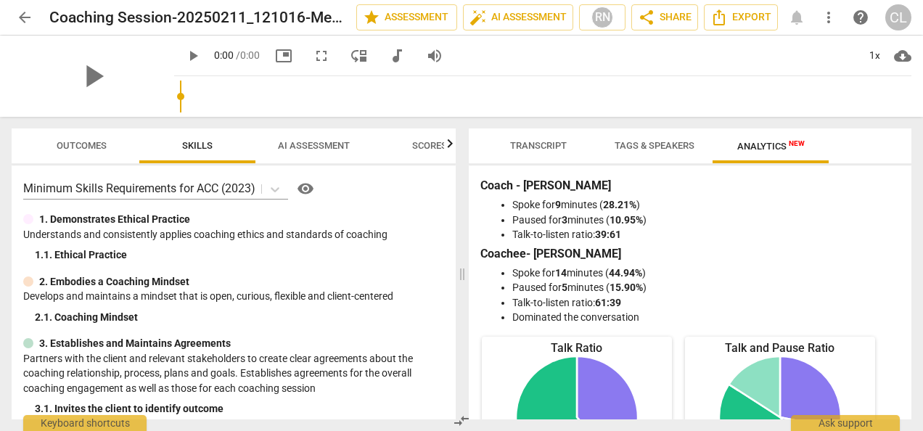
click at [25, 17] on span "arrow_back" at bounding box center [24, 17] width 17 height 17
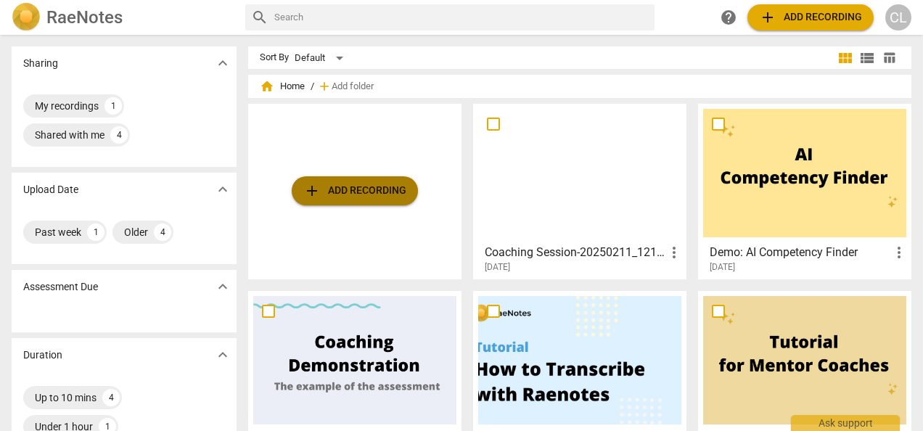
click at [351, 190] on span "add Add recording" at bounding box center [354, 190] width 103 height 17
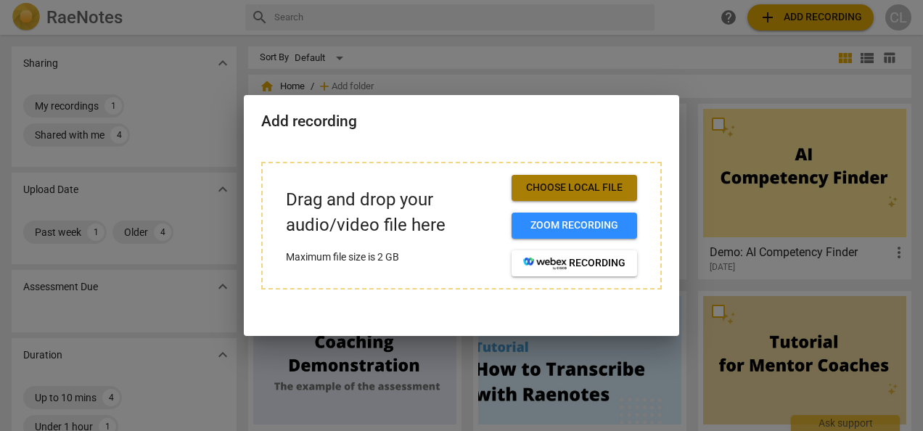
click at [577, 190] on span "Choose local file" at bounding box center [574, 188] width 102 height 15
click at [586, 187] on span "Choose local file" at bounding box center [574, 188] width 102 height 15
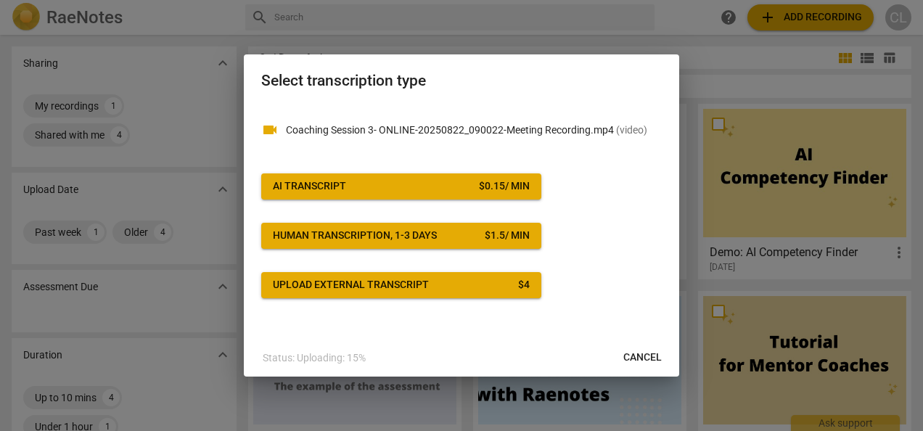
click at [647, 354] on span "Cancel" at bounding box center [642, 358] width 38 height 15
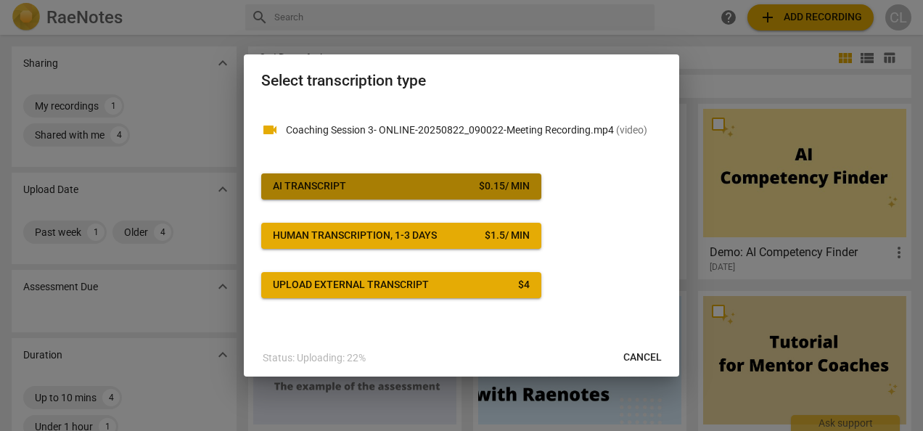
click at [413, 185] on span "AI Transcript $ 0.15 / min" at bounding box center [401, 186] width 257 height 15
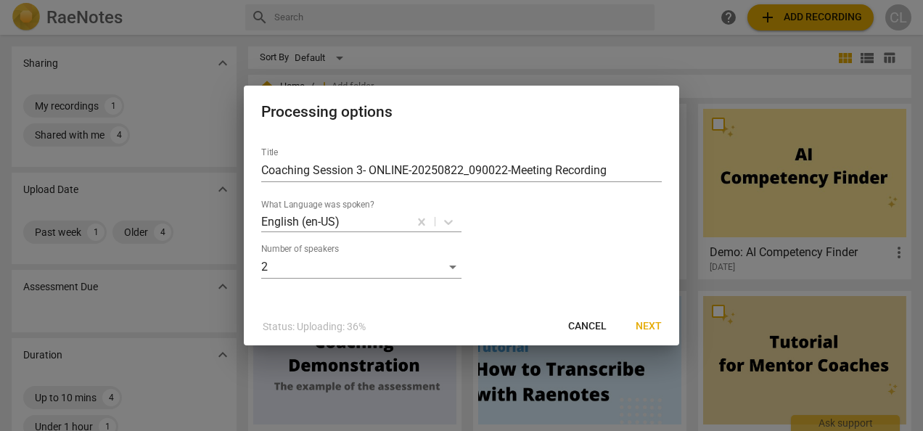
click at [642, 328] on span "Next" at bounding box center [649, 326] width 26 height 15
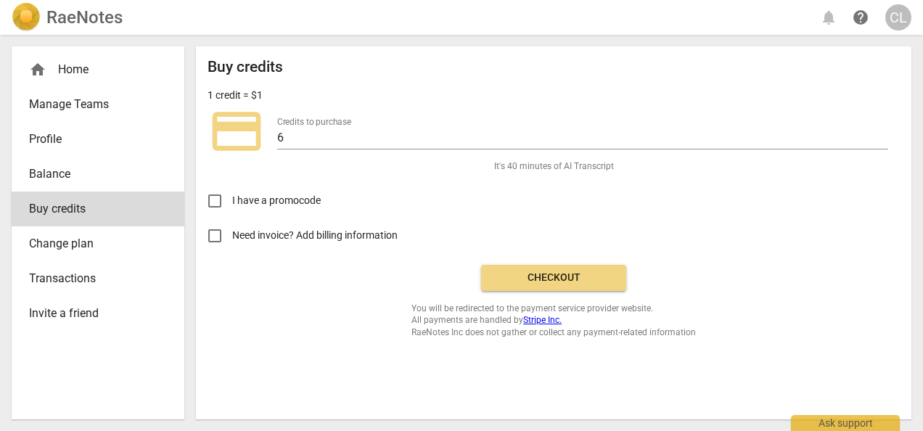
click at [221, 197] on input "I have a promocode" at bounding box center [214, 201] width 35 height 35
checkbox input "false"
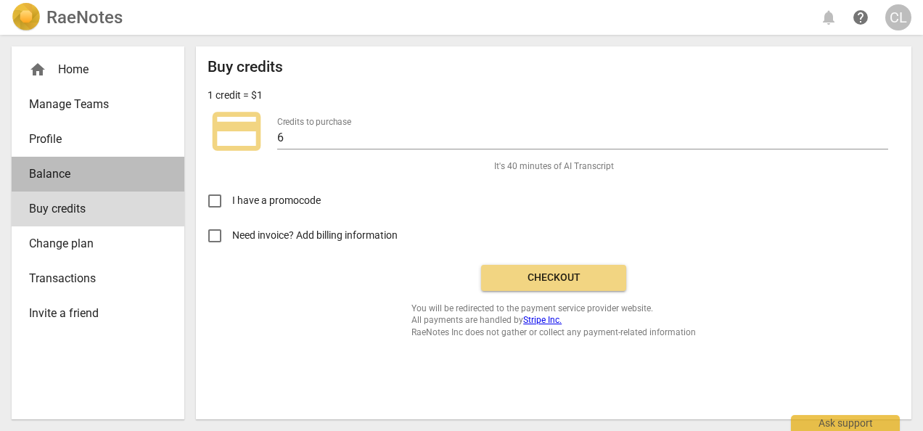
click at [43, 168] on span "Balance" at bounding box center [92, 173] width 126 height 17
